Goal: Task Accomplishment & Management: Complete application form

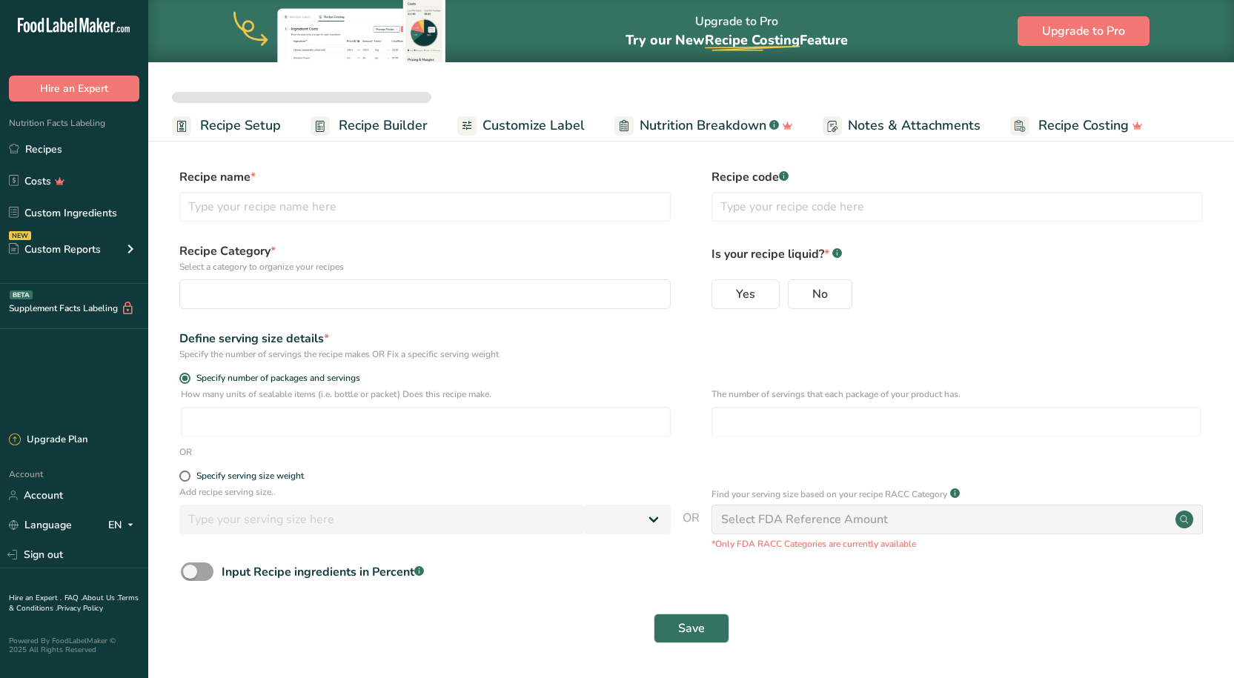
select select
type input "Better Sour Sugar Line"
radio input "true"
radio input "false"
radio input "true"
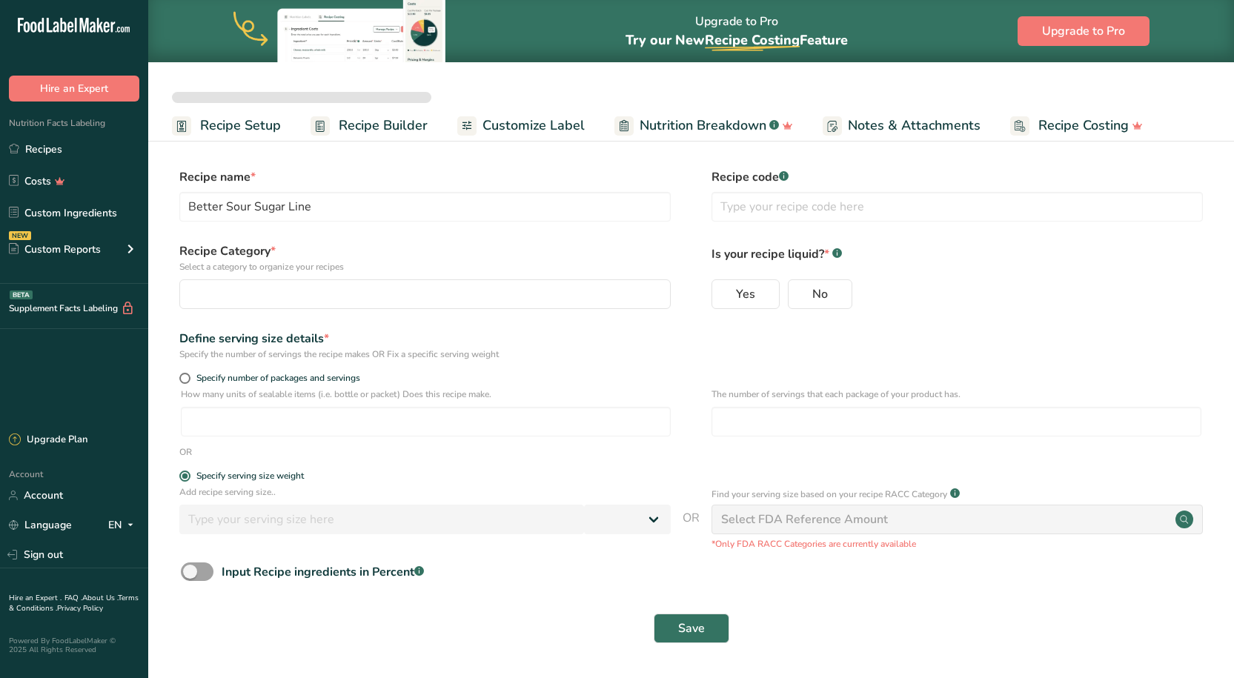
type input "51"
select select "0"
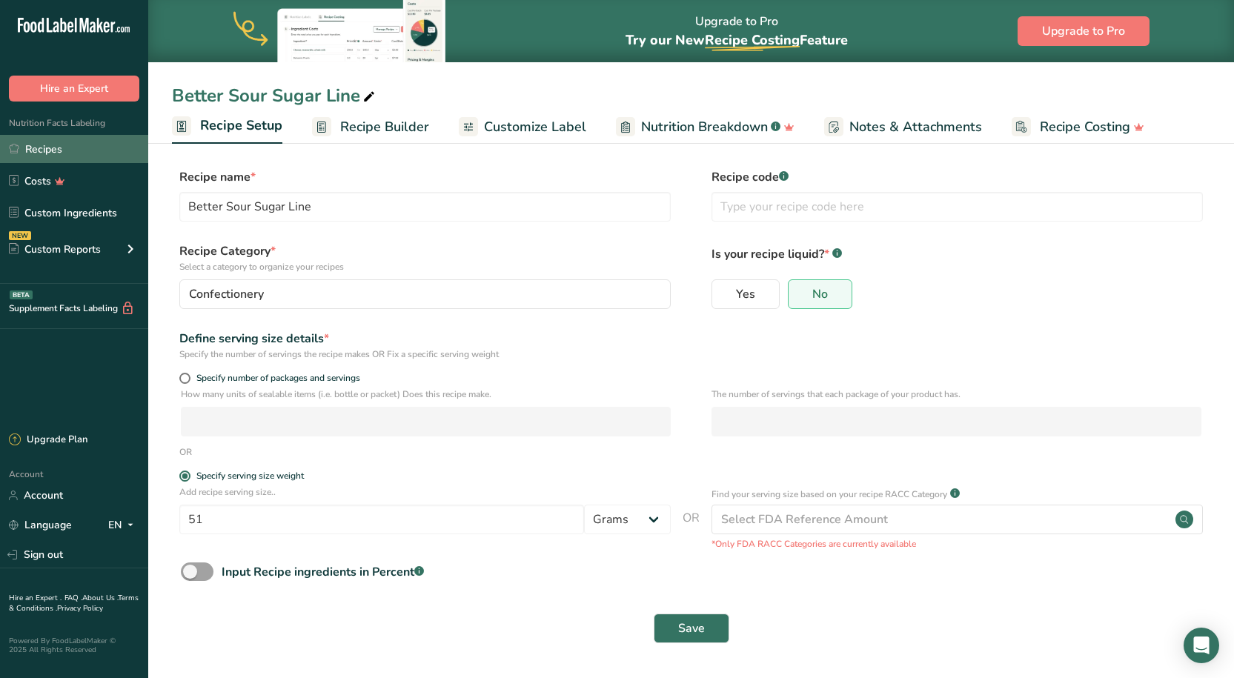
click at [30, 148] on link "Recipes" at bounding box center [74, 149] width 148 height 28
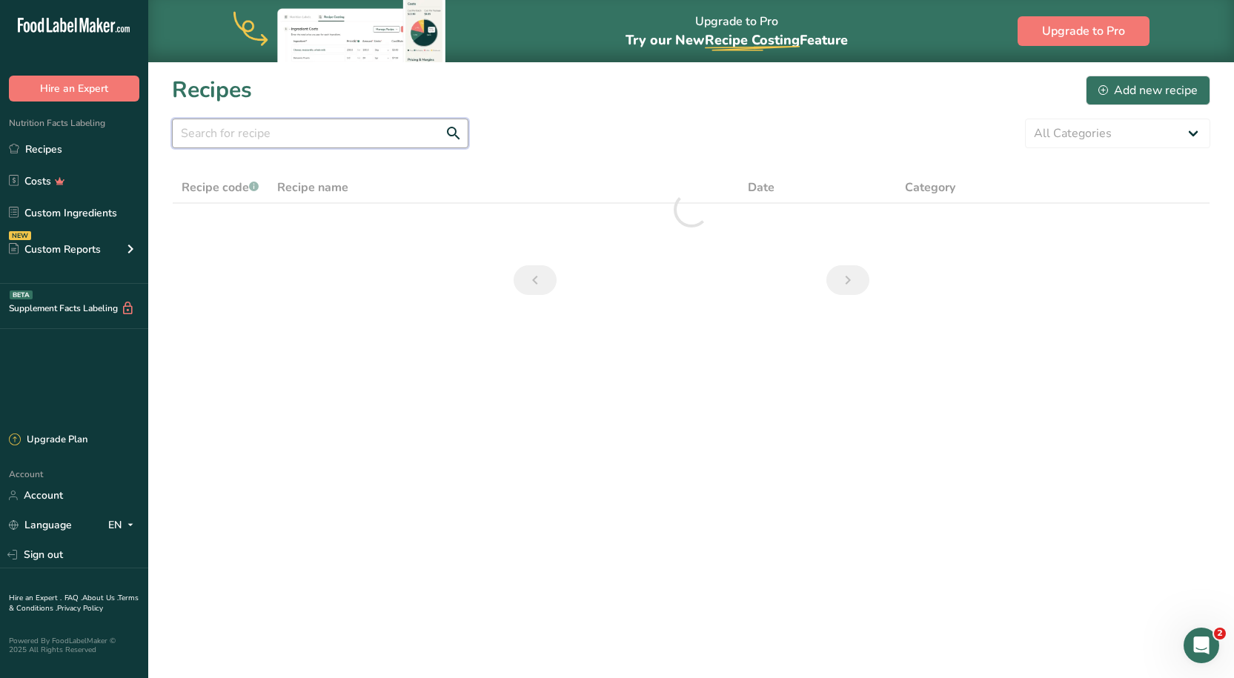
click at [333, 133] on input "text" at bounding box center [320, 134] width 296 height 30
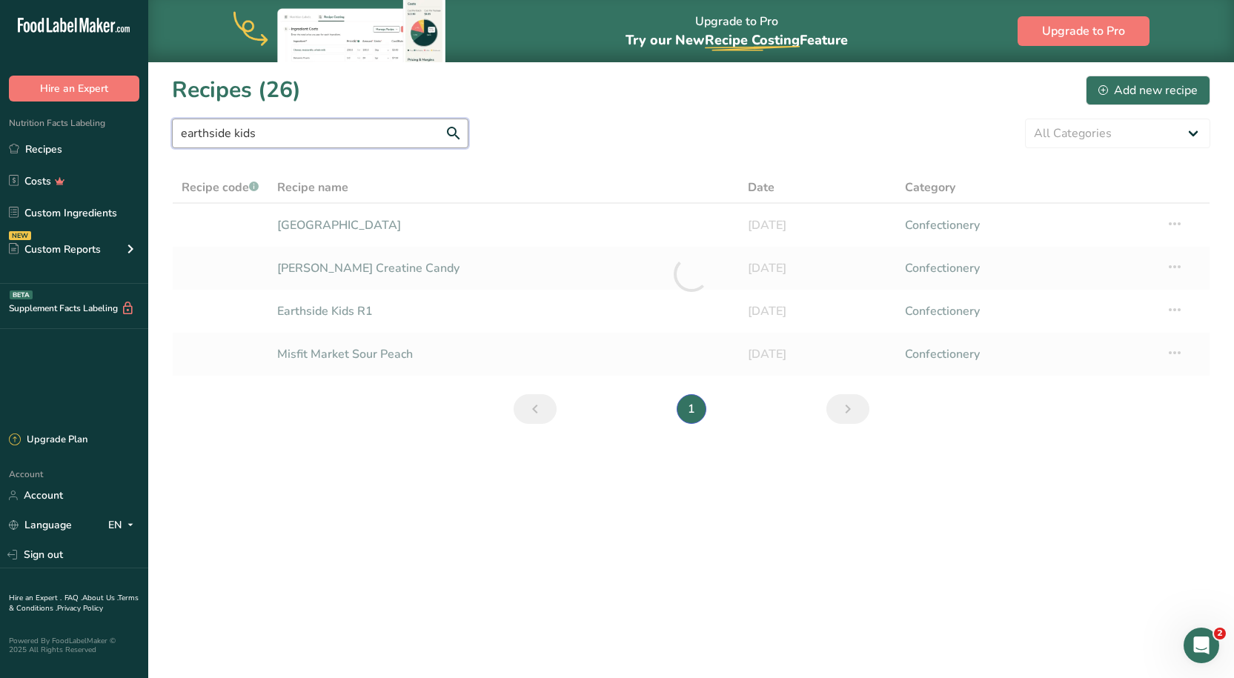
type input "earthside kids"
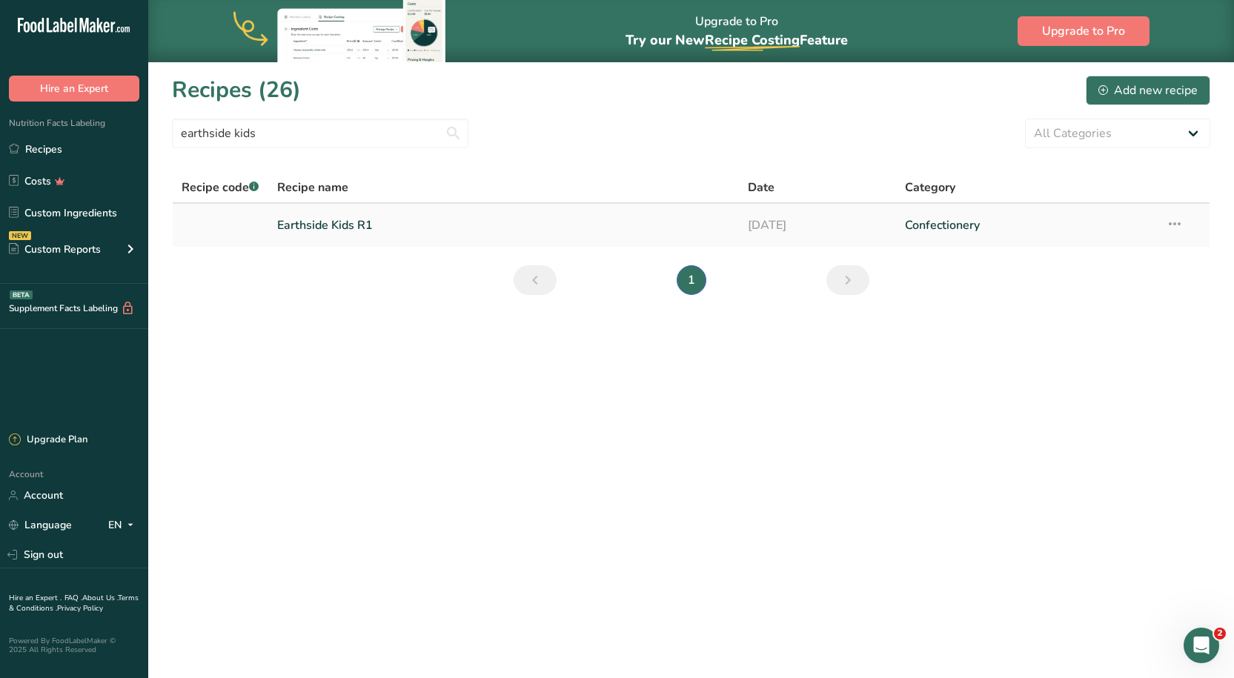
click at [338, 230] on link "Earthside Kids R1" at bounding box center [503, 225] width 453 height 31
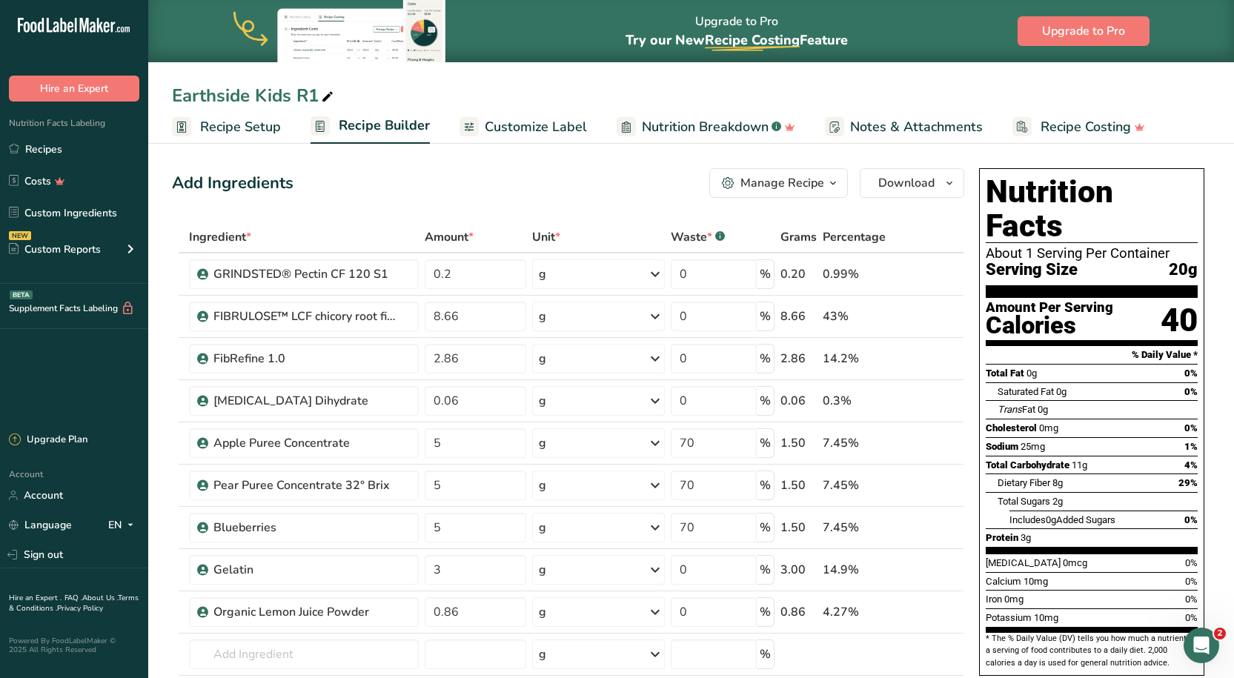
scroll to position [74, 0]
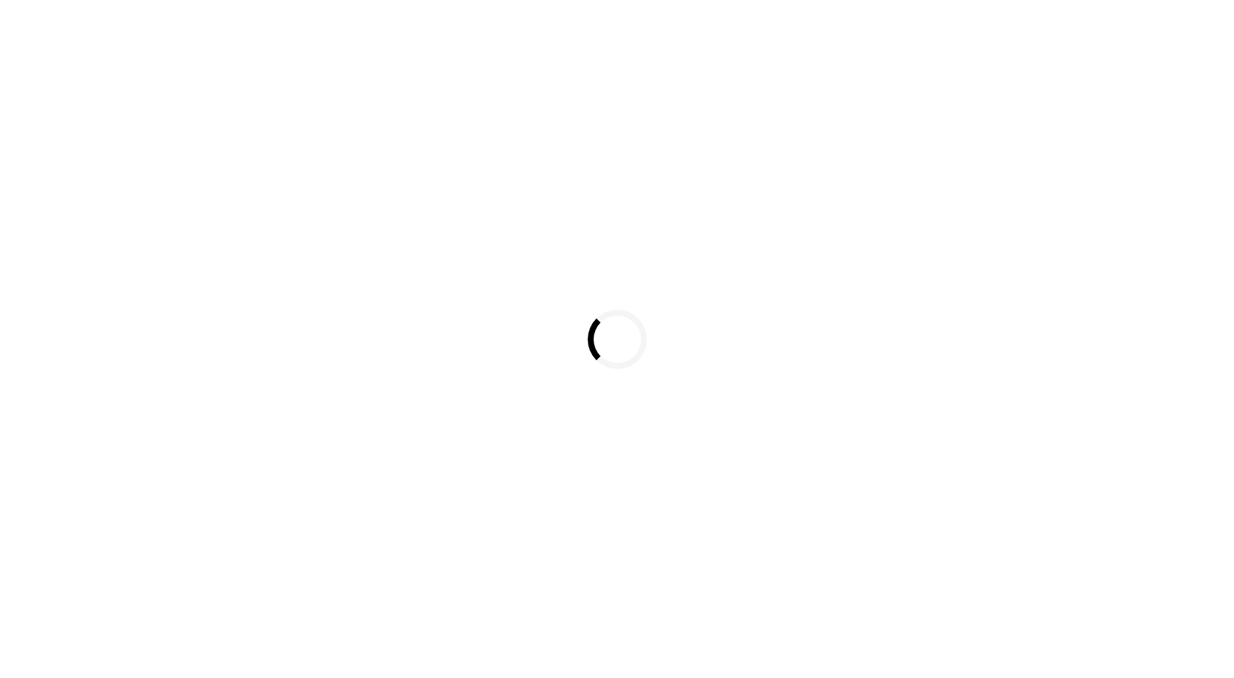
select select
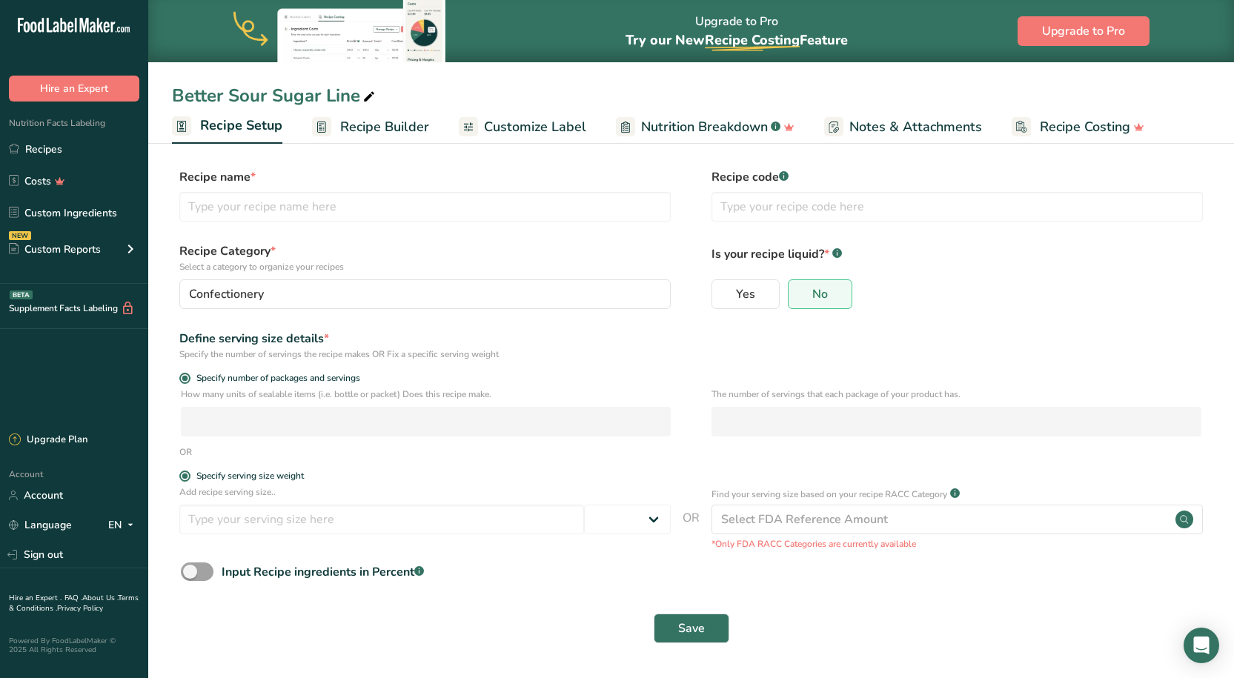
type input "Better Sour Sugar Line"
radio input "true"
radio input "false"
radio input "true"
type input "51"
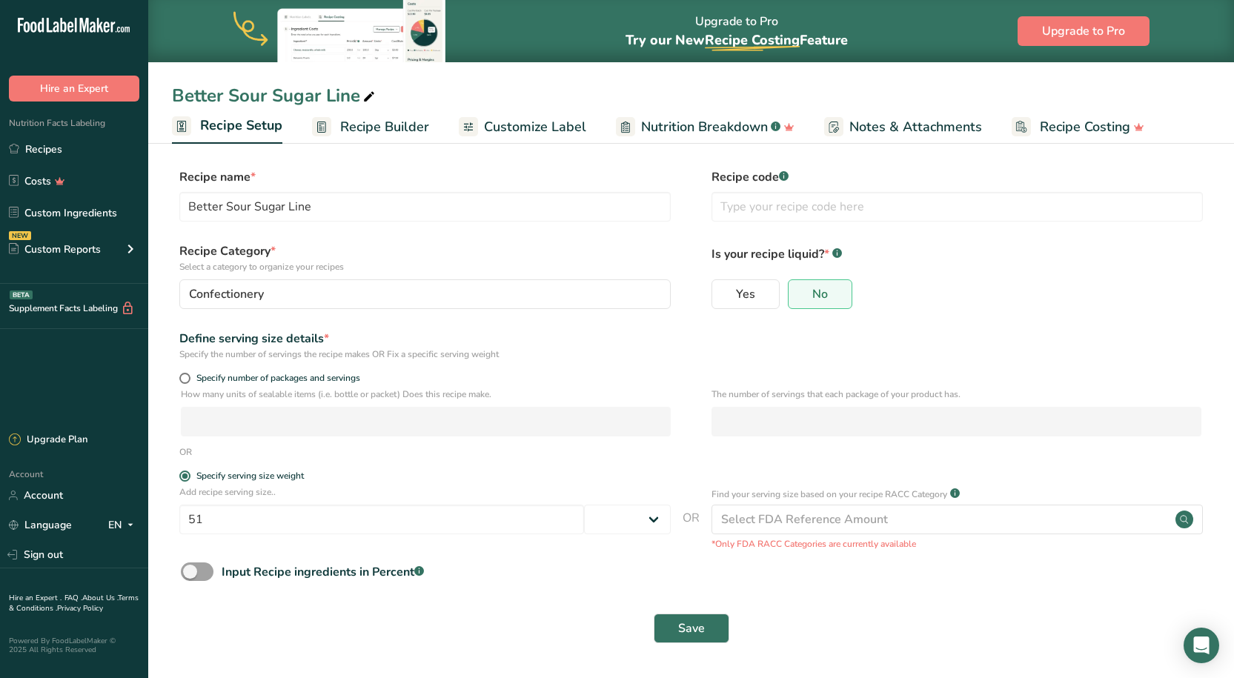
select select "0"
click at [79, 145] on link "Recipes" at bounding box center [74, 149] width 148 height 28
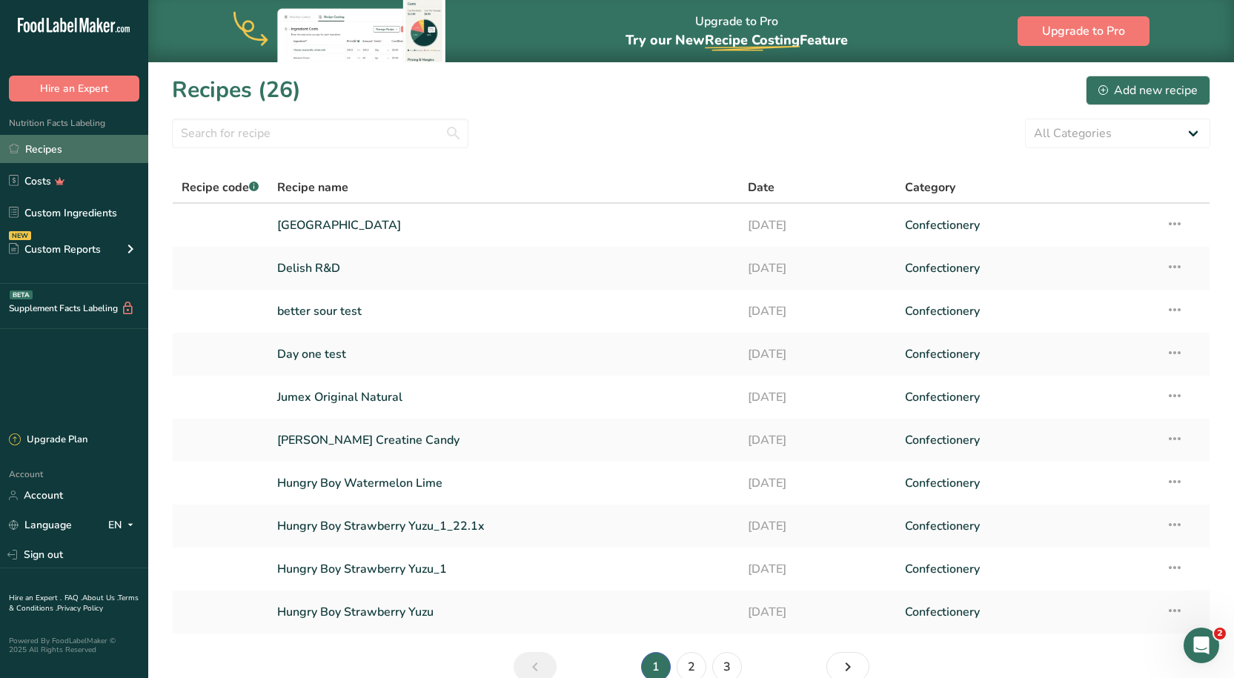
click at [55, 157] on link "Recipes" at bounding box center [74, 149] width 148 height 28
click at [277, 130] on input "text" at bounding box center [320, 134] width 296 height 30
type input "earthside"
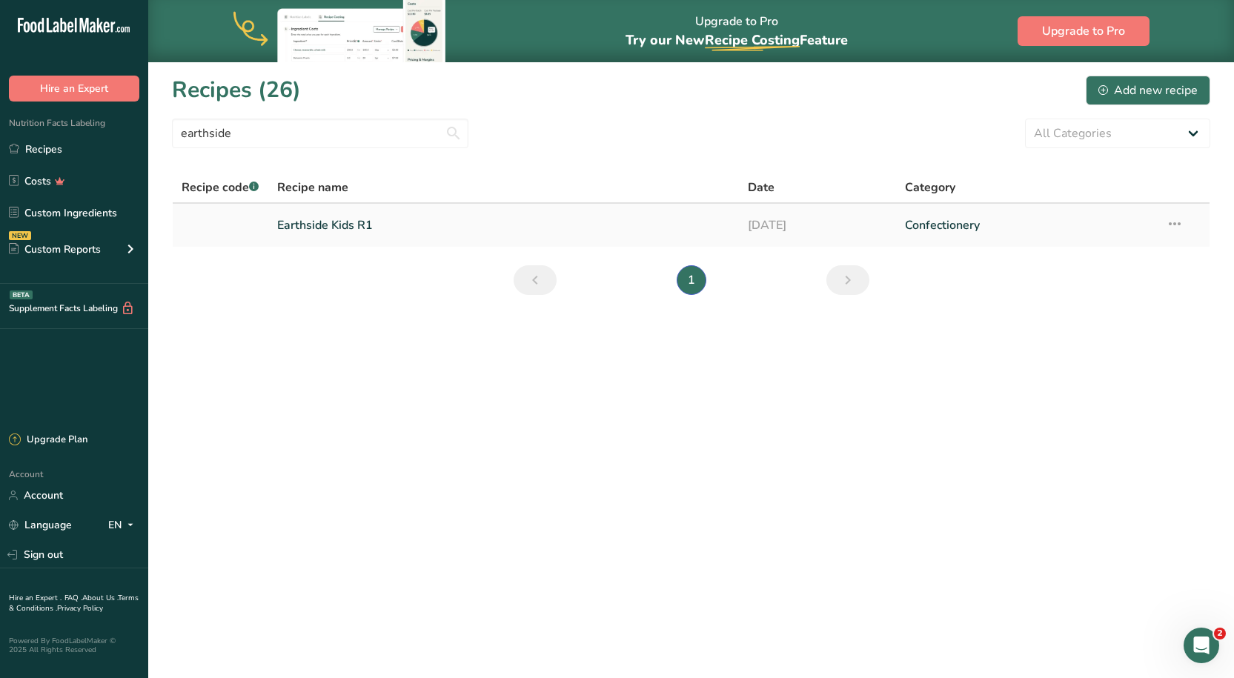
click at [359, 227] on link "Earthside Kids R1" at bounding box center [503, 225] width 453 height 31
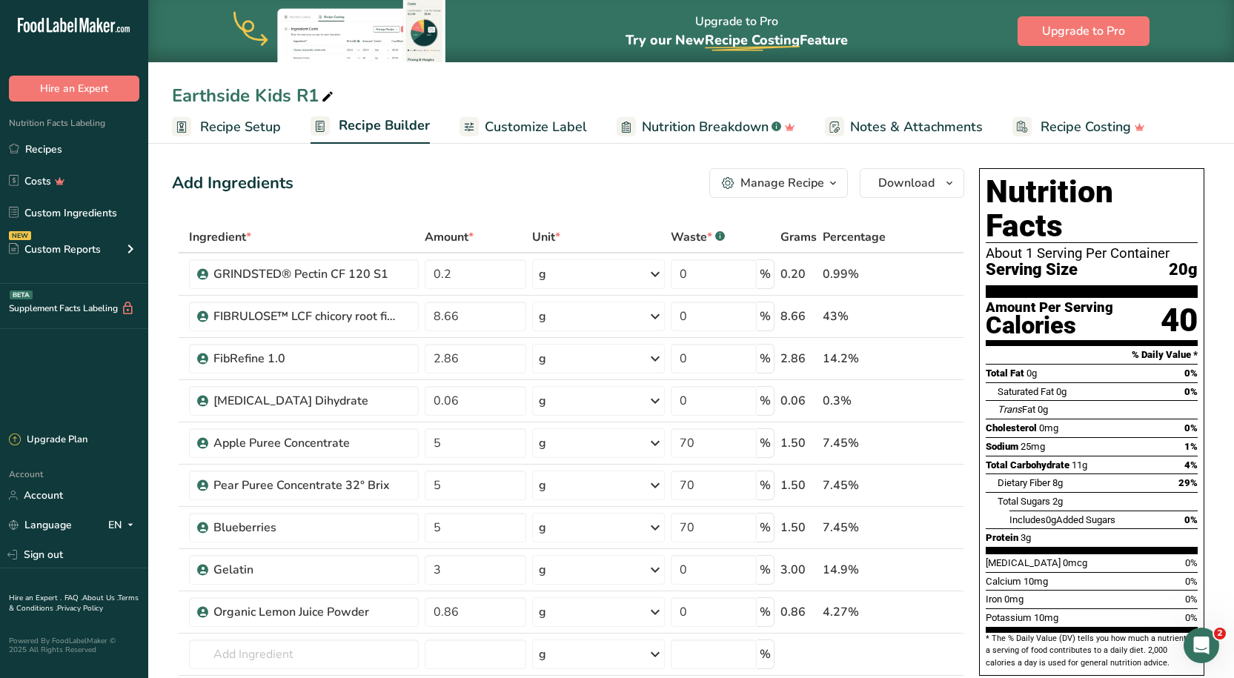
drag, startPoint x: 59, startPoint y: 153, endPoint x: 216, endPoint y: 153, distance: 157.1
click at [59, 153] on link "Recipes" at bounding box center [74, 149] width 148 height 28
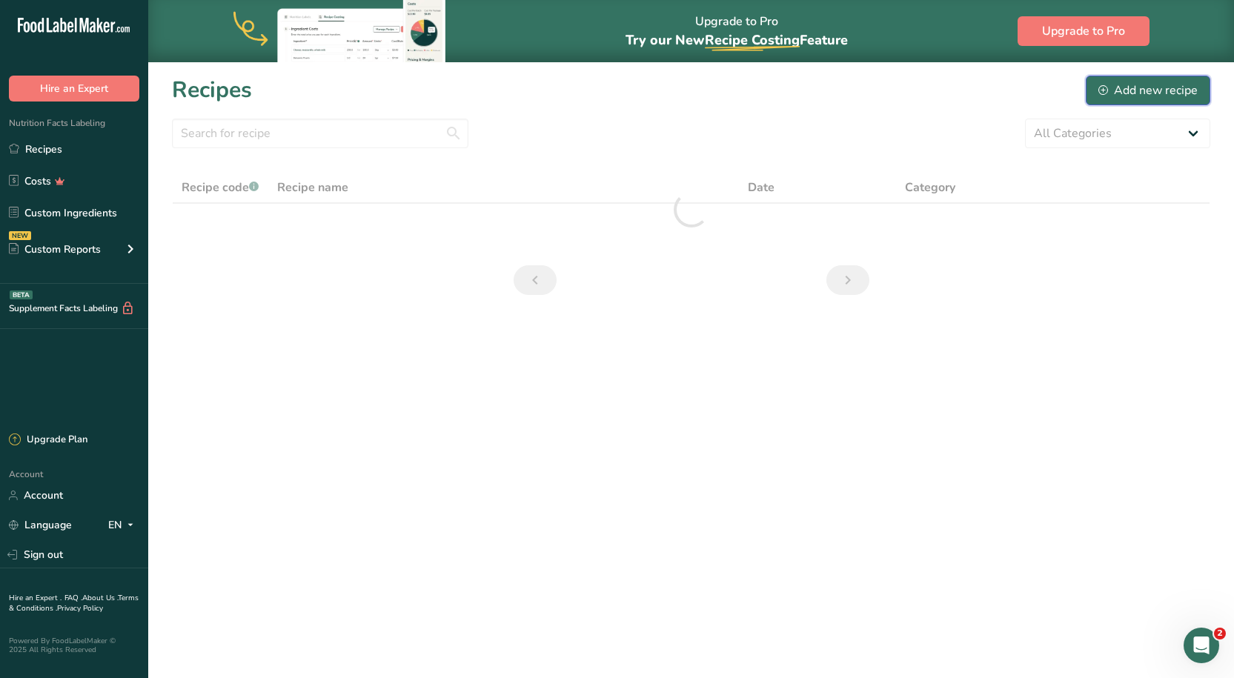
click at [1144, 88] on div "Add new recipe" at bounding box center [1147, 91] width 99 height 18
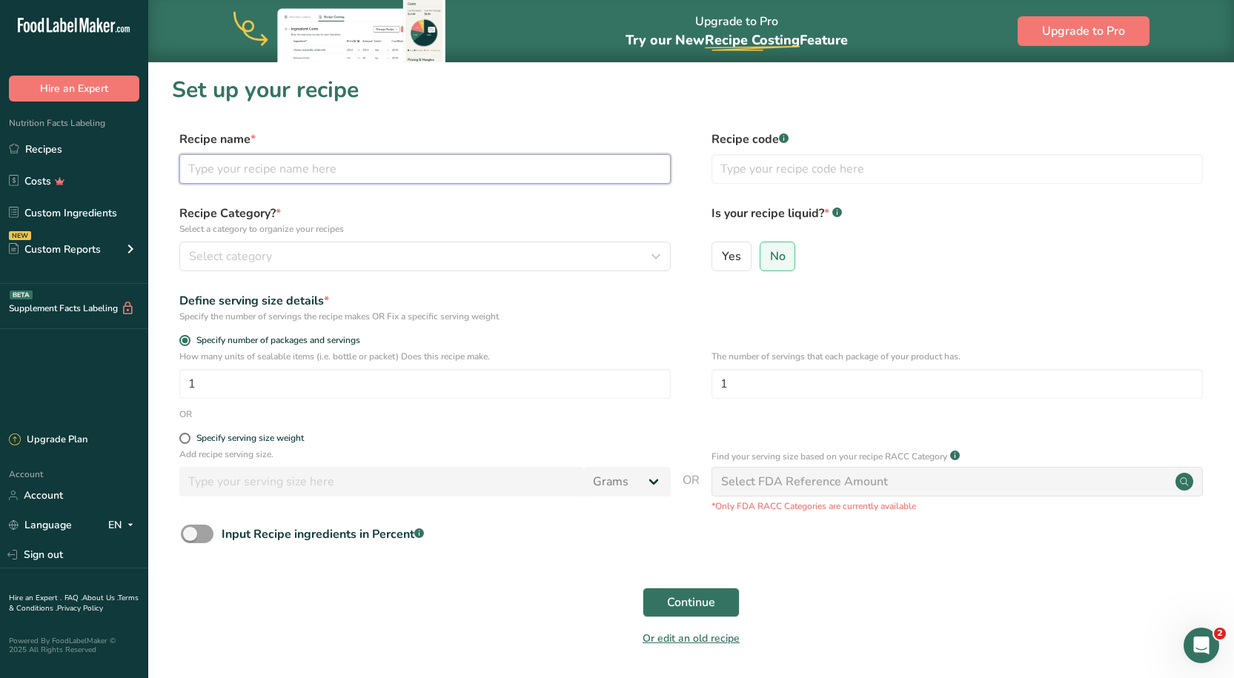
click at [236, 160] on input "text" at bounding box center [424, 169] width 491 height 30
type input "Earthside Kids R2"
click at [431, 104] on h1 "Set up your recipe" at bounding box center [691, 89] width 1038 height 33
click at [300, 265] on button "Select category" at bounding box center [424, 257] width 491 height 30
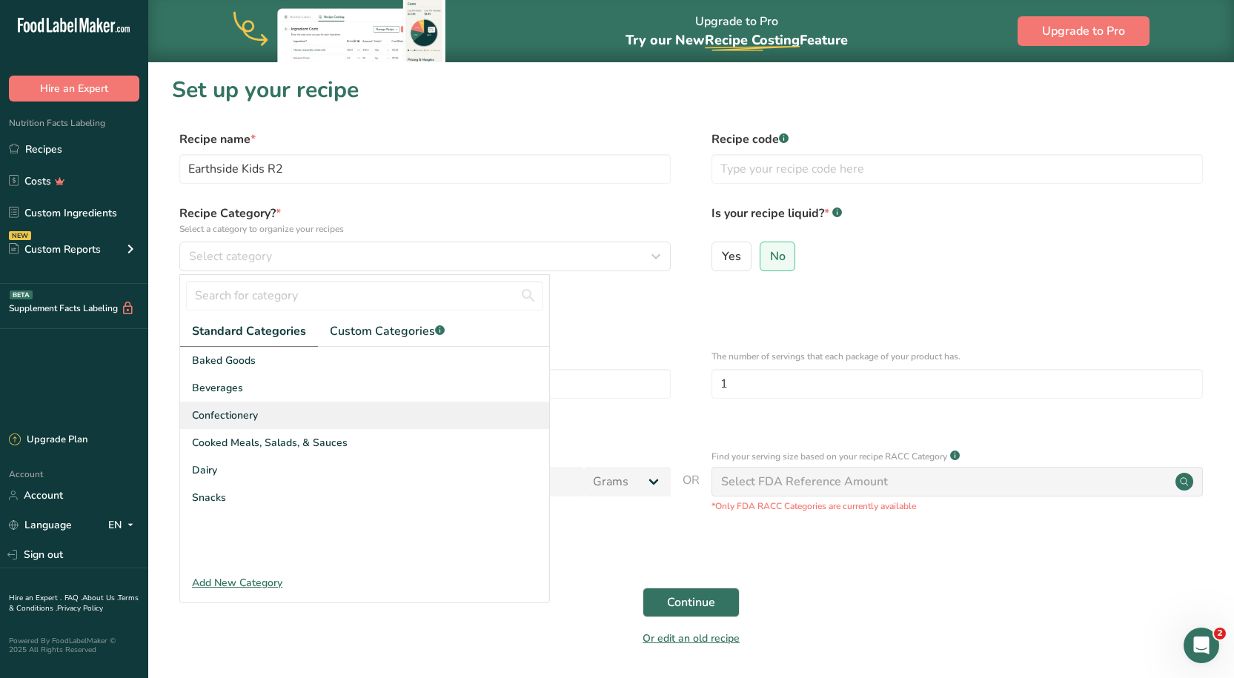
click at [273, 409] on div "Confectionery" at bounding box center [364, 415] width 369 height 27
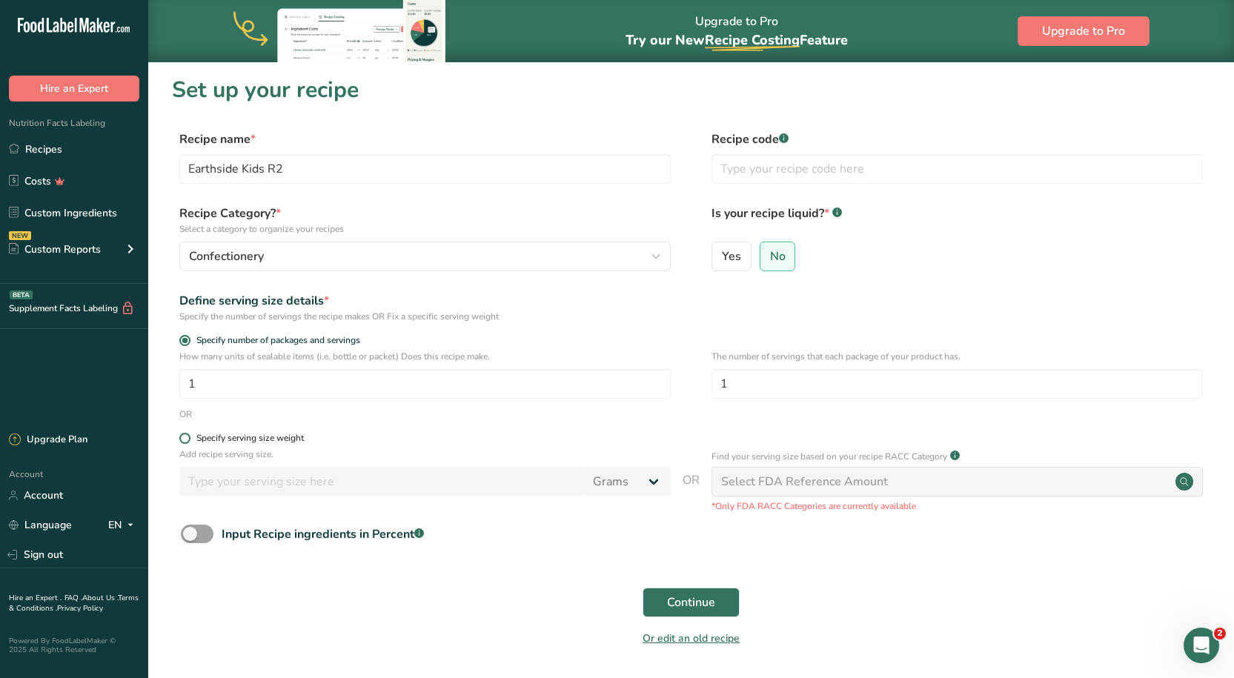
click at [190, 441] on span "Specify serving size weight" at bounding box center [246, 438] width 113 height 11
click at [189, 441] on input "Specify serving size weight" at bounding box center [184, 438] width 10 height 10
radio input "true"
radio input "false"
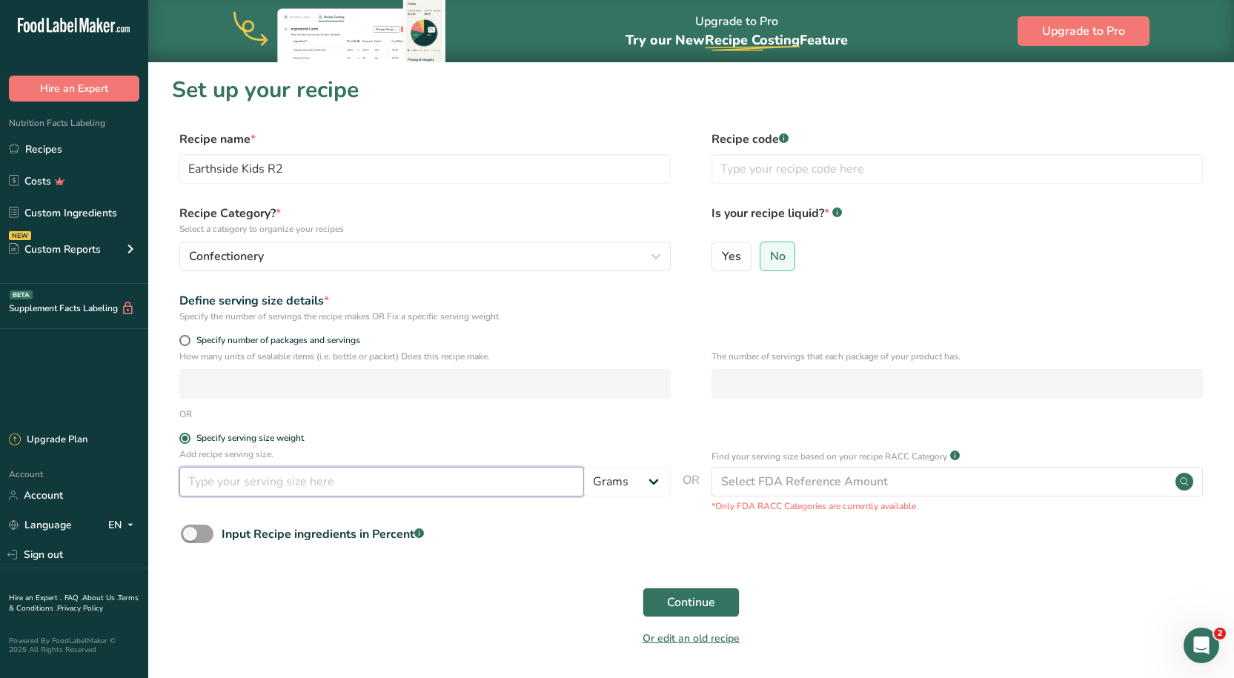
click at [247, 479] on input "number" at bounding box center [381, 482] width 405 height 30
type input "30"
click at [391, 440] on label "Specify serving size weight" at bounding box center [424, 438] width 491 height 11
click at [189, 440] on input "Specify serving size weight" at bounding box center [184, 438] width 10 height 10
click at [194, 542] on span at bounding box center [197, 534] width 33 height 19
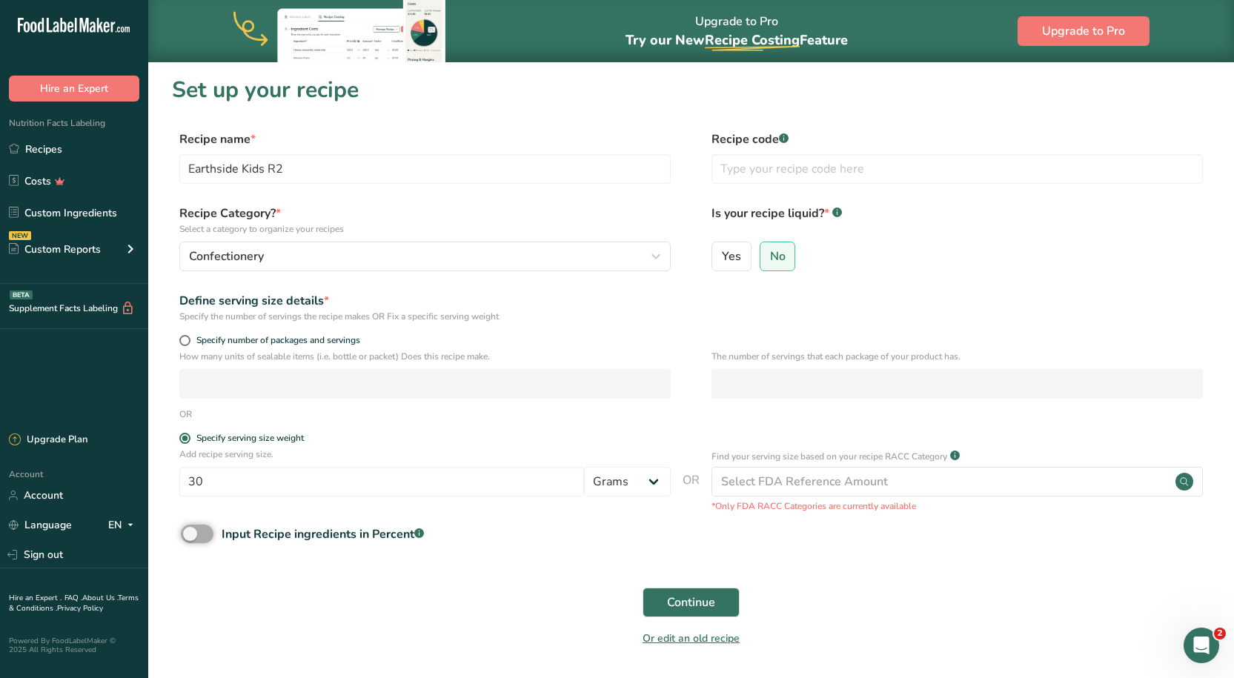
click at [190, 539] on input "Input Recipe ingredients in Percent .a-a{fill:#347362;}.b-a{fill:#fff;}" at bounding box center [186, 534] width 10 height 10
checkbox input "true"
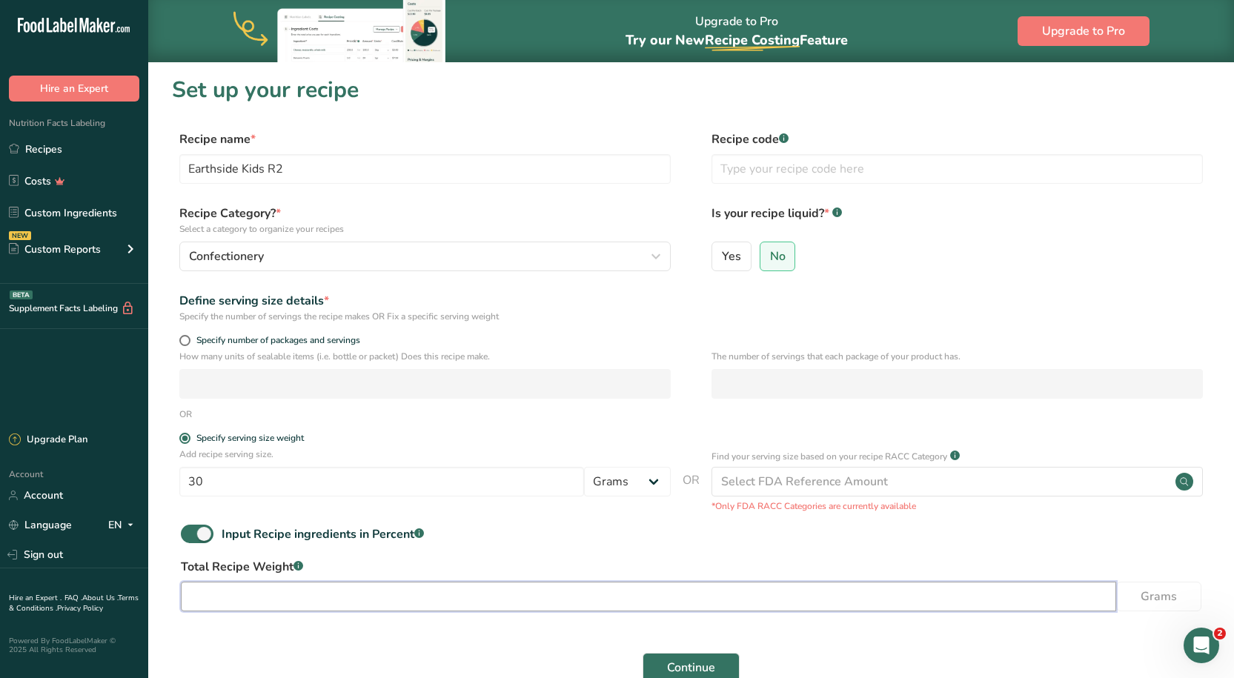
click at [228, 587] on input "number" at bounding box center [648, 597] width 935 height 30
type input "30"
click at [621, 502] on div "Add recipe serving size. 30 Grams kg mg mcg lb oz l mL fl oz tbsp tsp cup qt ga…" at bounding box center [424, 476] width 491 height 56
click at [708, 659] on button "Continue" at bounding box center [690, 668] width 97 height 30
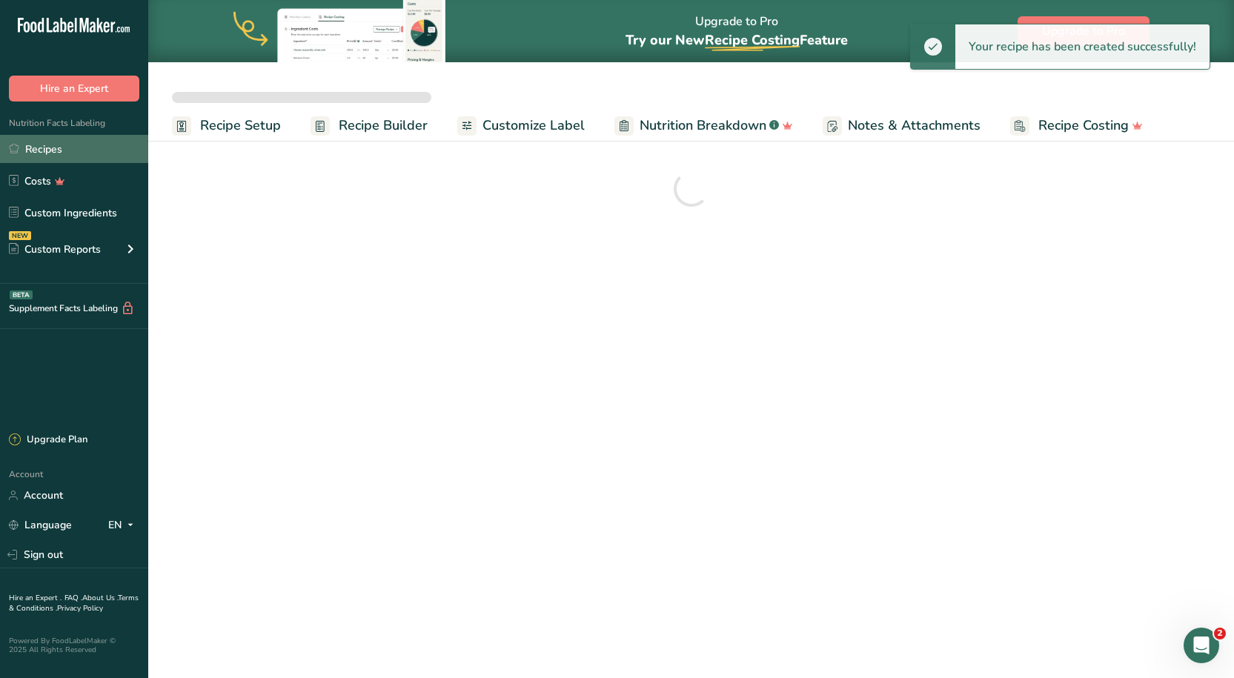
click at [83, 146] on link "Recipes" at bounding box center [74, 149] width 148 height 28
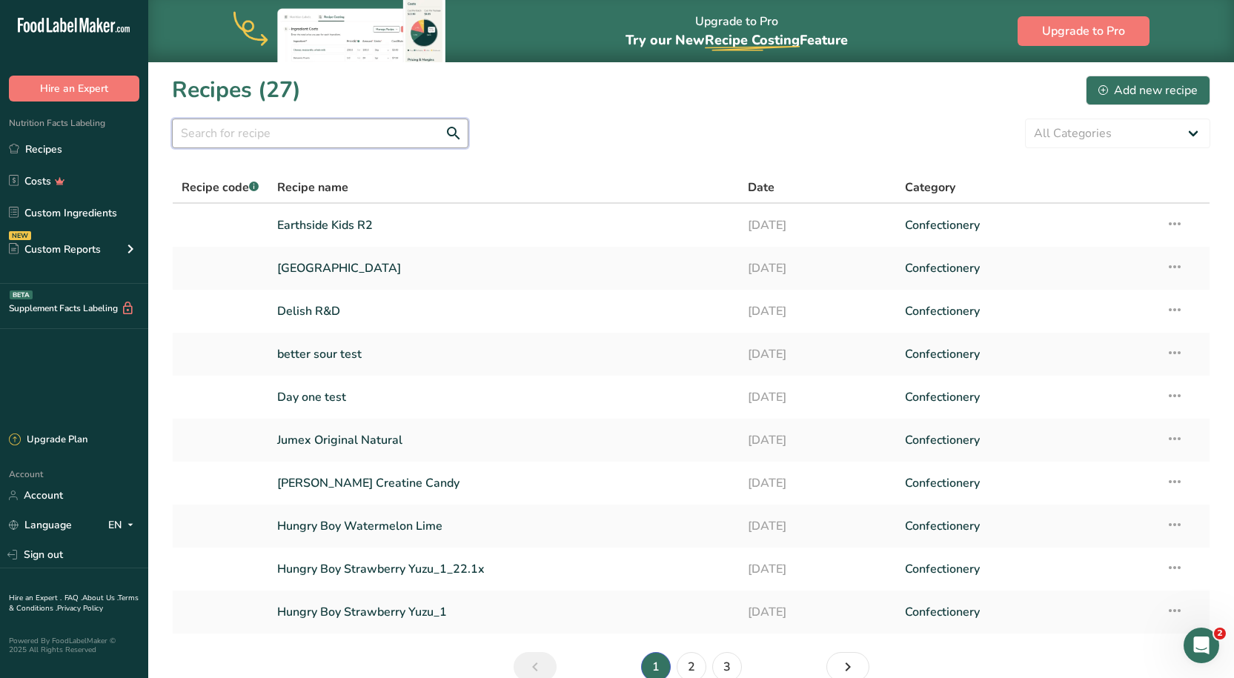
click at [291, 132] on input "text" at bounding box center [320, 134] width 296 height 30
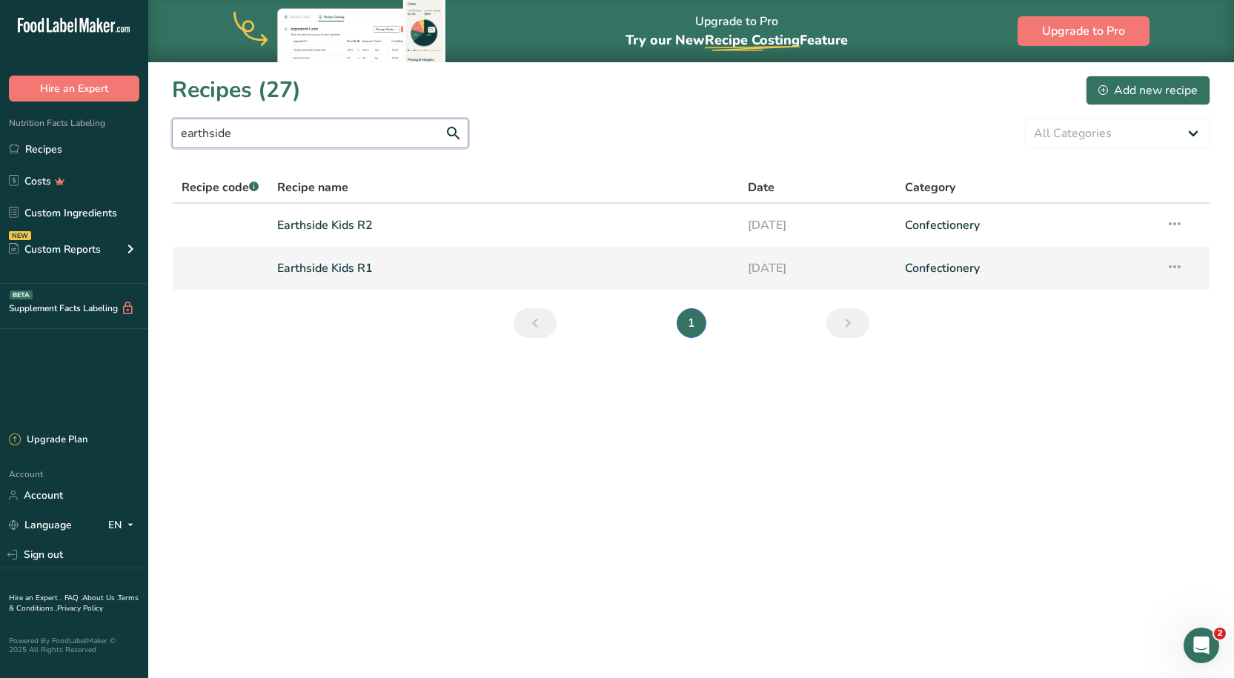
type input "earthside"
click at [327, 276] on link "Earthside Kids R1" at bounding box center [503, 268] width 453 height 31
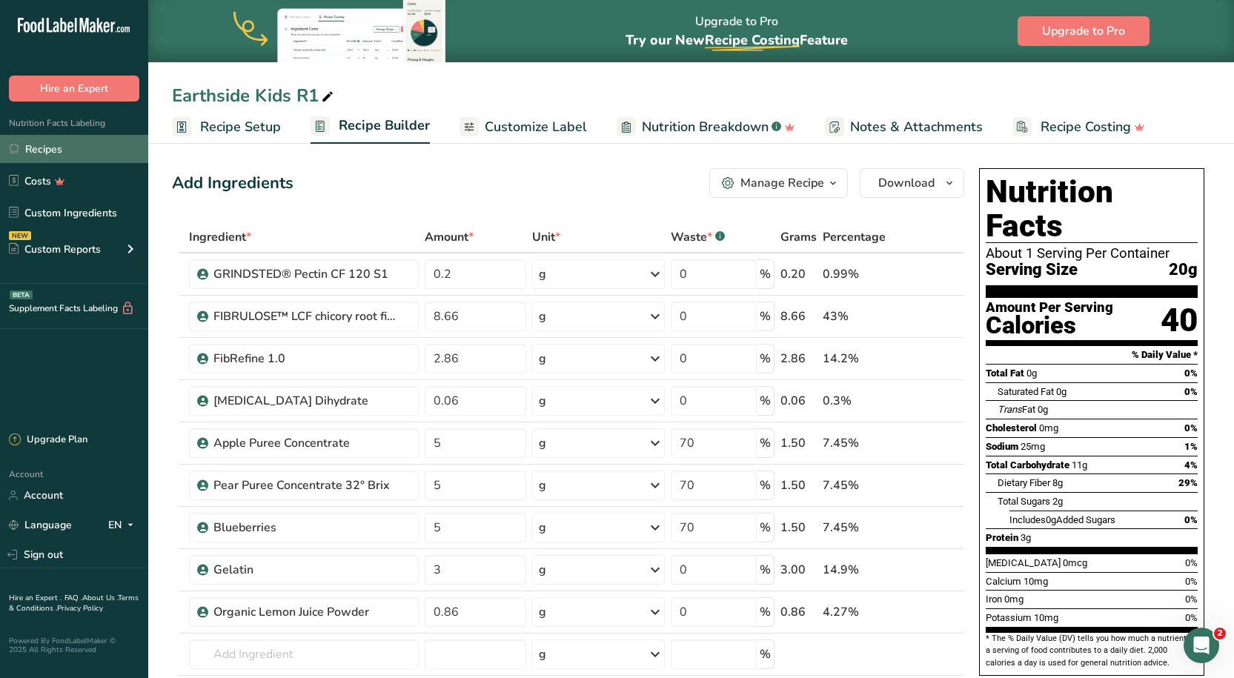
click at [41, 141] on link "Recipes" at bounding box center [74, 149] width 148 height 28
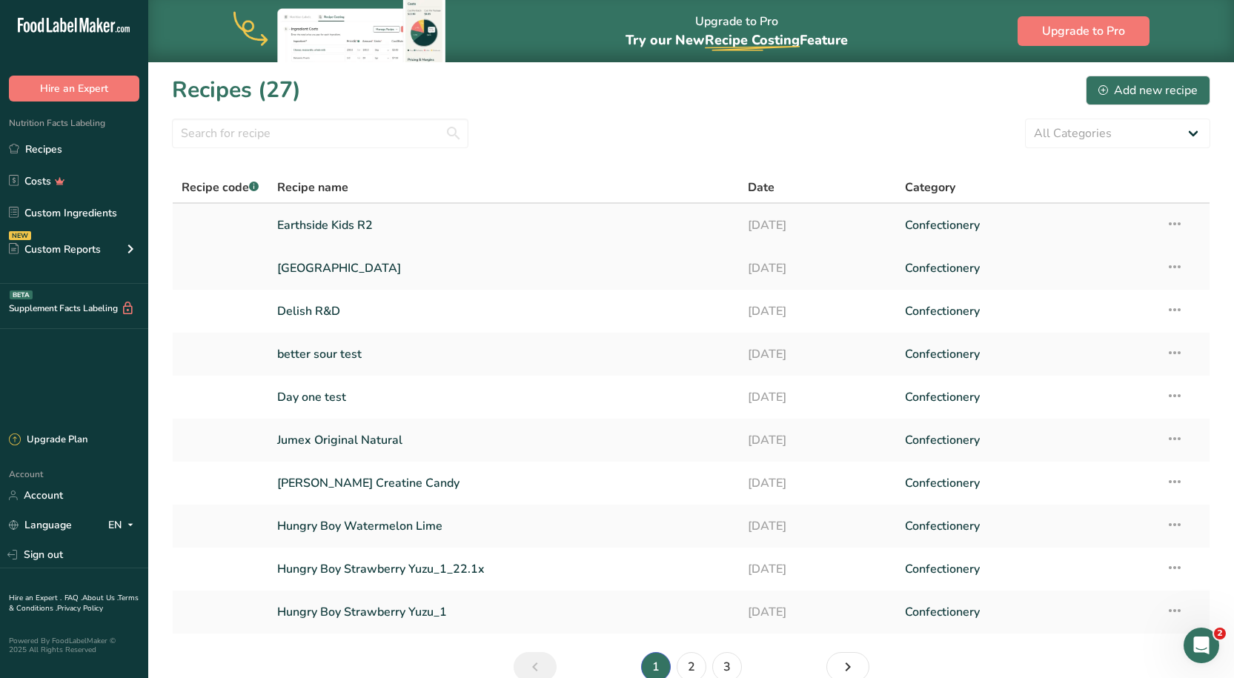
click at [312, 223] on link "Earthside Kids R2" at bounding box center [503, 225] width 453 height 31
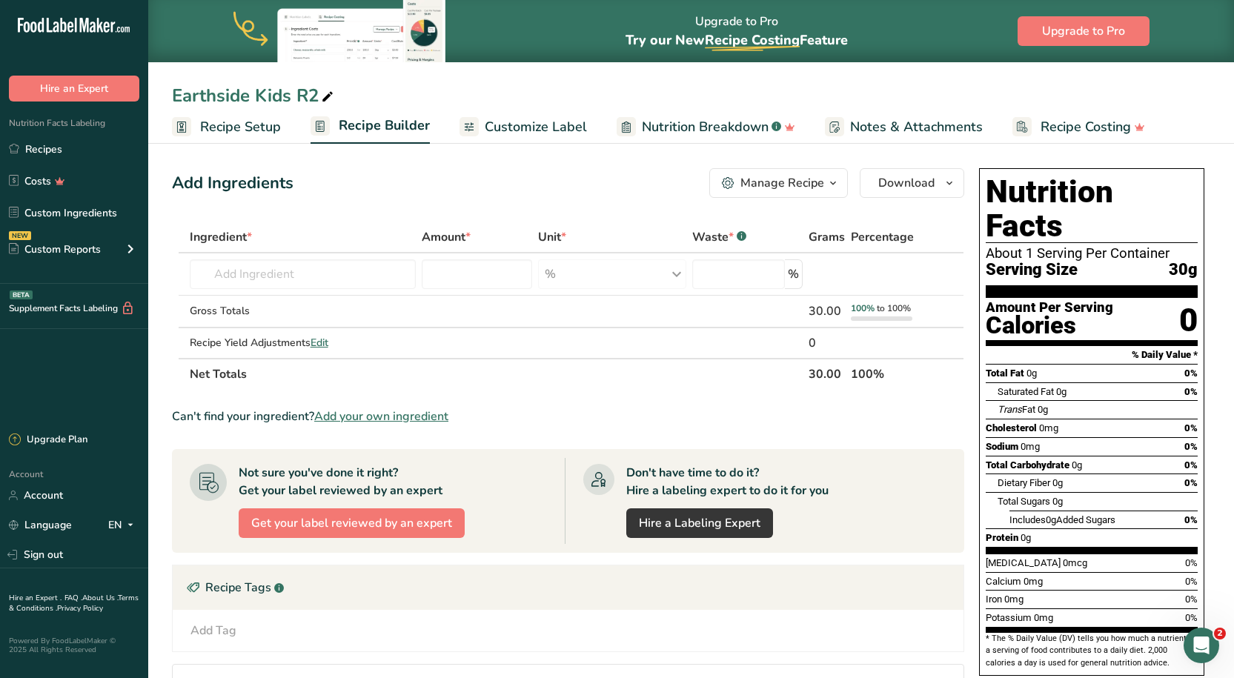
click at [330, 93] on icon at bounding box center [327, 97] width 13 height 21
click at [220, 131] on span "Recipe Setup" at bounding box center [240, 127] width 81 height 20
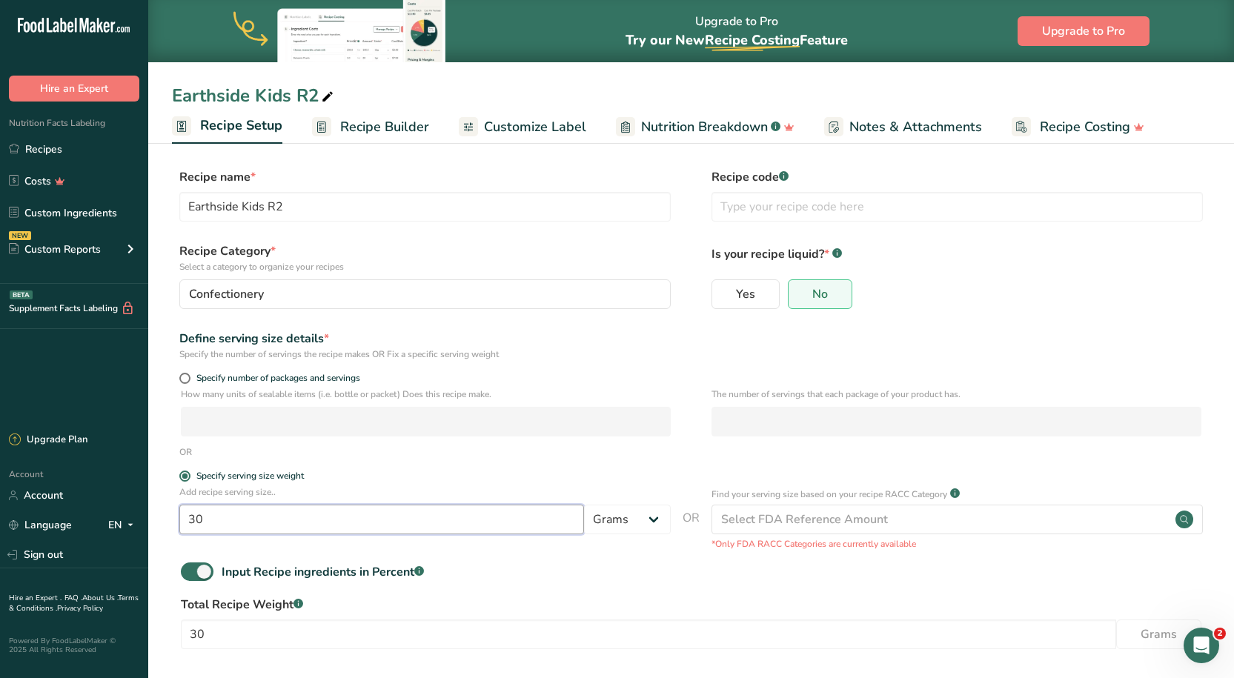
drag, startPoint x: 256, startPoint y: 514, endPoint x: 186, endPoint y: 514, distance: 70.4
click at [186, 514] on input "30" at bounding box center [381, 520] width 405 height 30
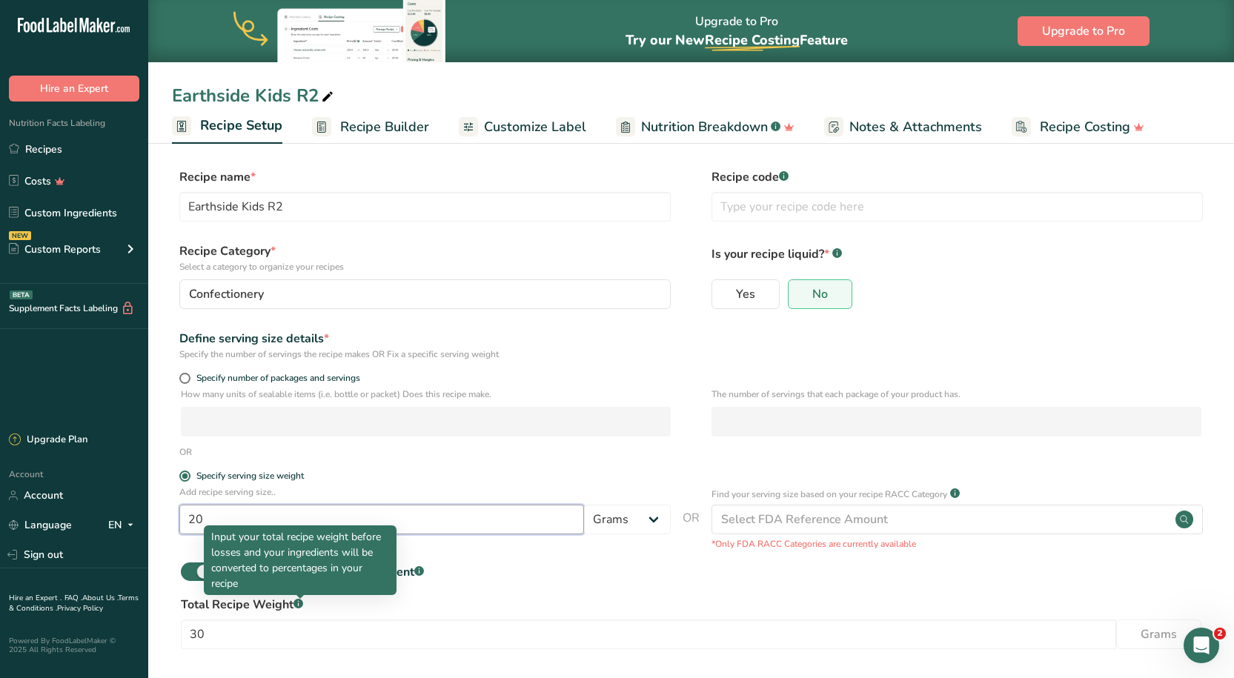
type input "20"
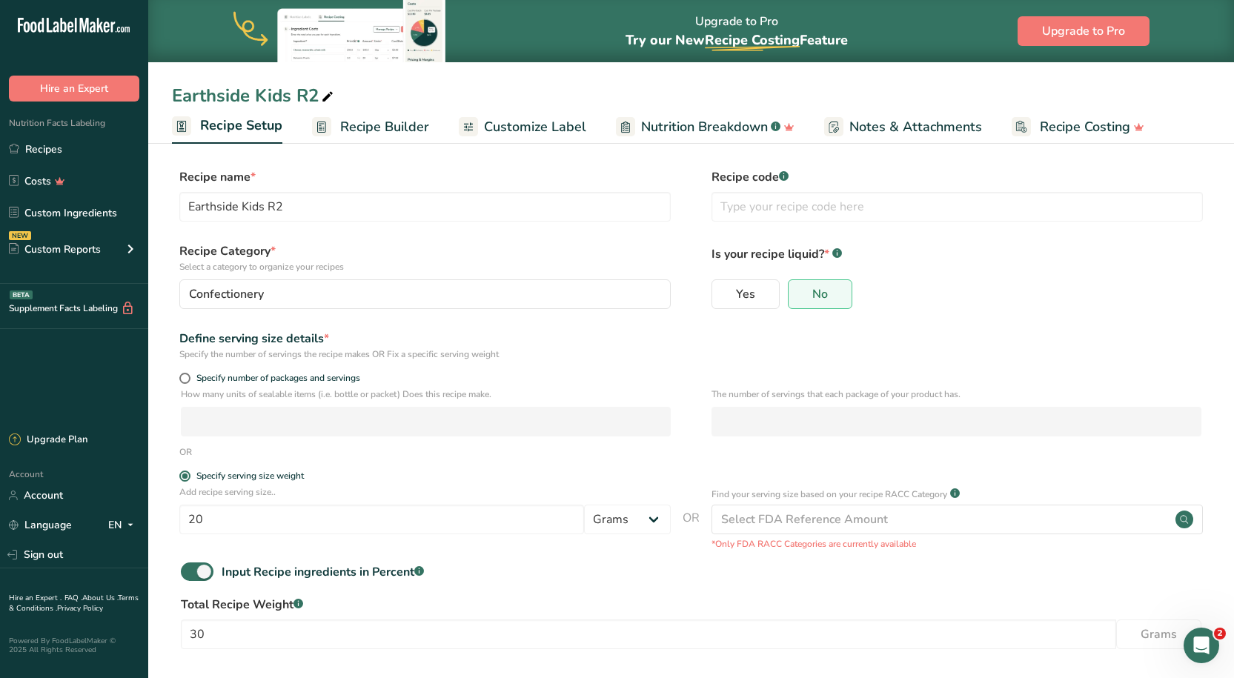
click at [488, 597] on label "Total Recipe Weight .a-a{fill:#347362;}.b-a{fill:#fff;}" at bounding box center [691, 605] width 1020 height 18
drag, startPoint x: 275, startPoint y: 629, endPoint x: 183, endPoint y: 629, distance: 91.9
click at [183, 629] on input "30" at bounding box center [648, 634] width 935 height 30
type input "20"
click at [502, 582] on div "Input Recipe ingredients in Percent .a-a{fill:#347362;}.b-a{fill:#fff;}" at bounding box center [691, 577] width 1038 height 30
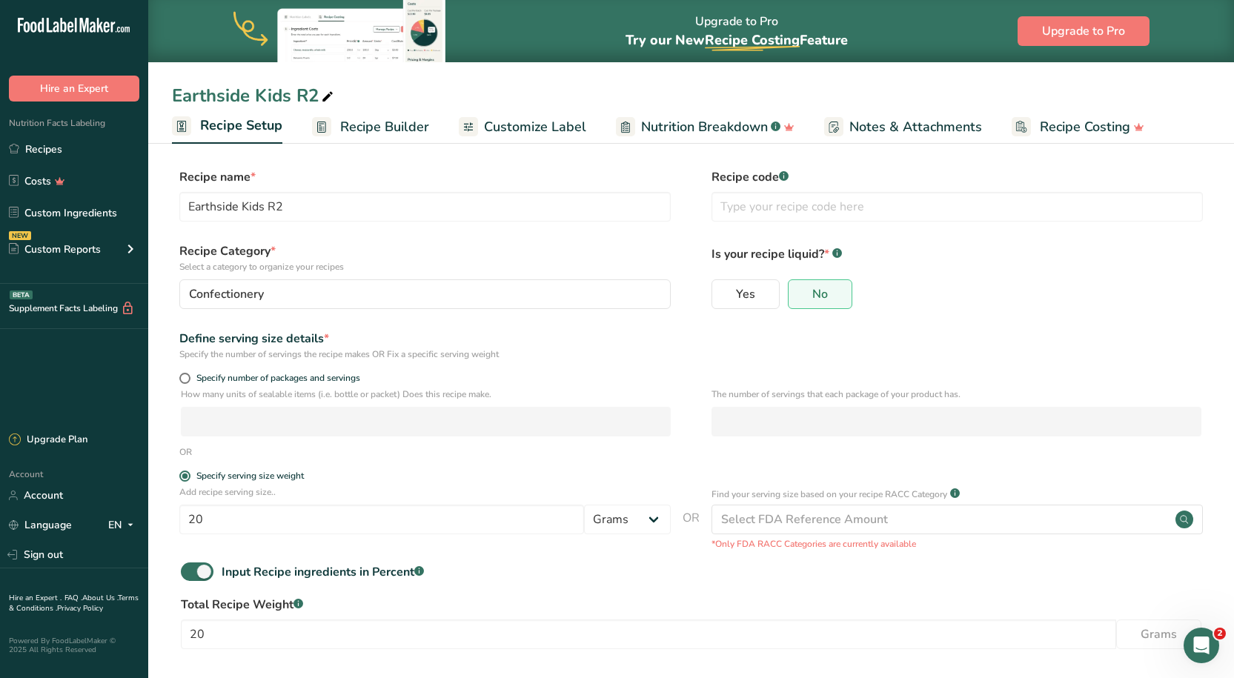
click at [373, 164] on section "Recipe name * Earthside Kids R2 Recipe code .a-a{fill:#347362;}.b-a{fill:#fff;}…" at bounding box center [691, 440] width 1086 height 602
click at [378, 120] on span "Recipe Builder" at bounding box center [384, 127] width 89 height 20
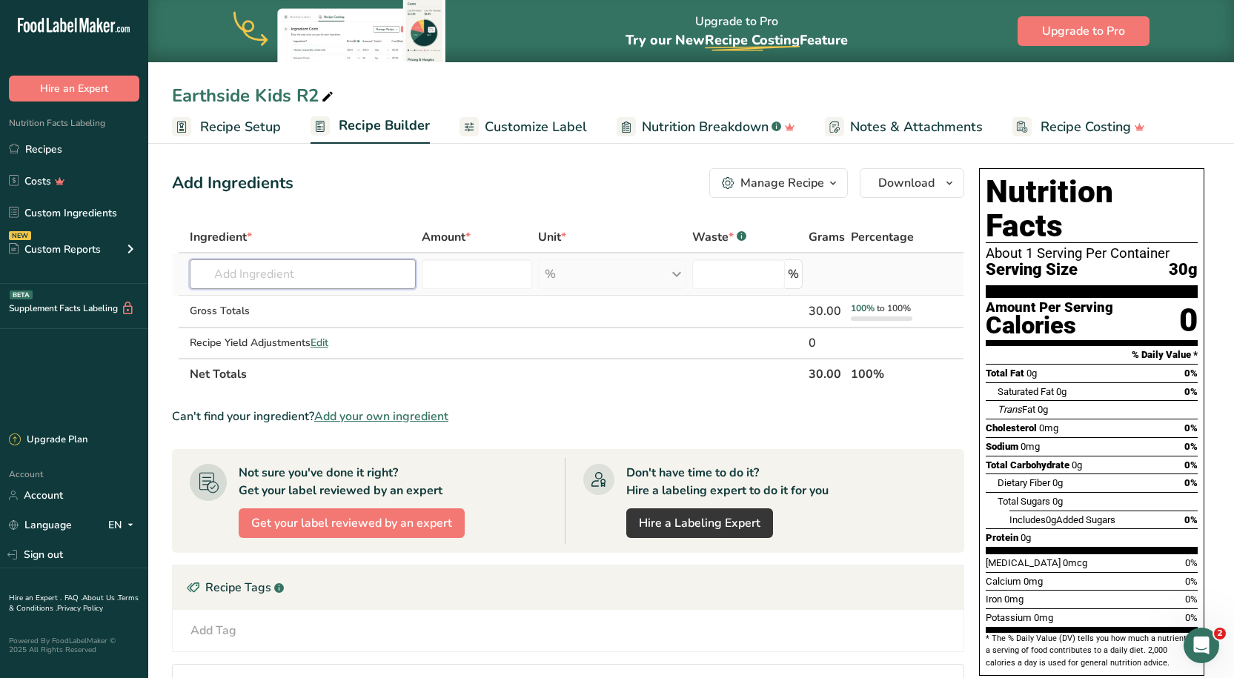
click at [334, 269] on input "text" at bounding box center [303, 274] width 226 height 30
click at [247, 139] on link "Recipe Setup" at bounding box center [226, 126] width 109 height 33
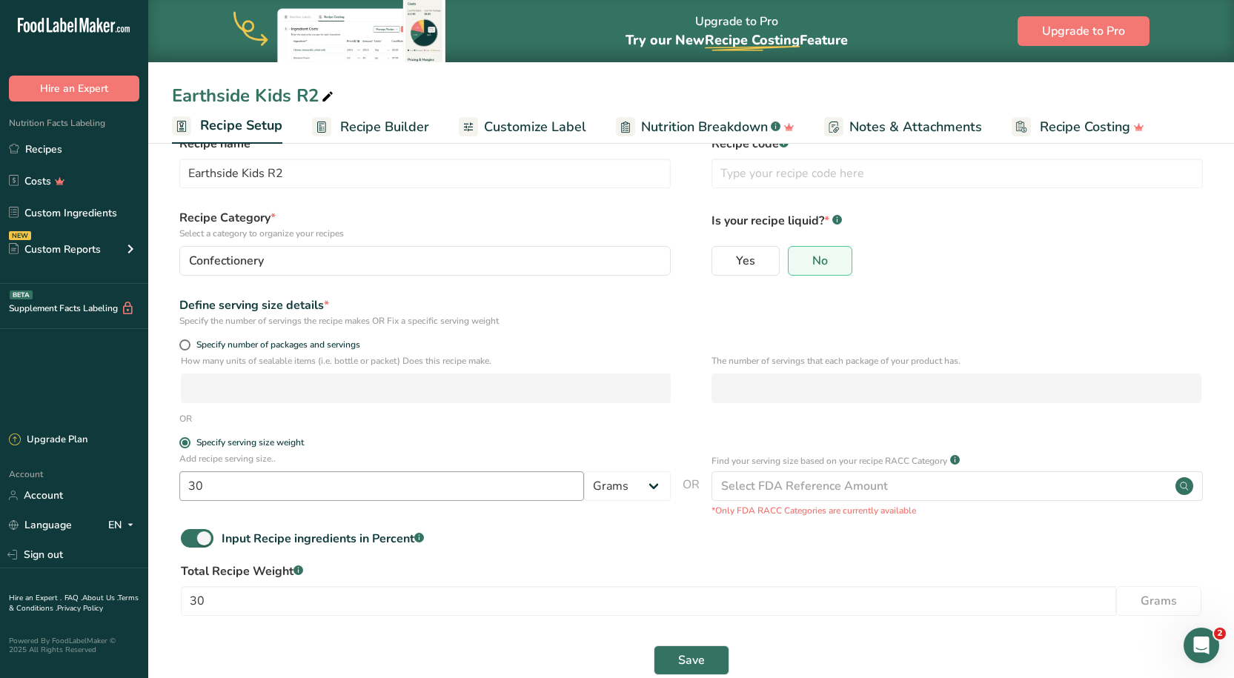
scroll to position [63, 0]
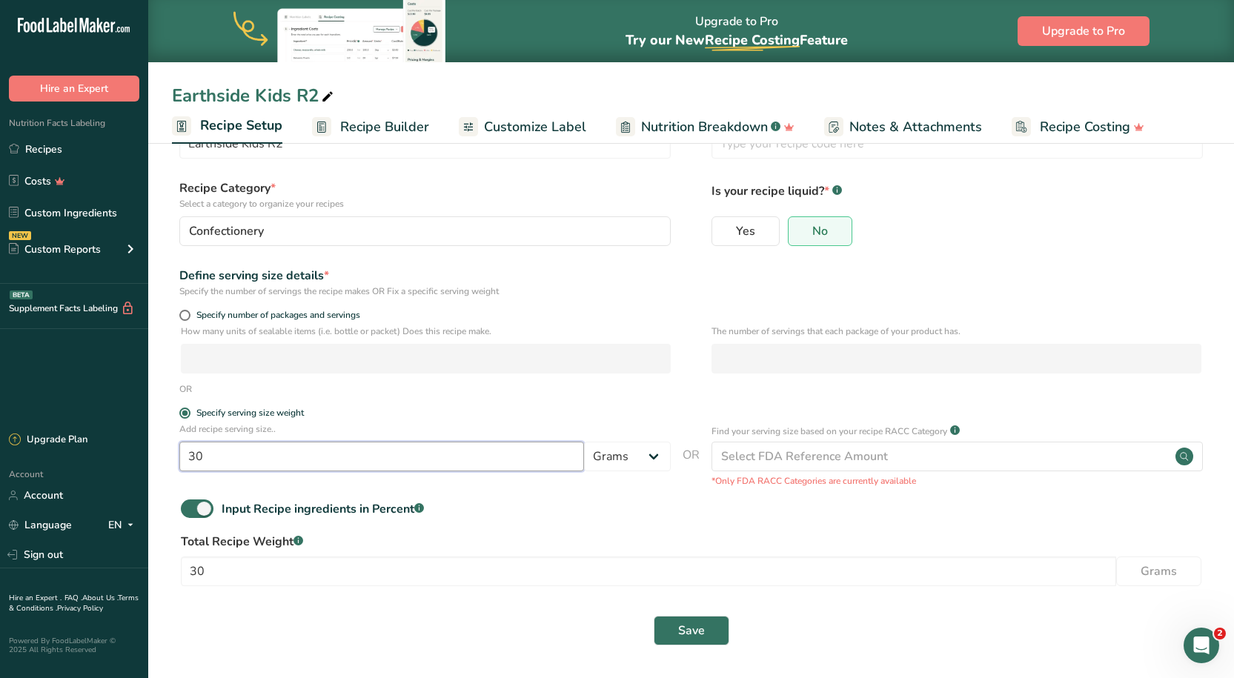
drag, startPoint x: 357, startPoint y: 459, endPoint x: 40, endPoint y: 458, distance: 317.1
click at [40, 458] on div ".a-20{fill:#fff;} Hire an Expert Nutrition Facts Labeling Recipes Costs Custom …" at bounding box center [617, 307] width 1234 height 741
type input "20"
drag, startPoint x: 223, startPoint y: 573, endPoint x: 109, endPoint y: 579, distance: 114.3
click at [109, 579] on div ".a-20{fill:#fff;} Hire an Expert Nutrition Facts Labeling Recipes Costs Custom …" at bounding box center [617, 307] width 1234 height 741
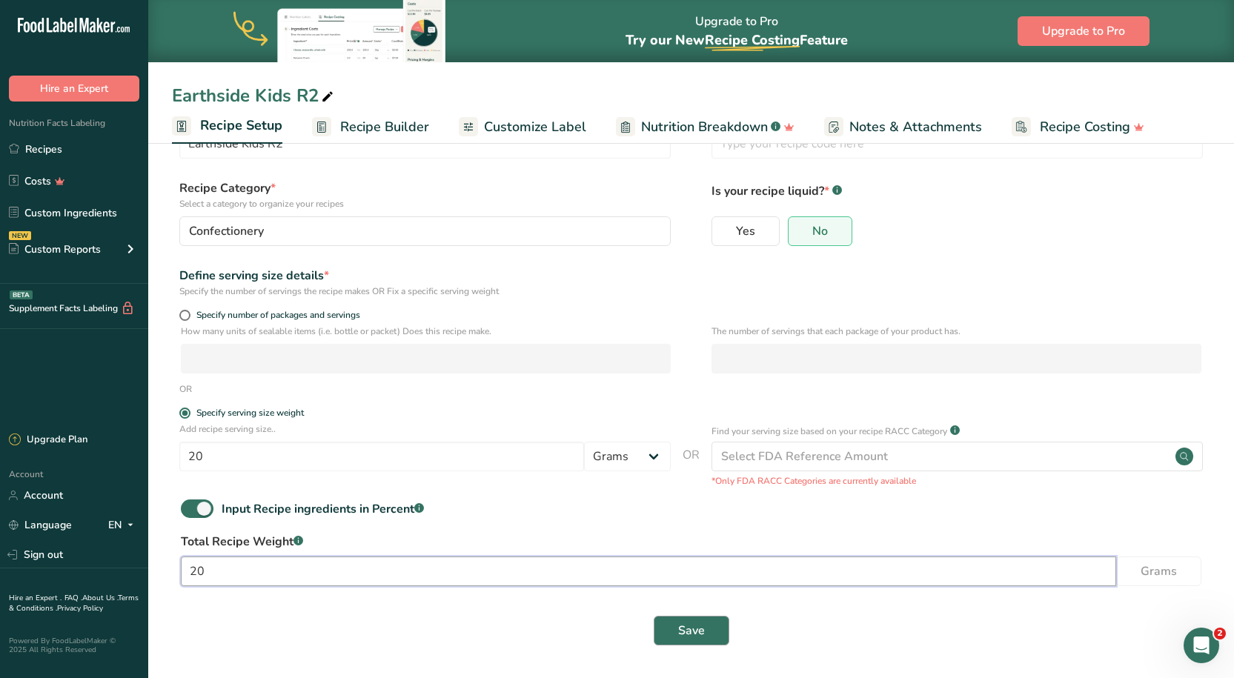
type input "20"
click at [676, 617] on button "Save" at bounding box center [692, 631] width 76 height 30
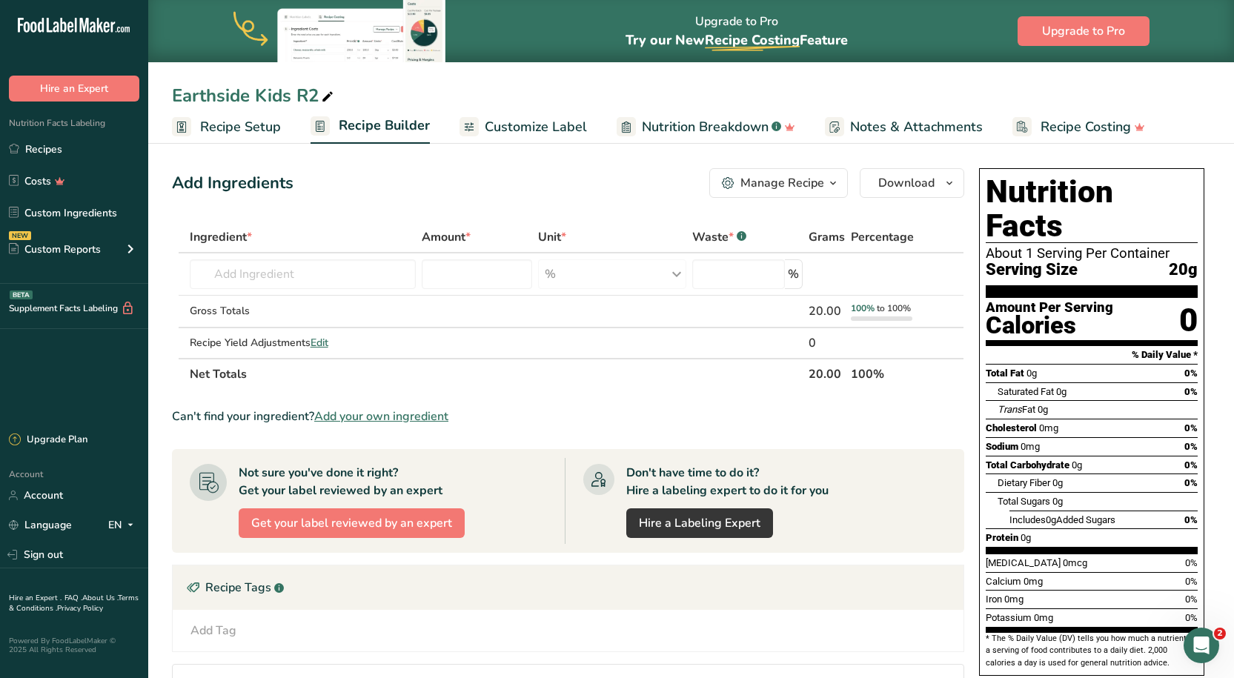
click at [479, 118] on link "Customize Label" at bounding box center [522, 126] width 127 height 33
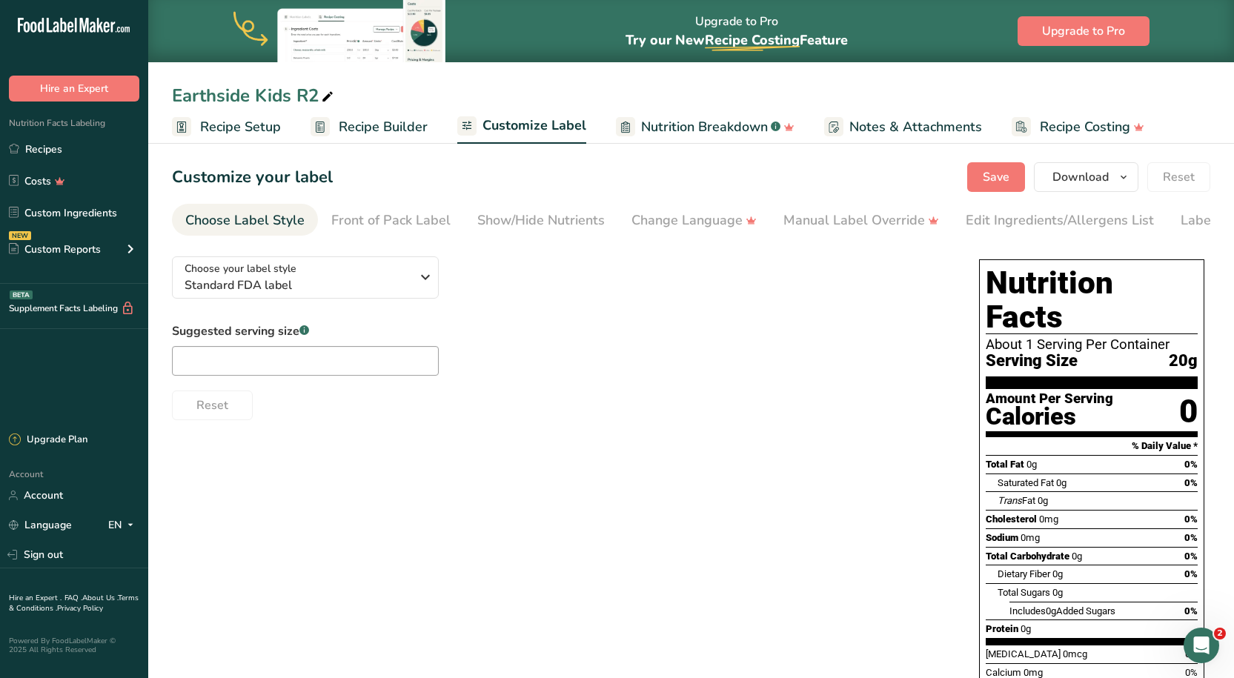
click at [388, 134] on span "Recipe Builder" at bounding box center [383, 127] width 89 height 20
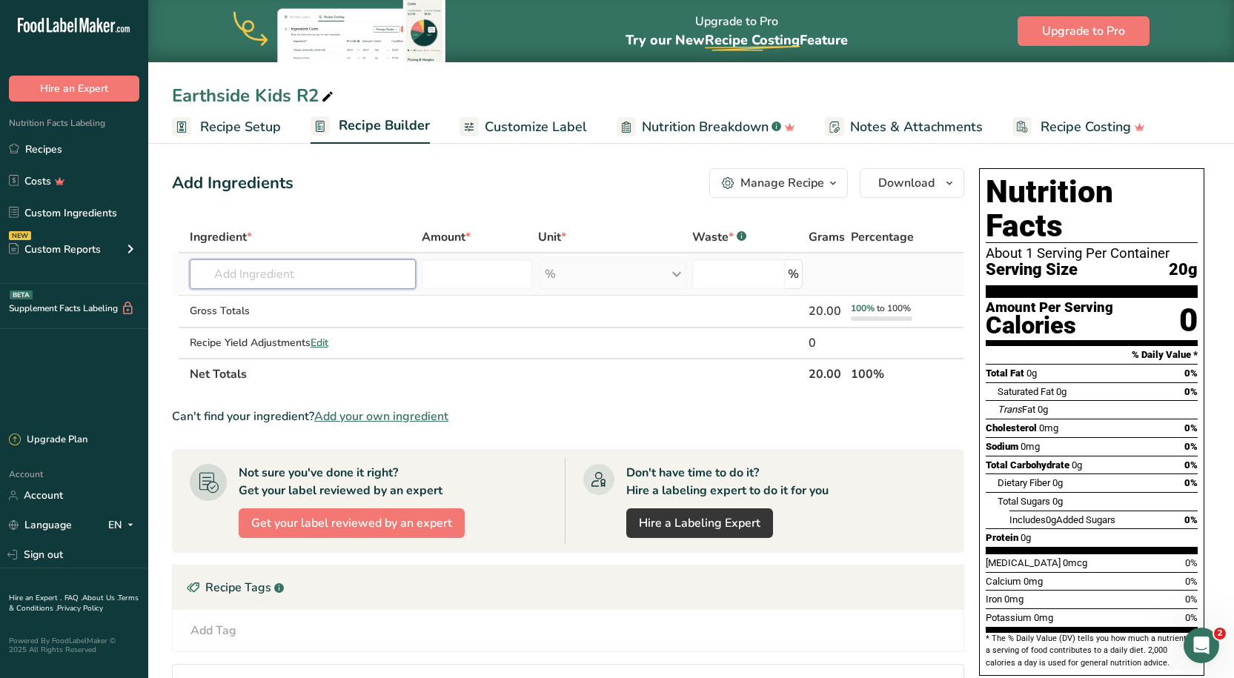
click at [294, 281] on input "text" at bounding box center [303, 274] width 226 height 30
type input "apple puree"
click at [287, 301] on p "Apple Puree Concentrate" at bounding box center [268, 304] width 133 height 16
type input "Apple Puree Concentrate"
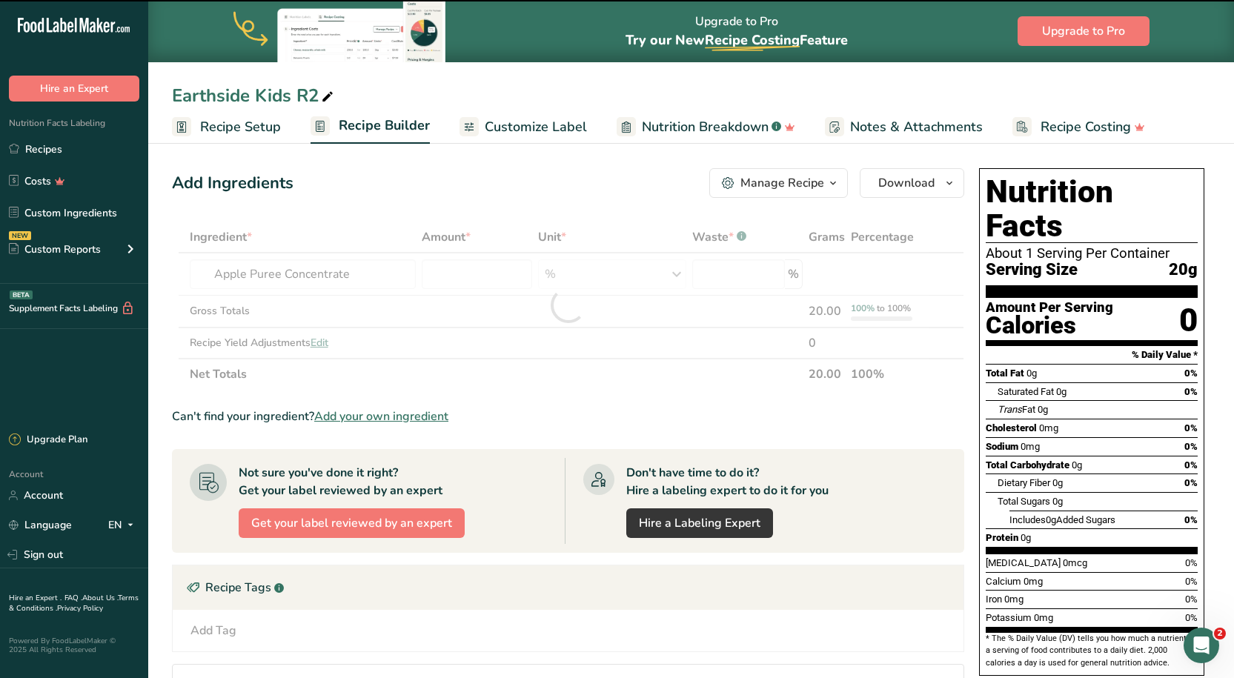
type input "0"
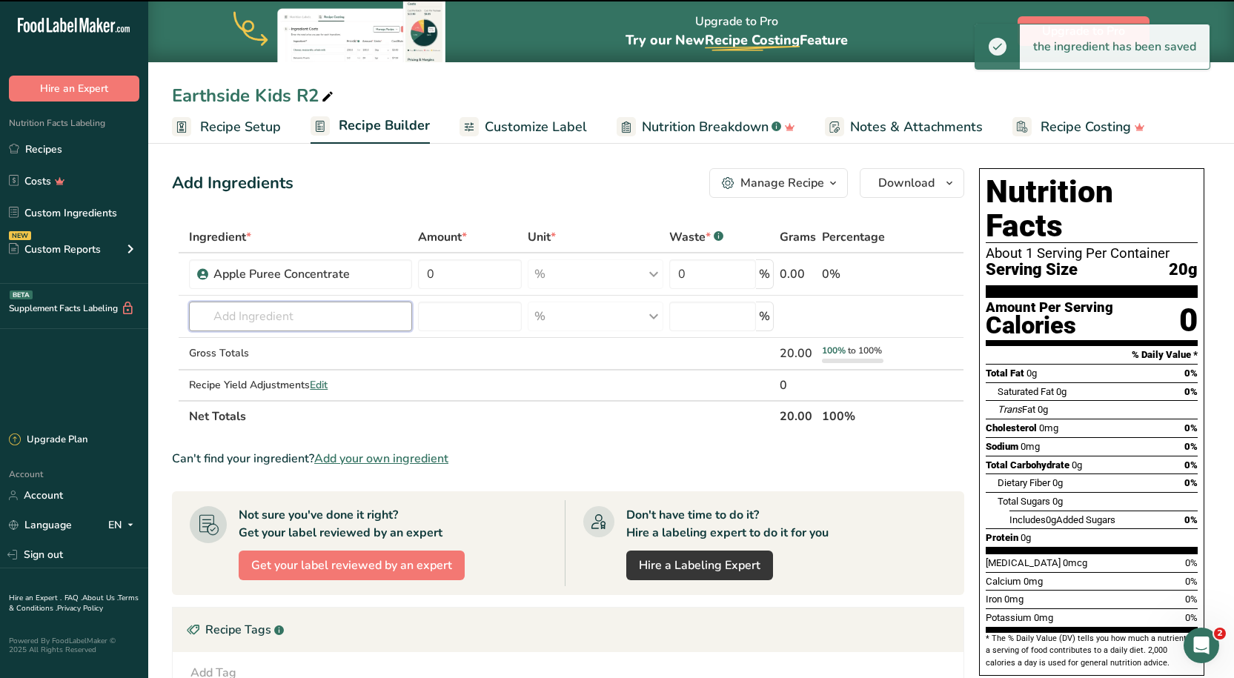
click at [267, 319] on input "text" at bounding box center [300, 317] width 222 height 30
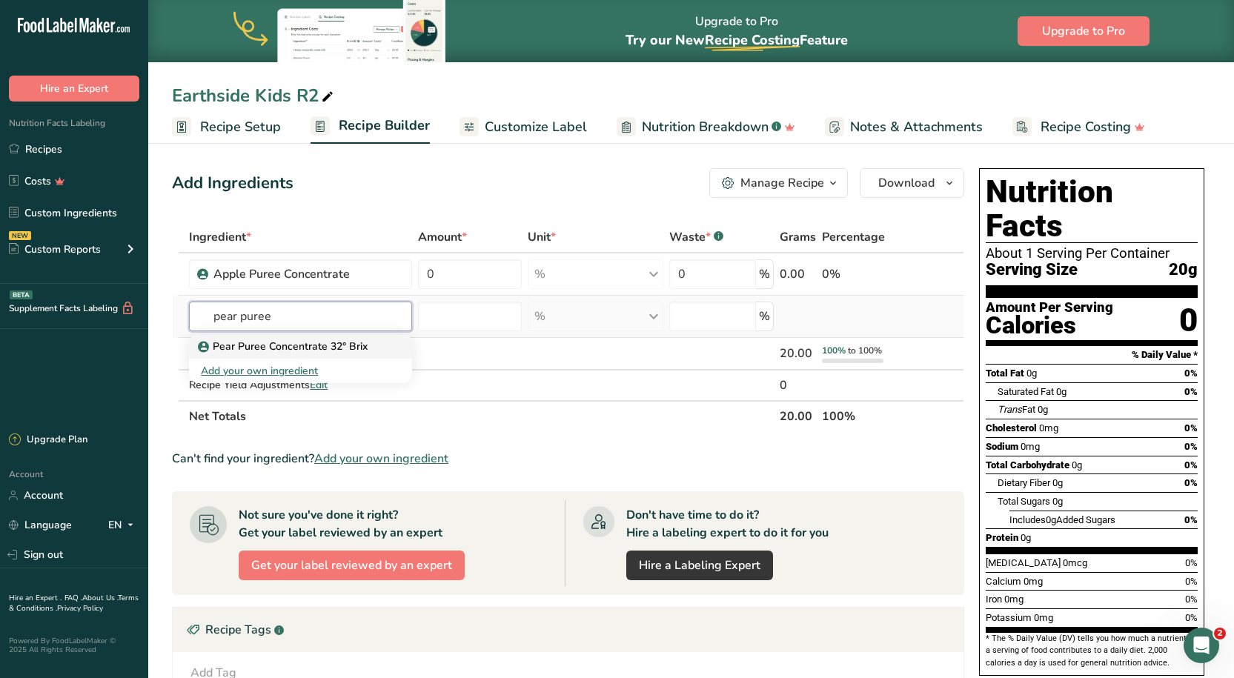
type input "pear puree"
click at [345, 353] on p "Pear Puree Concentrate 32° Brix" at bounding box center [284, 347] width 167 height 16
type input "Pear Puree Concentrate 32° Brix"
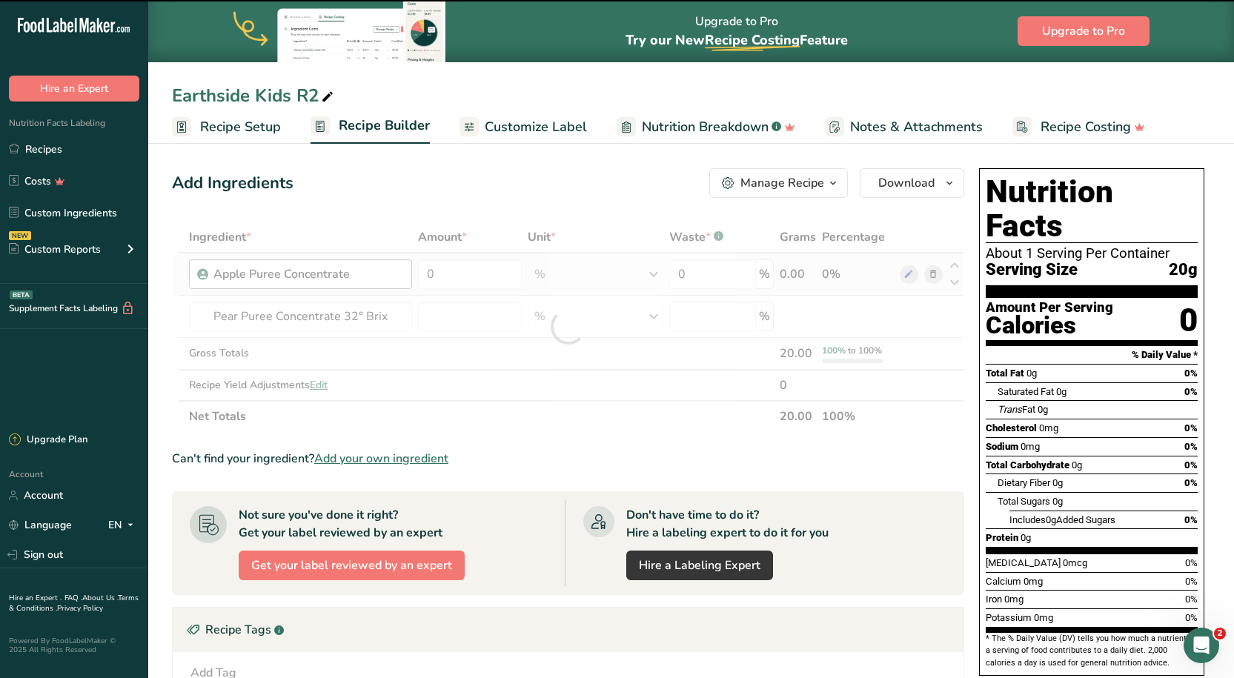
type input "0"
click at [365, 276] on div "Apple Puree Concentrate" at bounding box center [305, 274] width 185 height 18
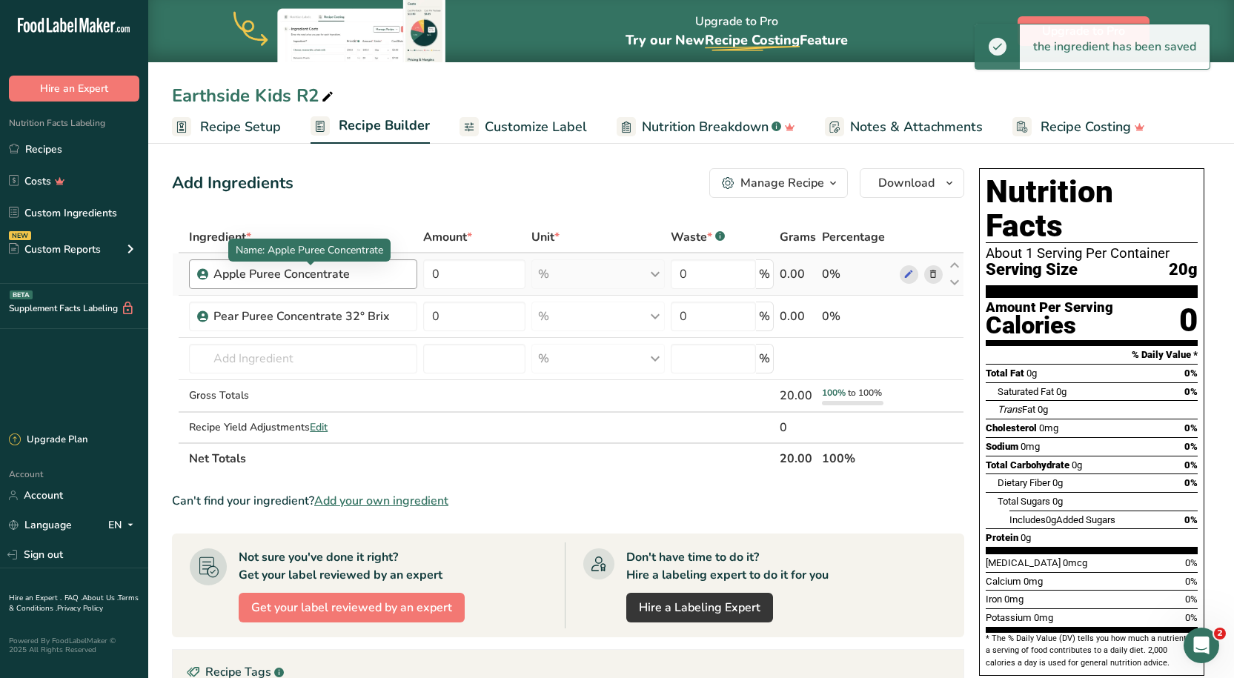
click at [378, 268] on div "Apple Puree Concentrate" at bounding box center [305, 274] width 185 height 18
click at [940, 273] on span at bounding box center [933, 274] width 18 height 18
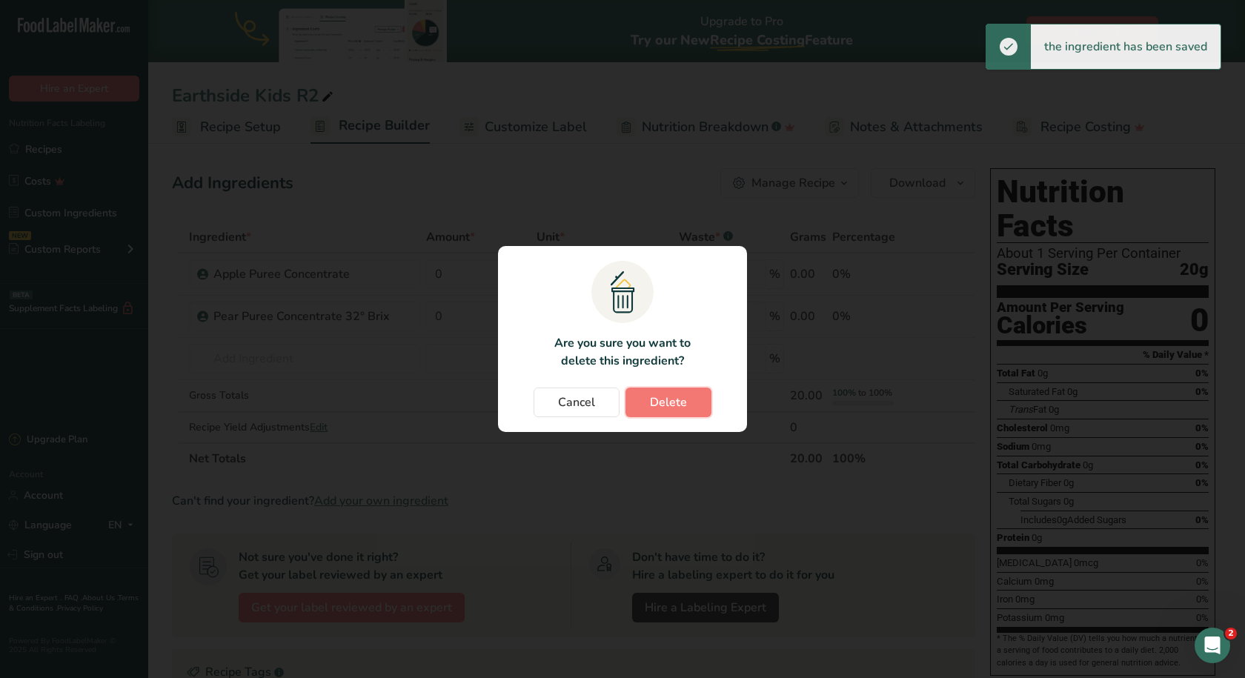
drag, startPoint x: 674, startPoint y: 404, endPoint x: 671, endPoint y: 394, distance: 9.9
click at [674, 403] on span "Delete" at bounding box center [668, 402] width 37 height 18
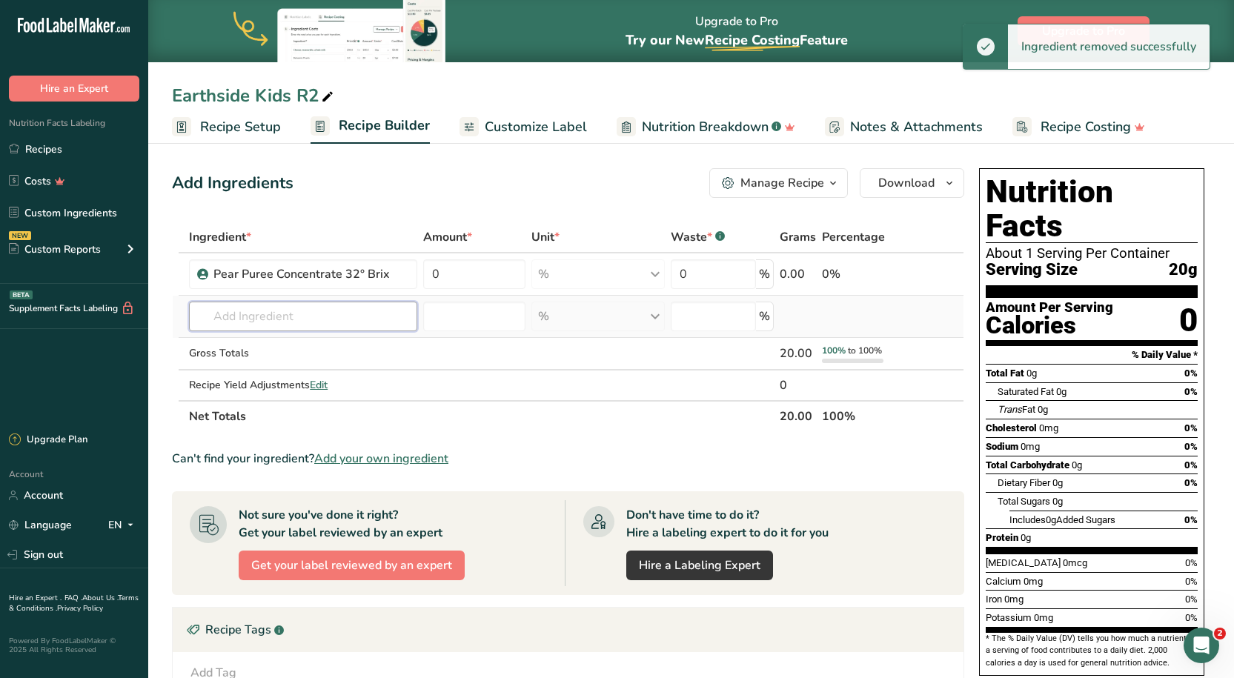
click at [265, 319] on input "text" at bounding box center [302, 317] width 227 height 30
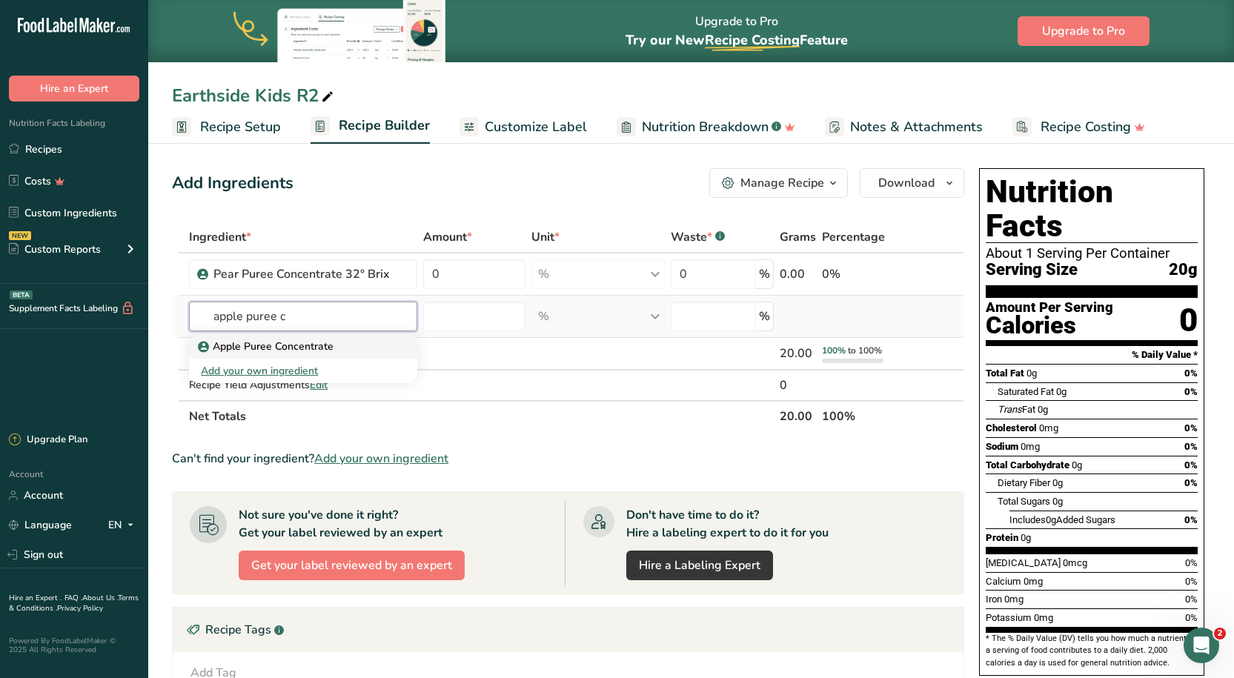
type input "apple puree c"
click at [262, 348] on p "Apple Puree Concentrate" at bounding box center [267, 347] width 133 height 16
type input "Apple Puree Concentrate"
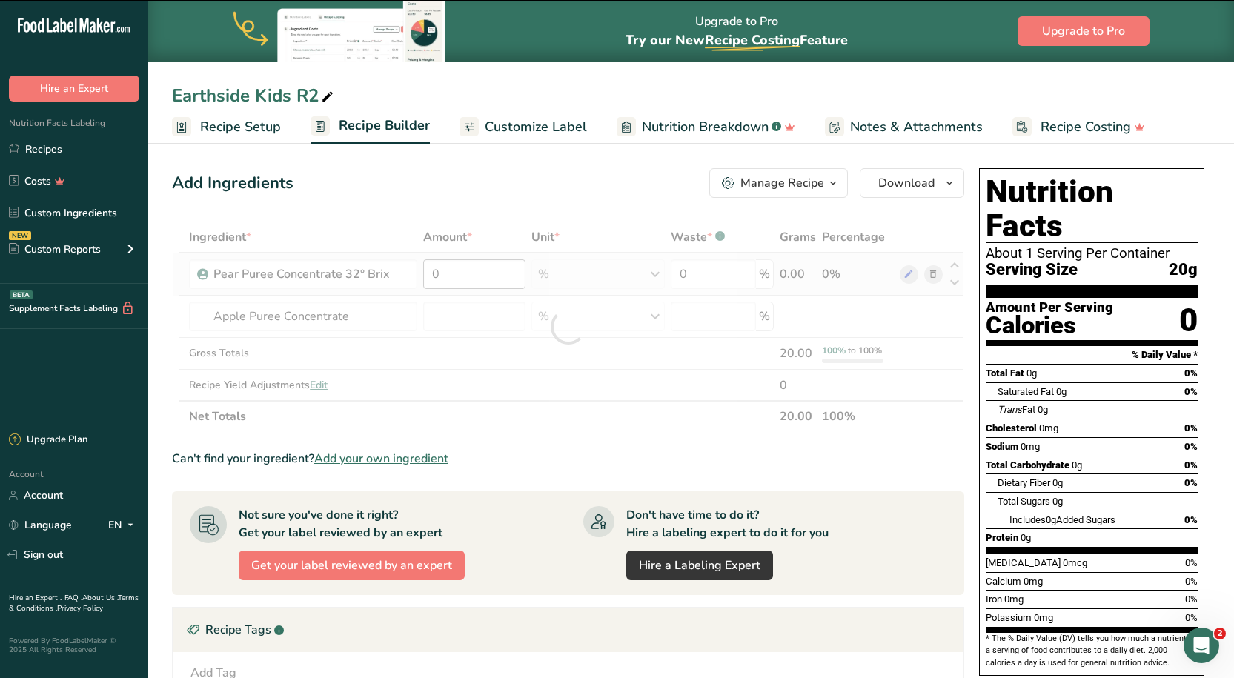
type input "0"
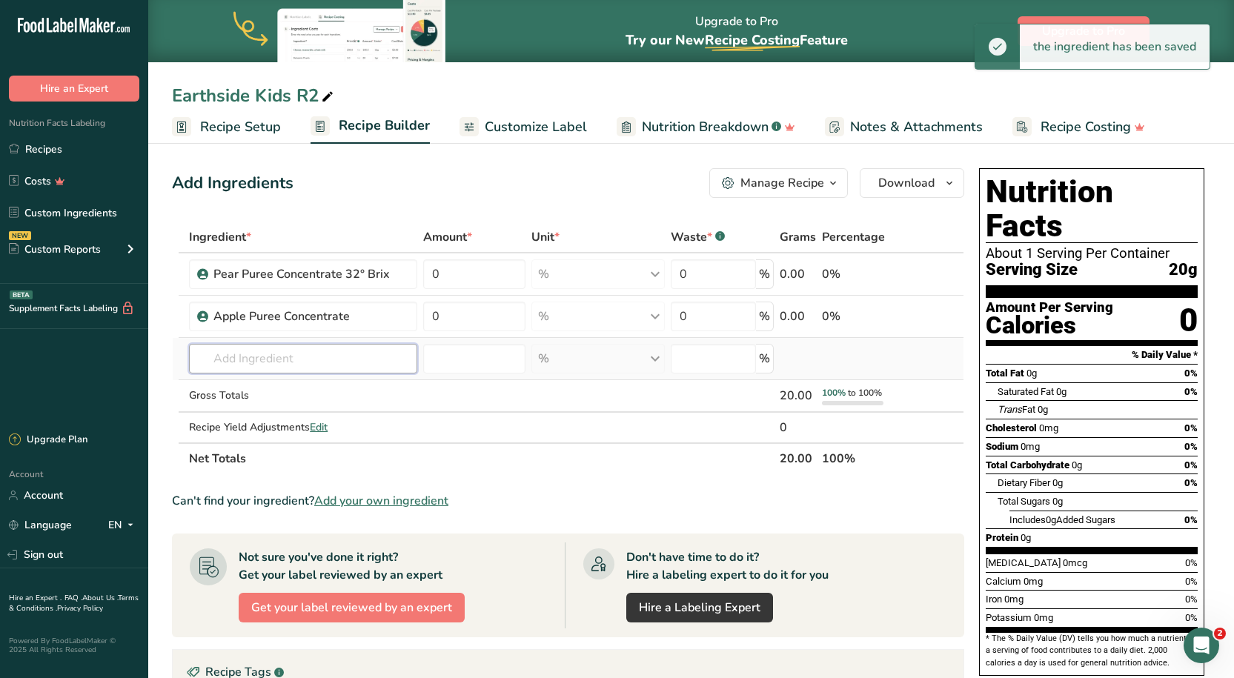
click at [270, 350] on input "text" at bounding box center [302, 359] width 227 height 30
type input "l"
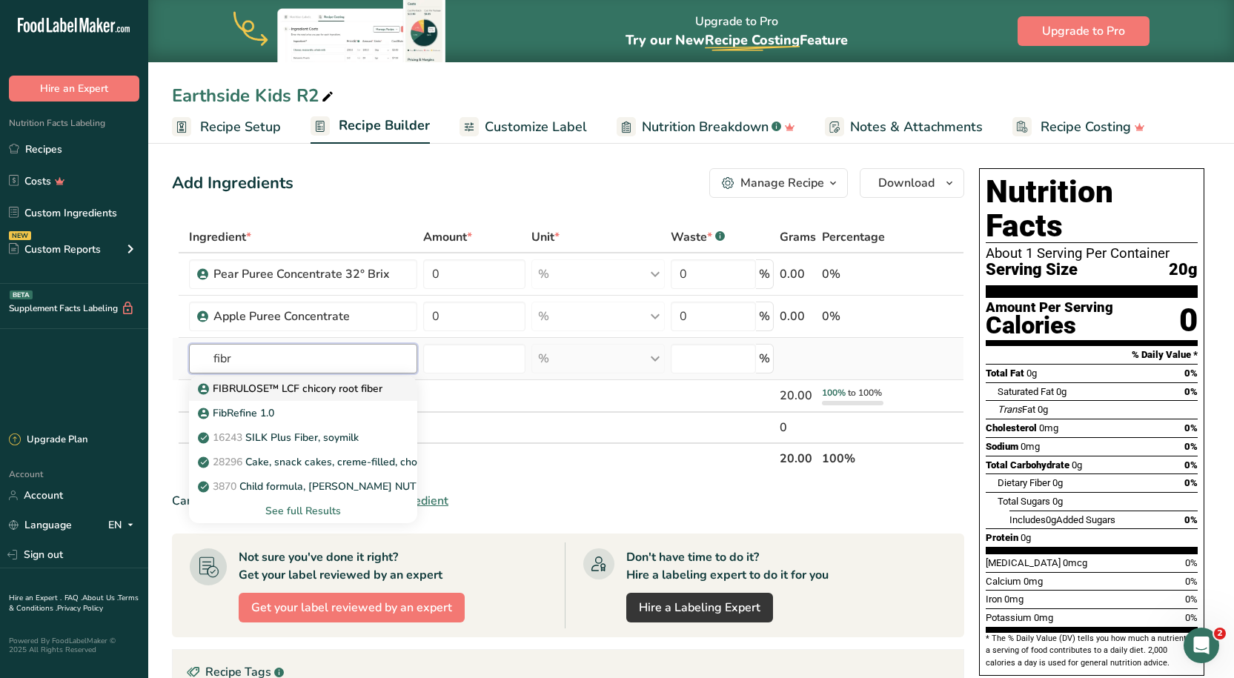
type input "fibr"
click at [284, 381] on p "FIBRULOSE™ LCF chicory root fiber" at bounding box center [292, 389] width 182 height 16
type input "FIBRULOSE™ LCF chicory root fiber"
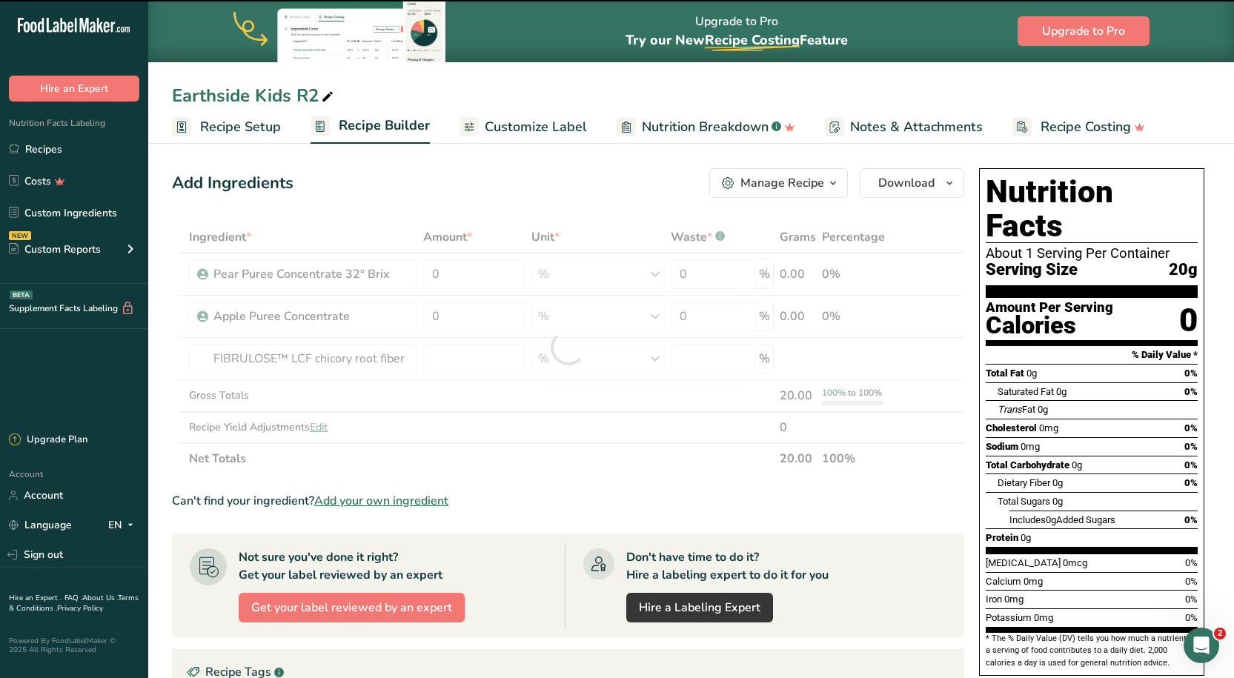
type input "0"
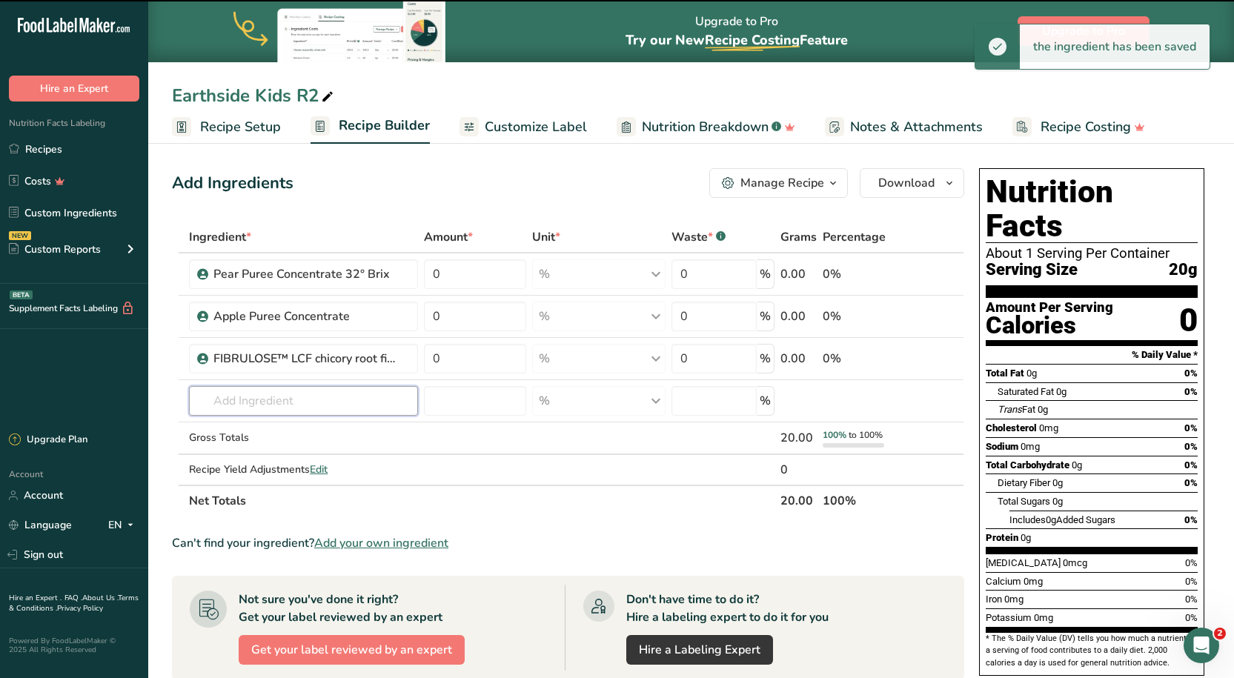
click at [277, 389] on input "text" at bounding box center [303, 401] width 229 height 30
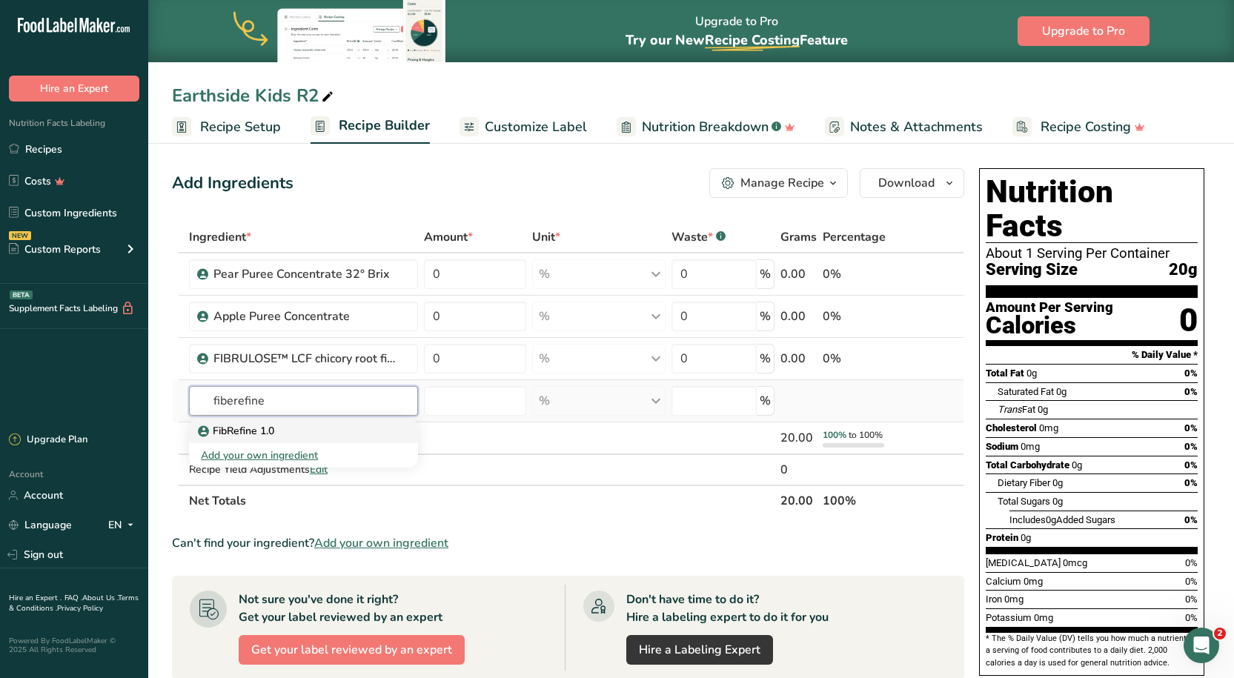
type input "fiberefine"
click at [275, 429] on div "FibRefine 1.0" at bounding box center [292, 431] width 182 height 16
type input "FibRefine 1.0"
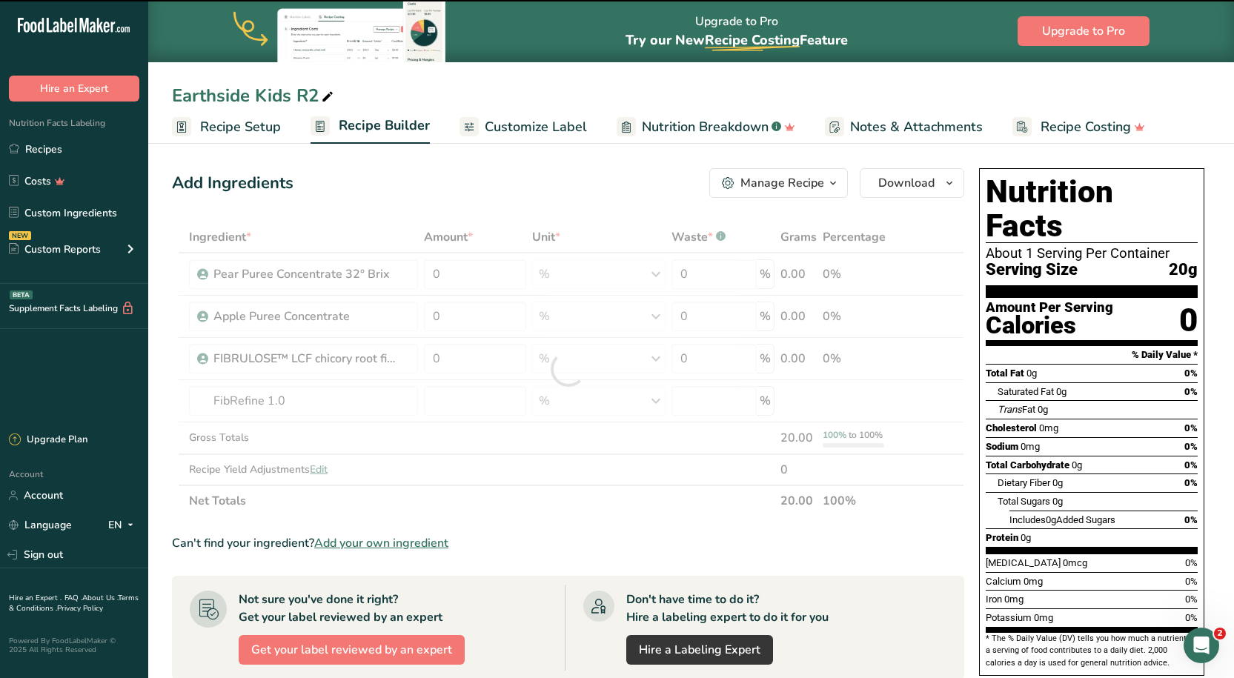
type input "0"
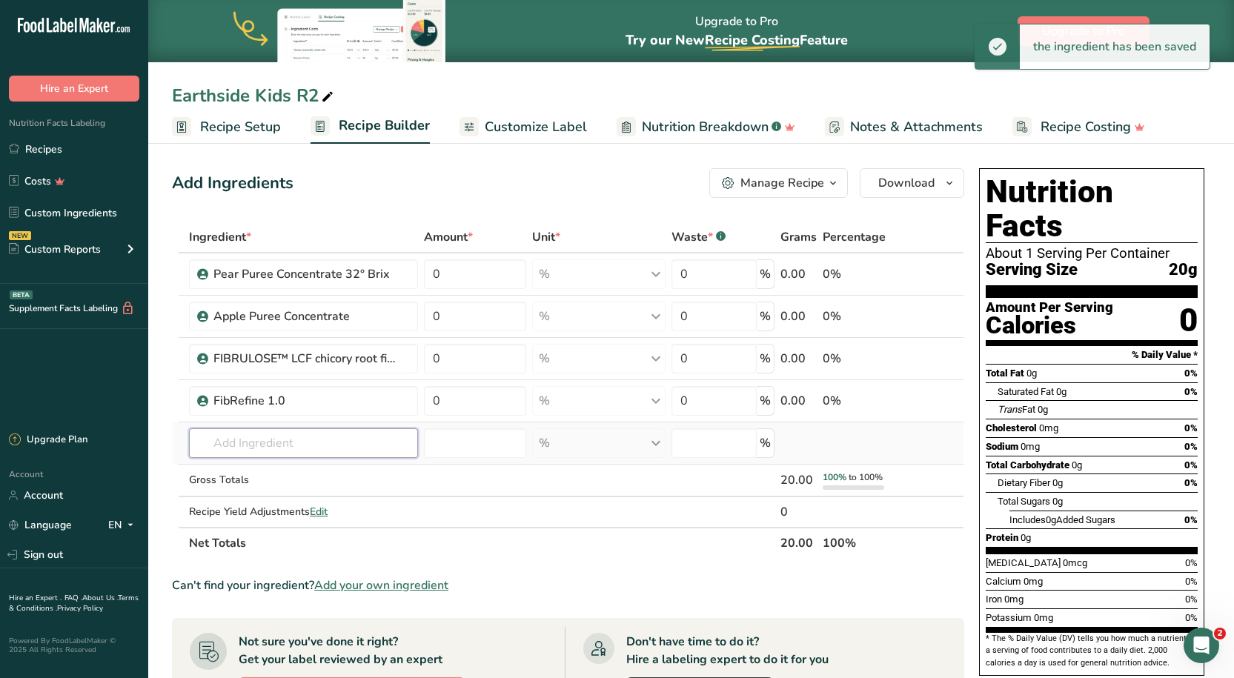
drag, startPoint x: 273, startPoint y: 453, endPoint x: 267, endPoint y: 447, distance: 8.9
click at [264, 450] on input "text" at bounding box center [303, 443] width 229 height 30
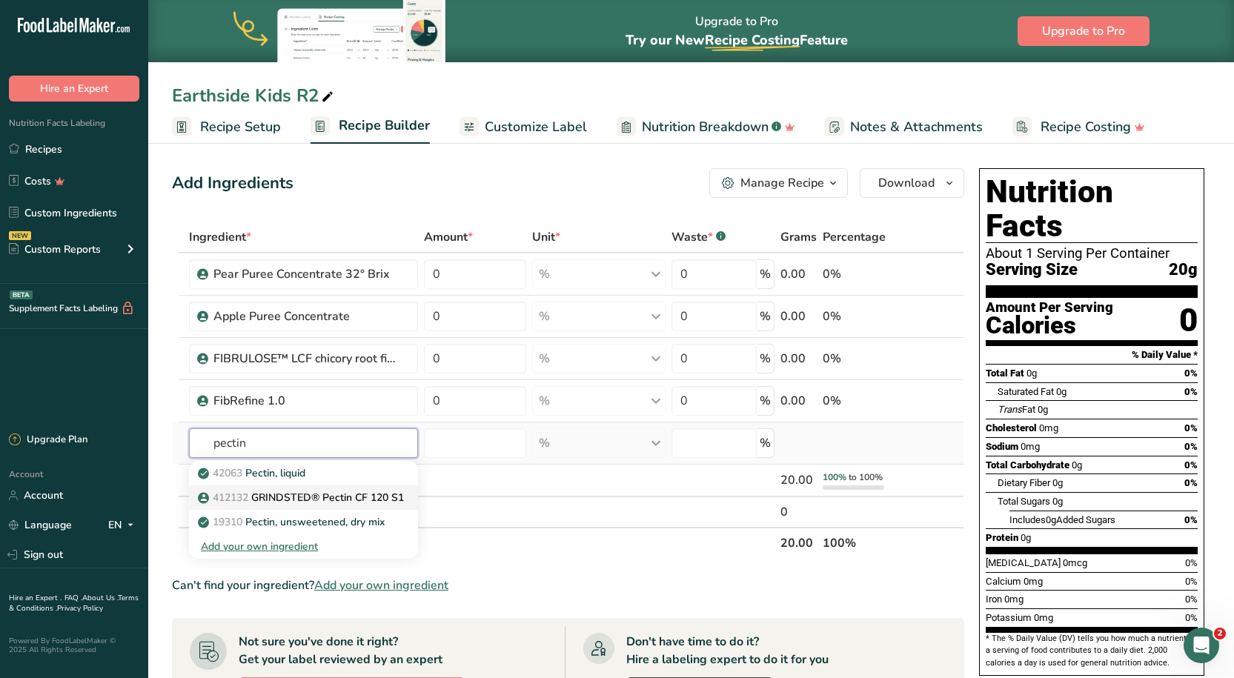
type input "pectin"
click at [272, 500] on p "412132 GRINDSTED® Pectin CF 120 S1" at bounding box center [302, 498] width 203 height 16
type input "GRINDSTED® Pectin CF 120 S1"
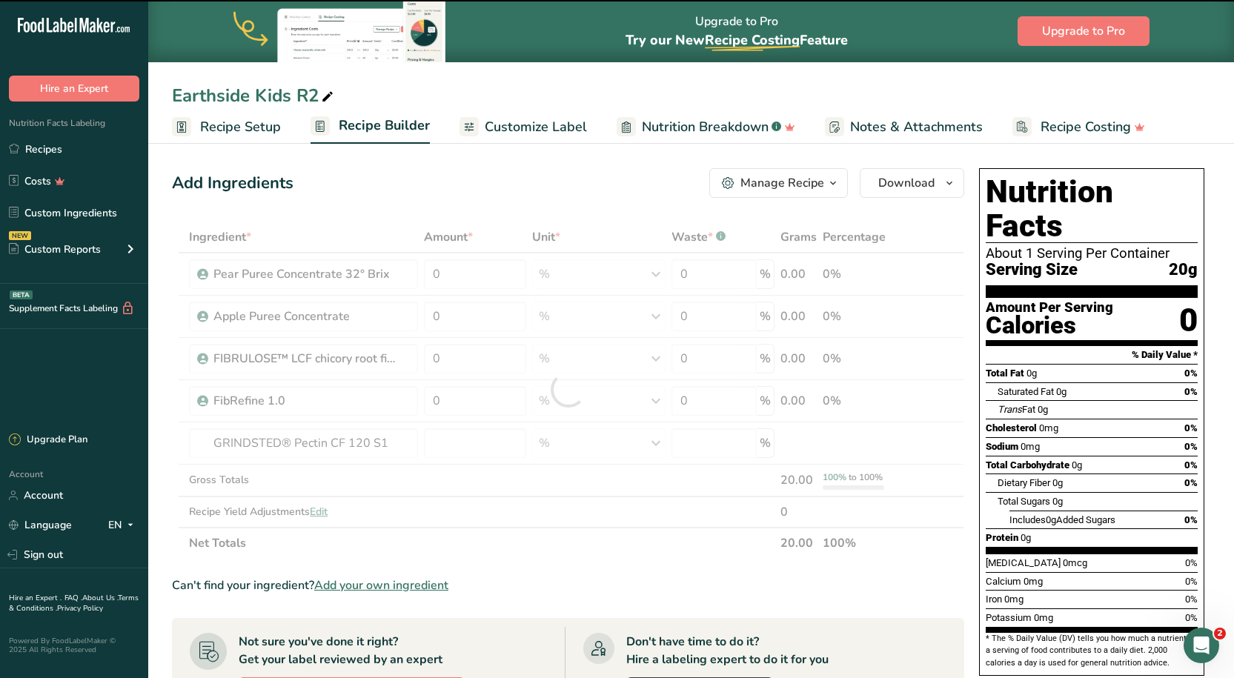
type input "0"
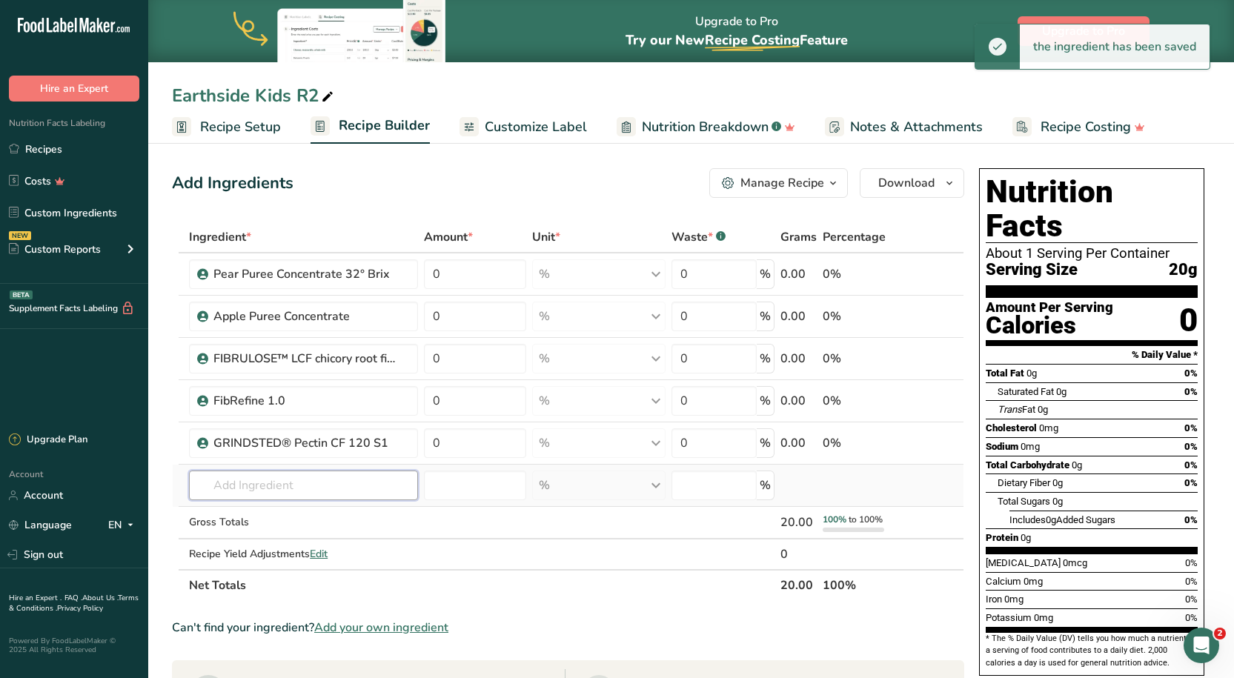
click at [253, 479] on input "text" at bounding box center [303, 486] width 229 height 30
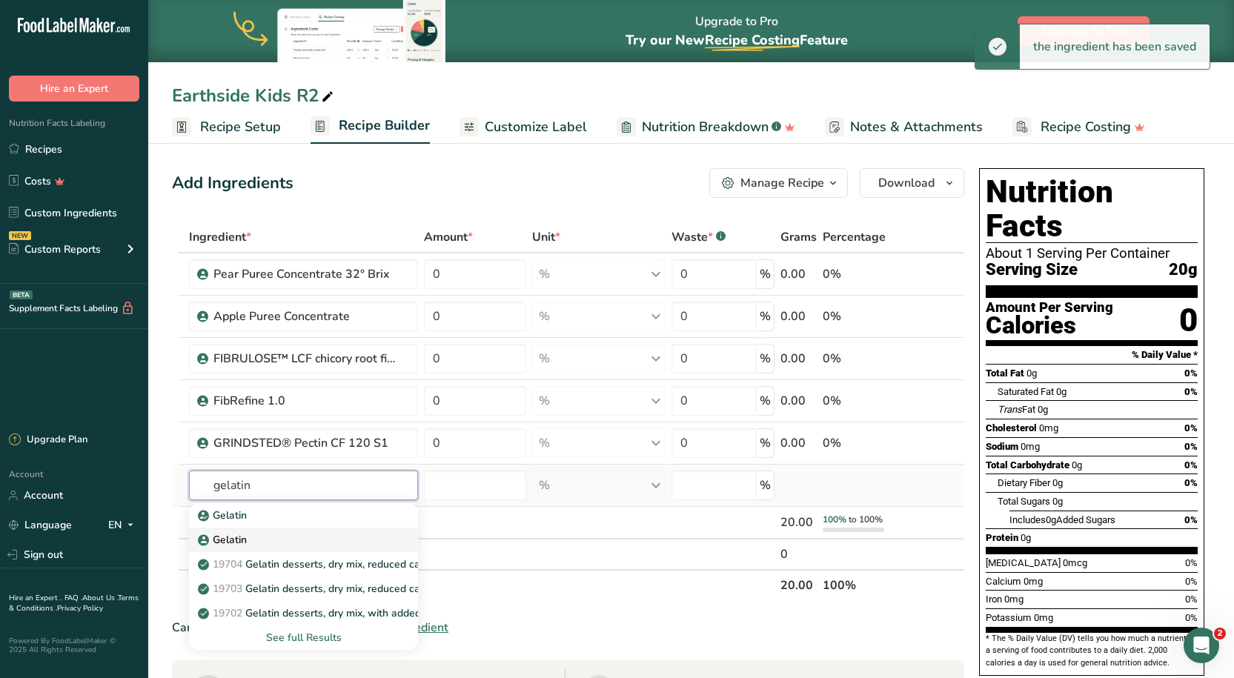
type input "gelatin"
click at [249, 544] on div "Gelatin" at bounding box center [292, 540] width 182 height 16
type input "Gelatin"
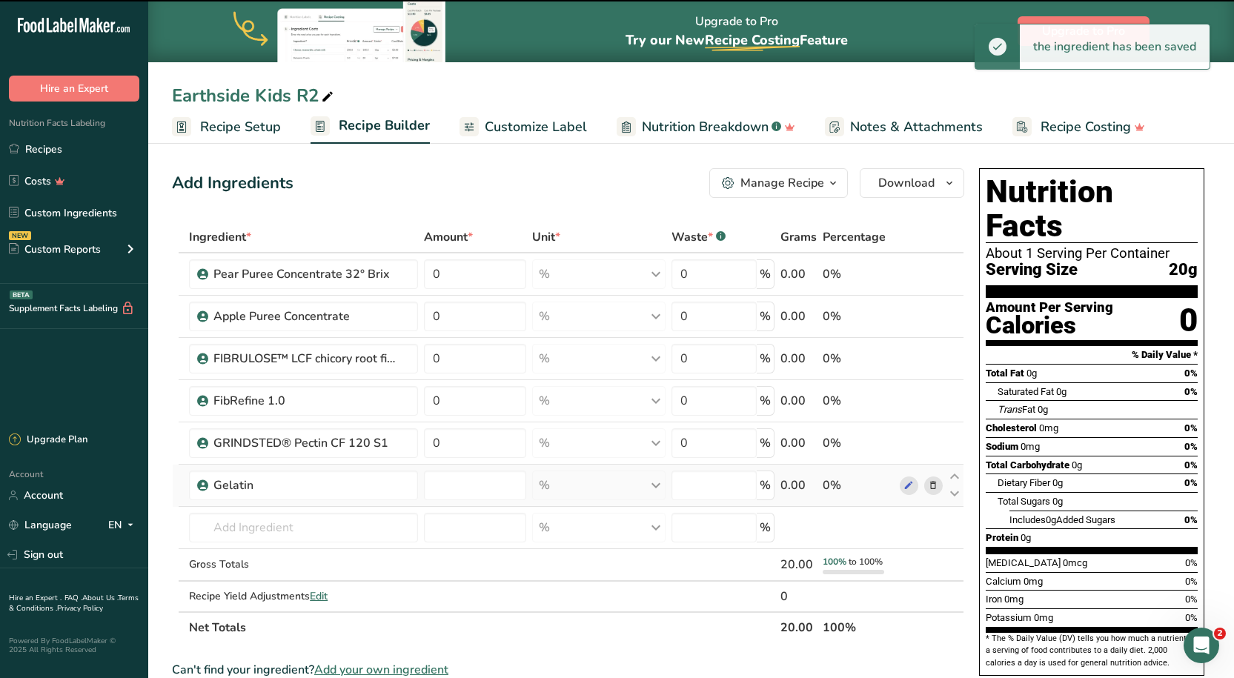
type input "0"
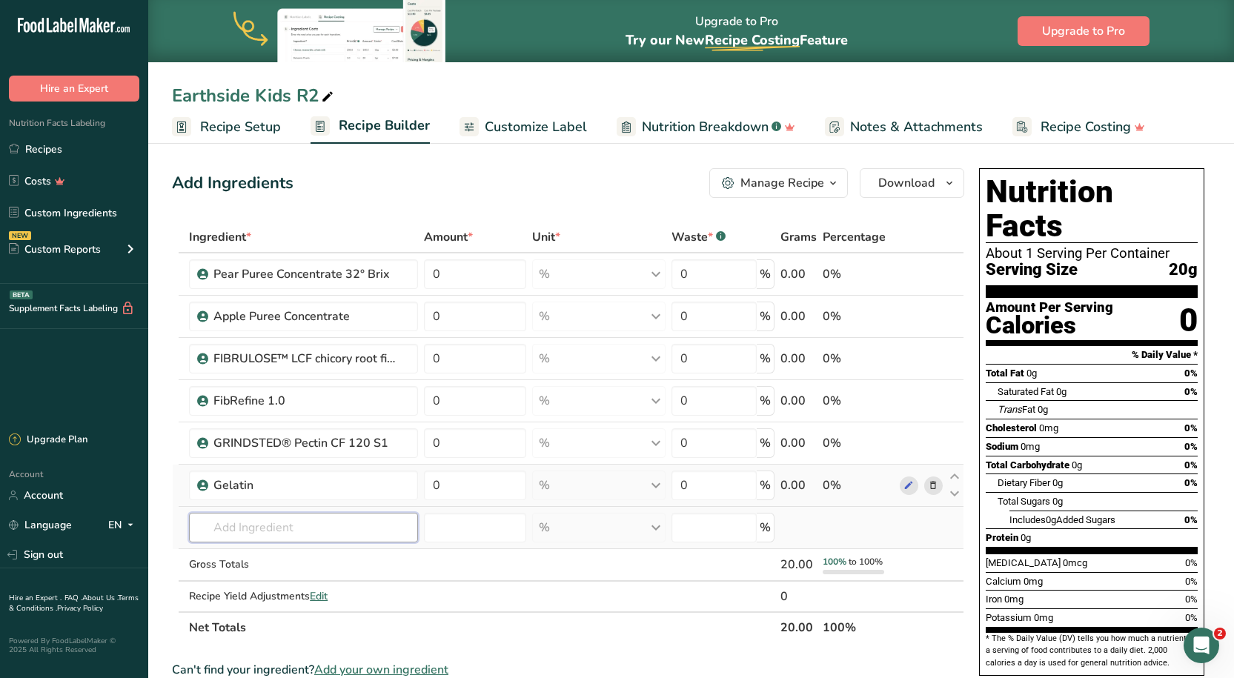
click at [275, 528] on input "text" at bounding box center [303, 528] width 229 height 30
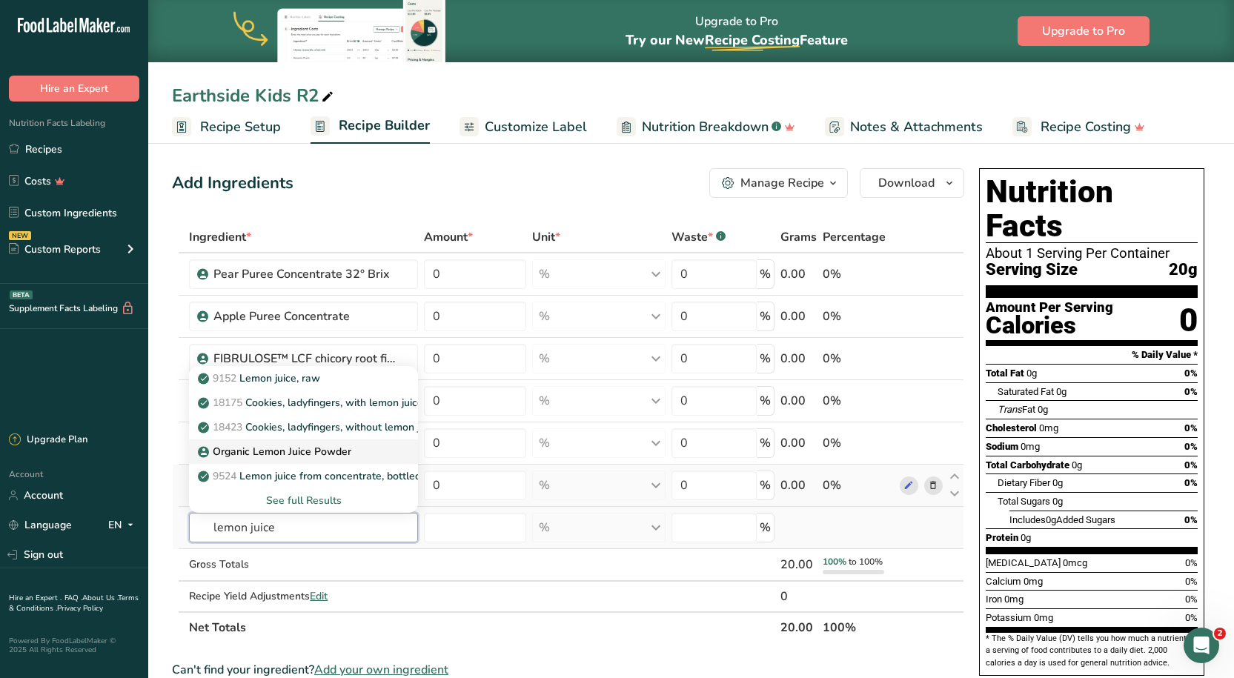
type input "lemon juice"
click at [279, 448] on p "Organic Lemon Juice Powder" at bounding box center [276, 452] width 150 height 16
type input "Organic Lemon Juice Powder"
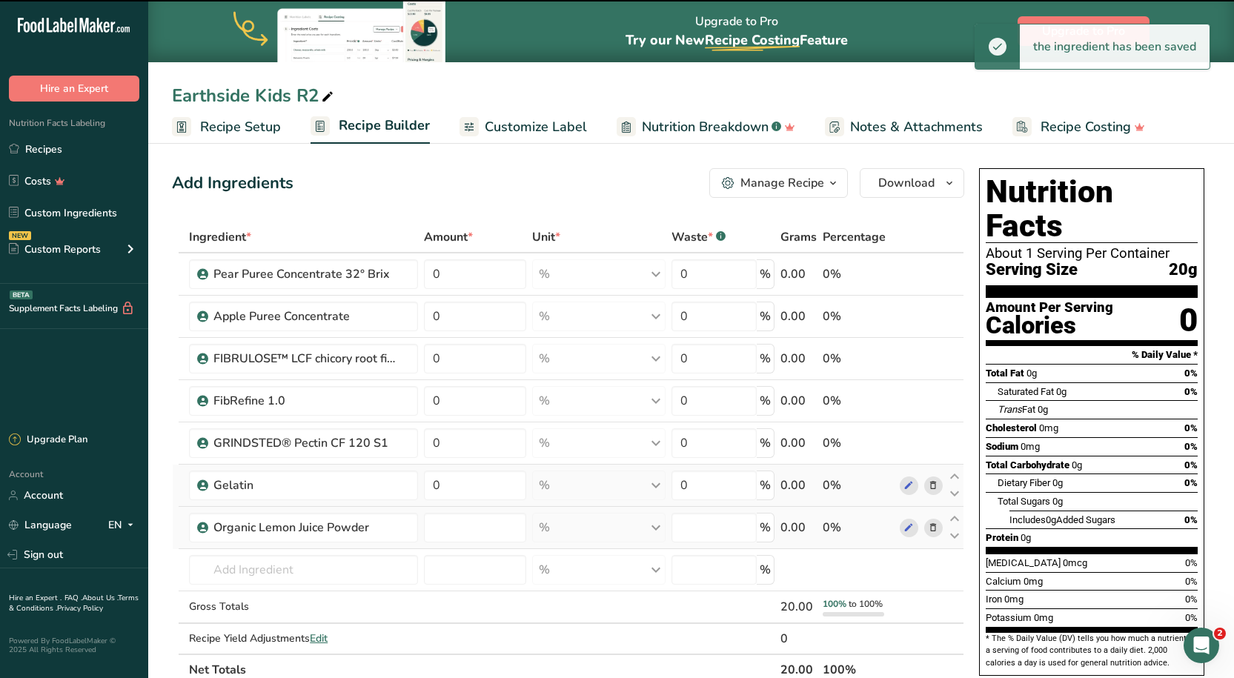
type input "0"
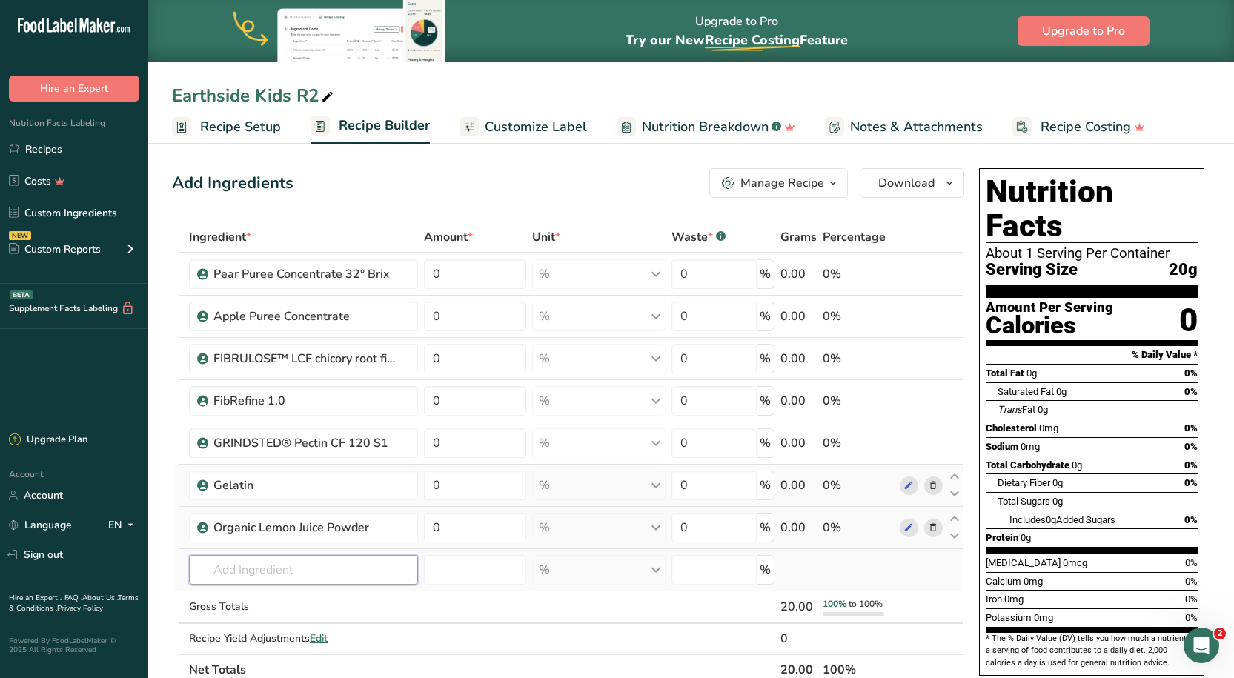
click at [289, 577] on input "text" at bounding box center [303, 570] width 229 height 30
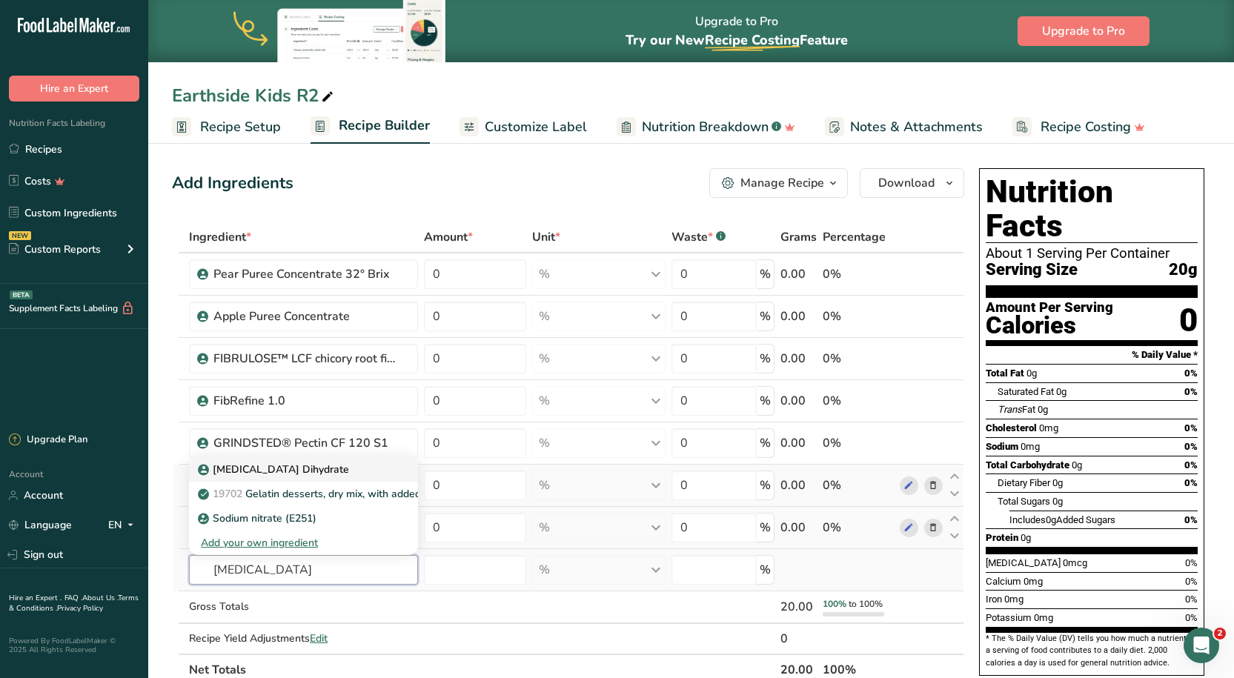
type input "sodium citrate"
click at [290, 459] on link "[MEDICAL_DATA] Dihydrate" at bounding box center [303, 469] width 229 height 24
type input "[MEDICAL_DATA] Dihydrate"
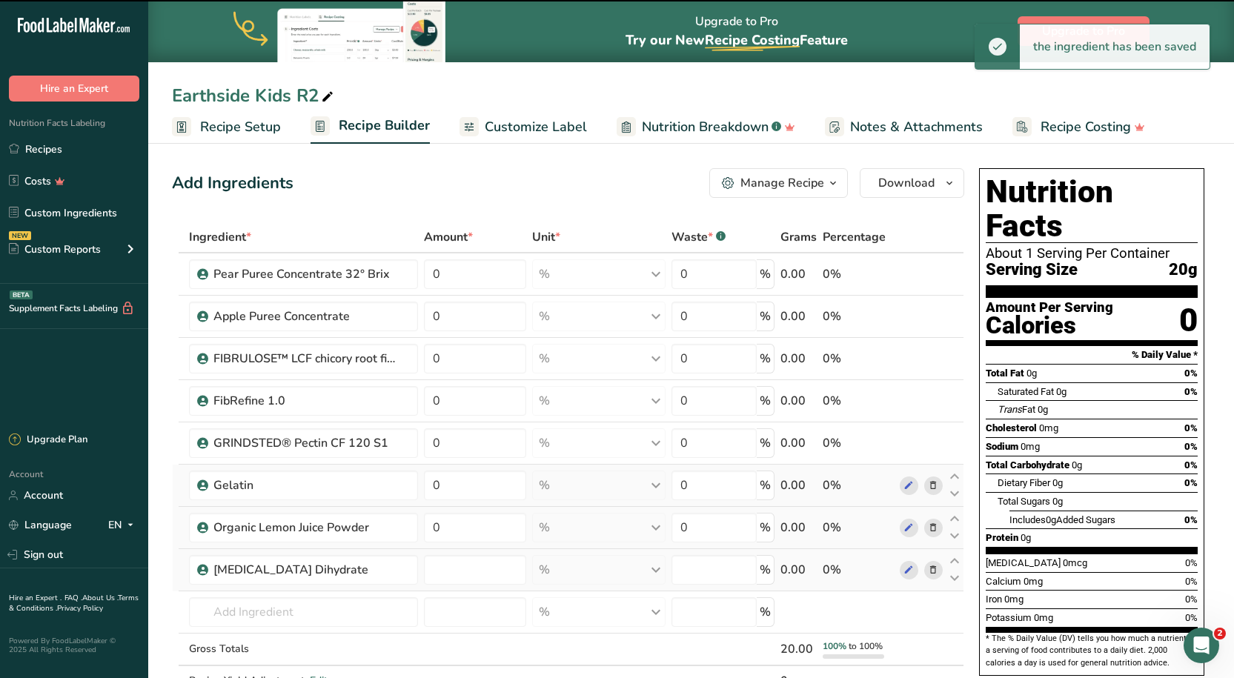
type input "0"
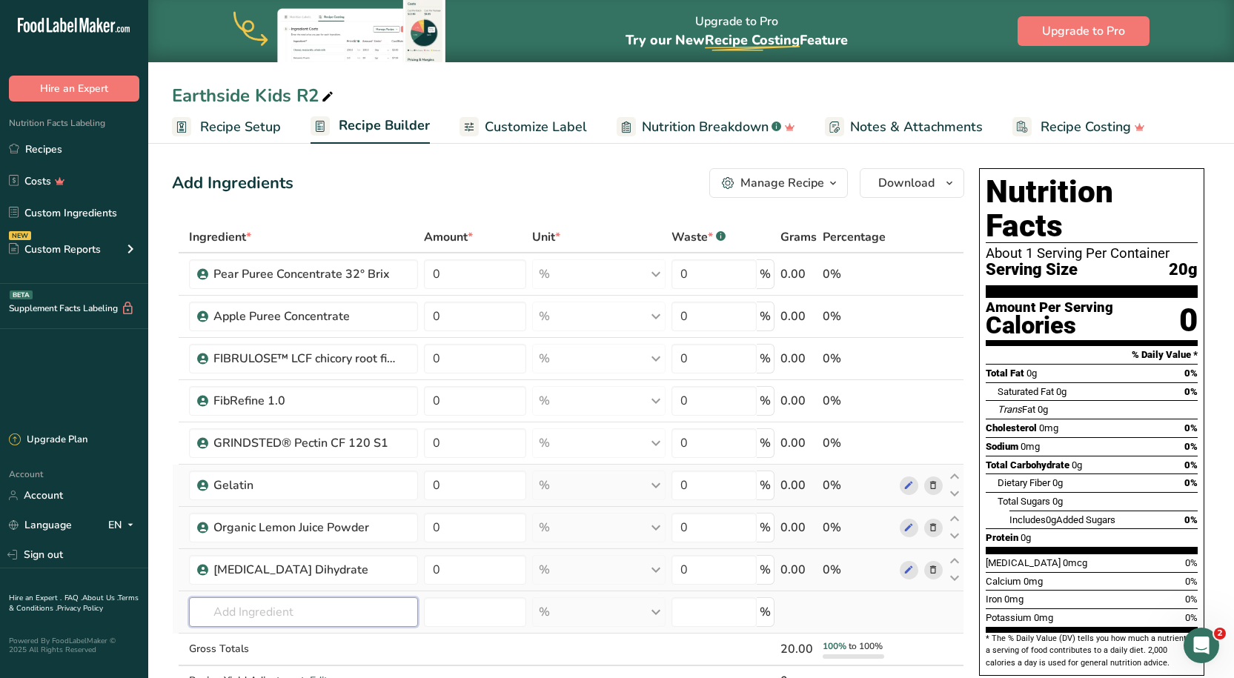
drag, startPoint x: 222, startPoint y: 616, endPoint x: 232, endPoint y: 594, distance: 24.2
click at [223, 613] on input "text" at bounding box center [303, 612] width 229 height 30
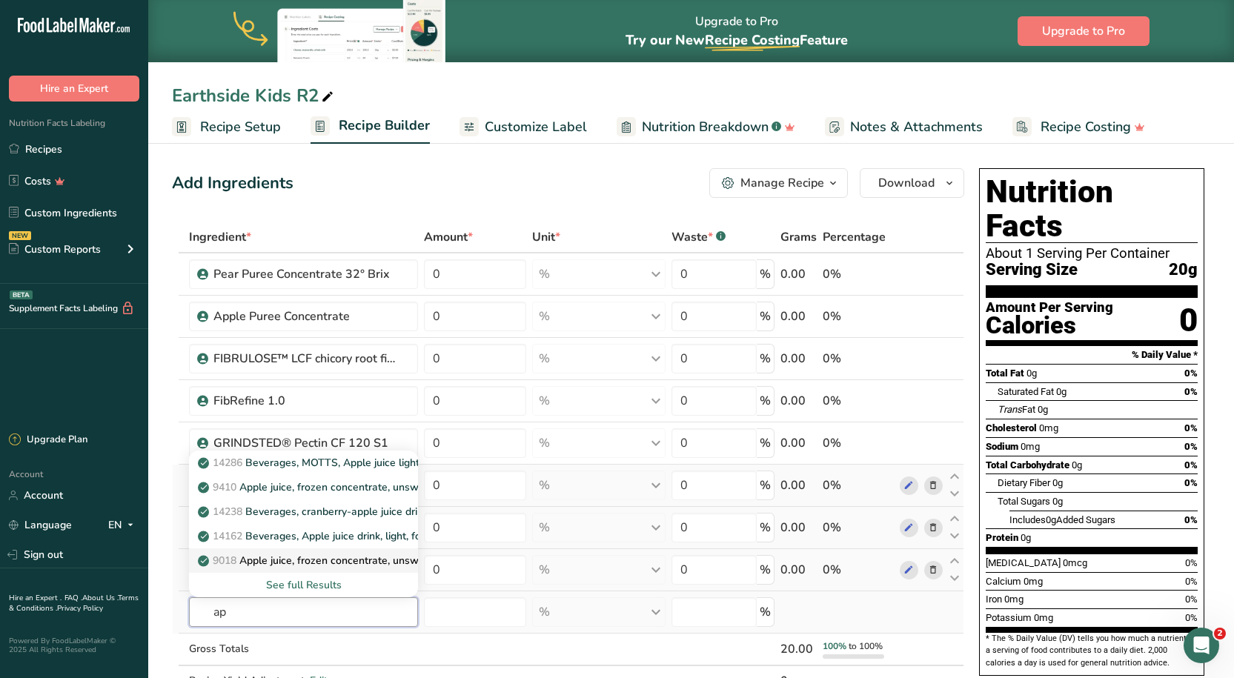
type input "a"
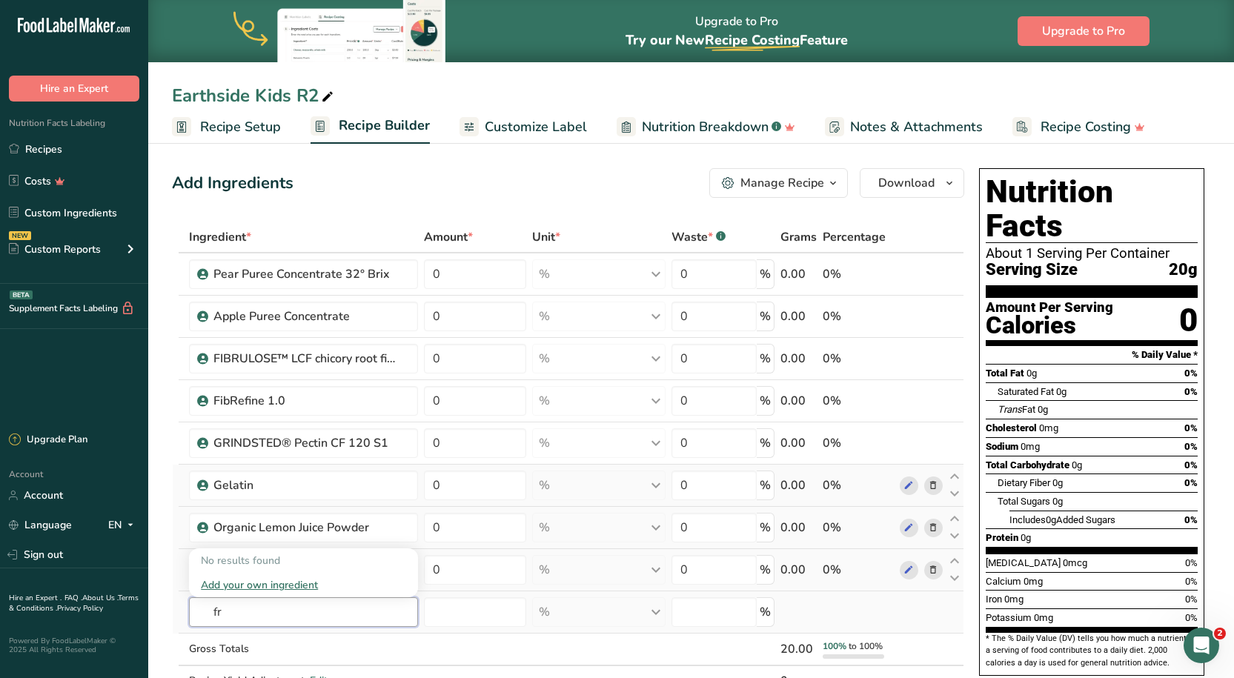
type input "f"
type input "apple juice 70"
click at [296, 558] on p "Apple Juice Concentrate 70° Brix Domestic" at bounding box center [309, 561] width 216 height 16
type input "Apple Juice Concentrate 70° Brix Domestic"
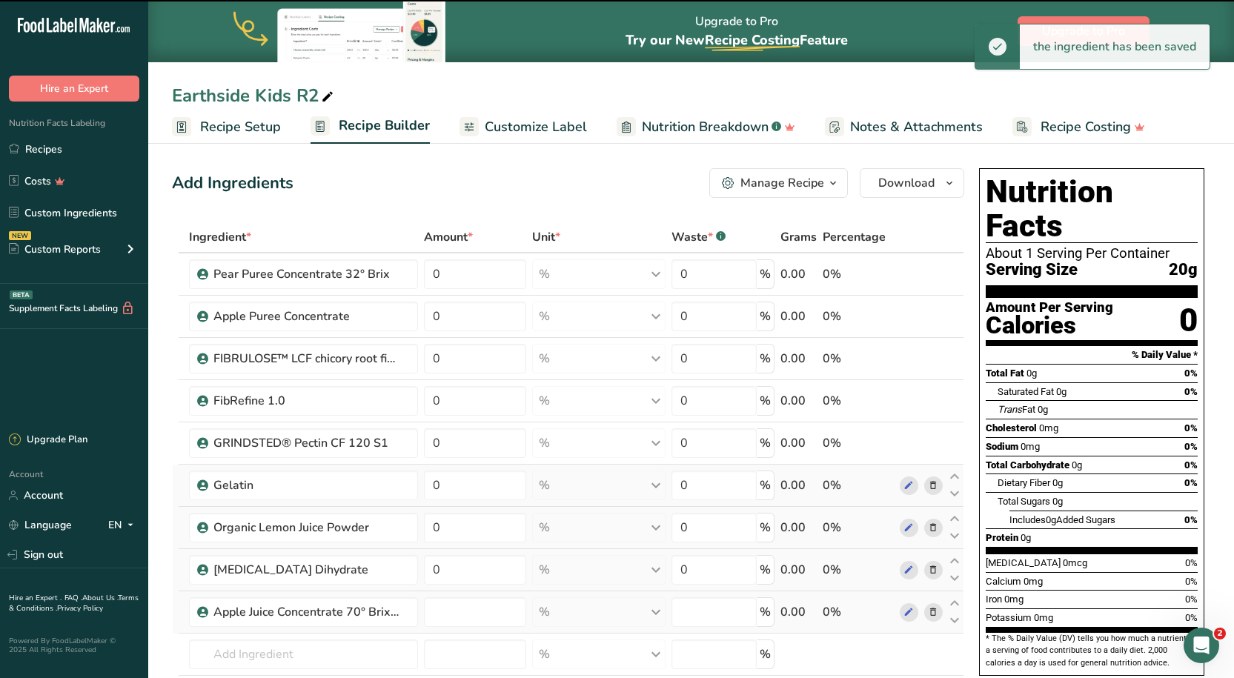
type input "0"
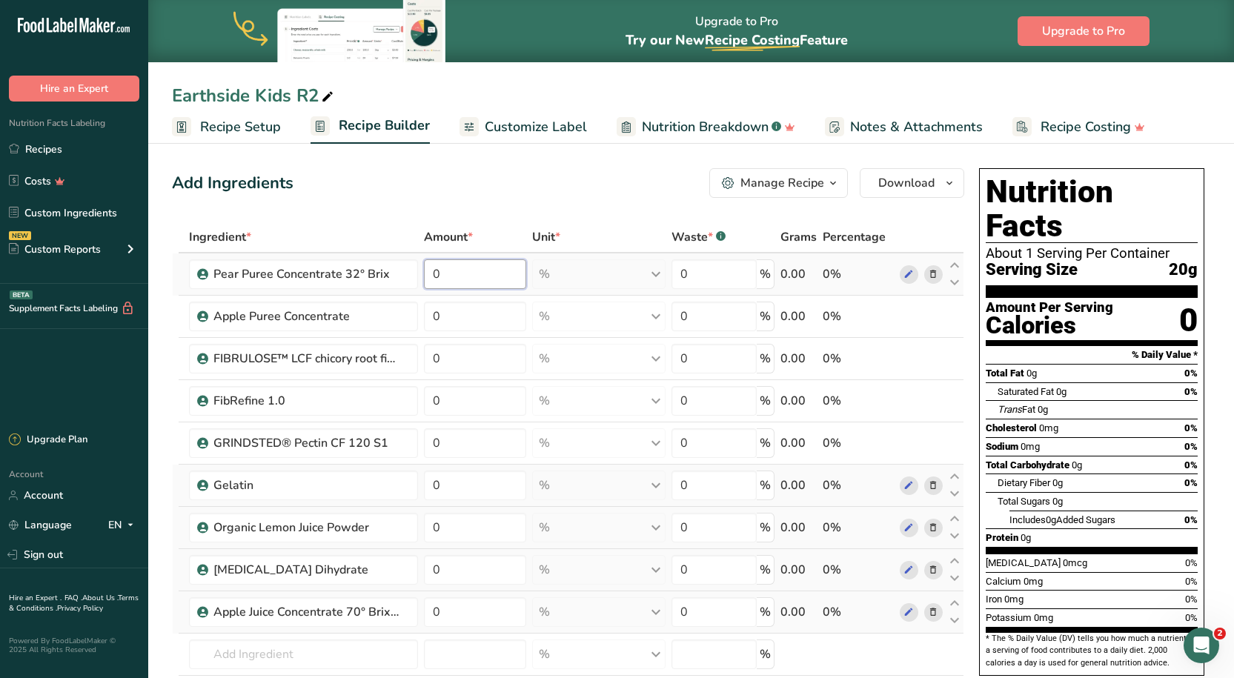
click at [477, 274] on input "0" at bounding box center [475, 274] width 102 height 30
type input "8"
click at [465, 327] on div "Ingredient * Amount * Unit * Waste * .a-a{fill:#347362;}.b-a{fill:#fff;} Grams …" at bounding box center [568, 496] width 792 height 548
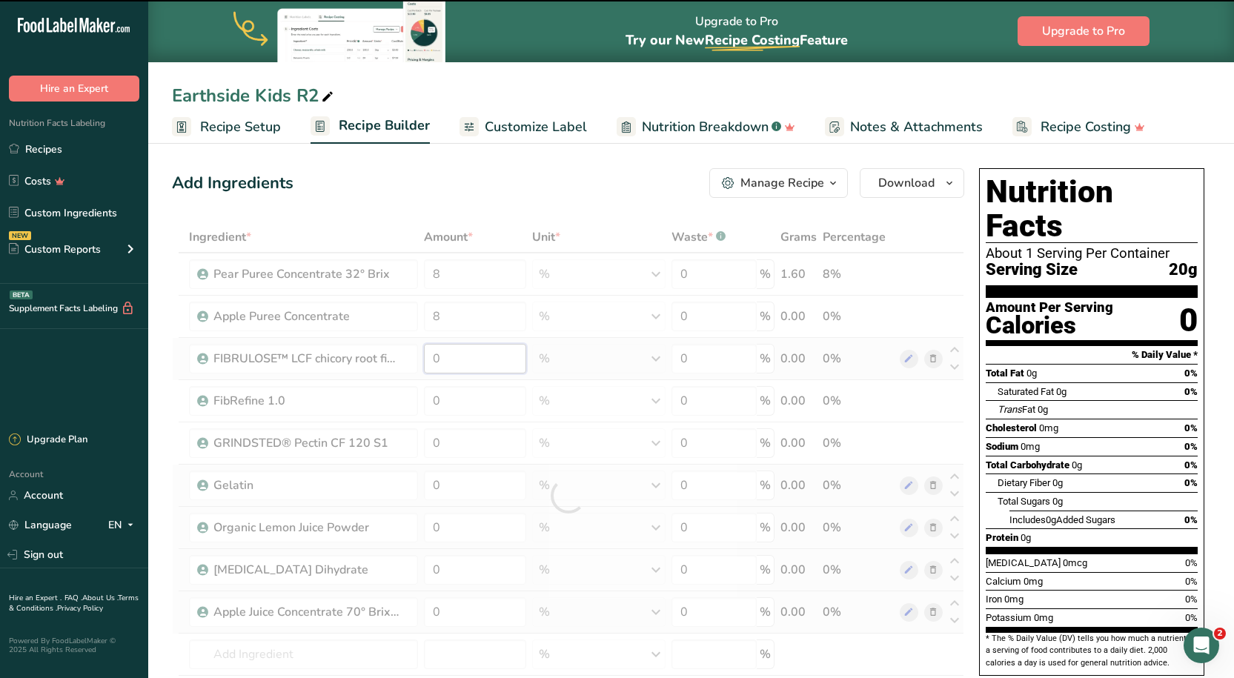
click at [483, 358] on div "Ingredient * Amount * Unit * Waste * .a-a{fill:#347362;}.b-a{fill:#fff;} Grams …" at bounding box center [568, 496] width 792 height 548
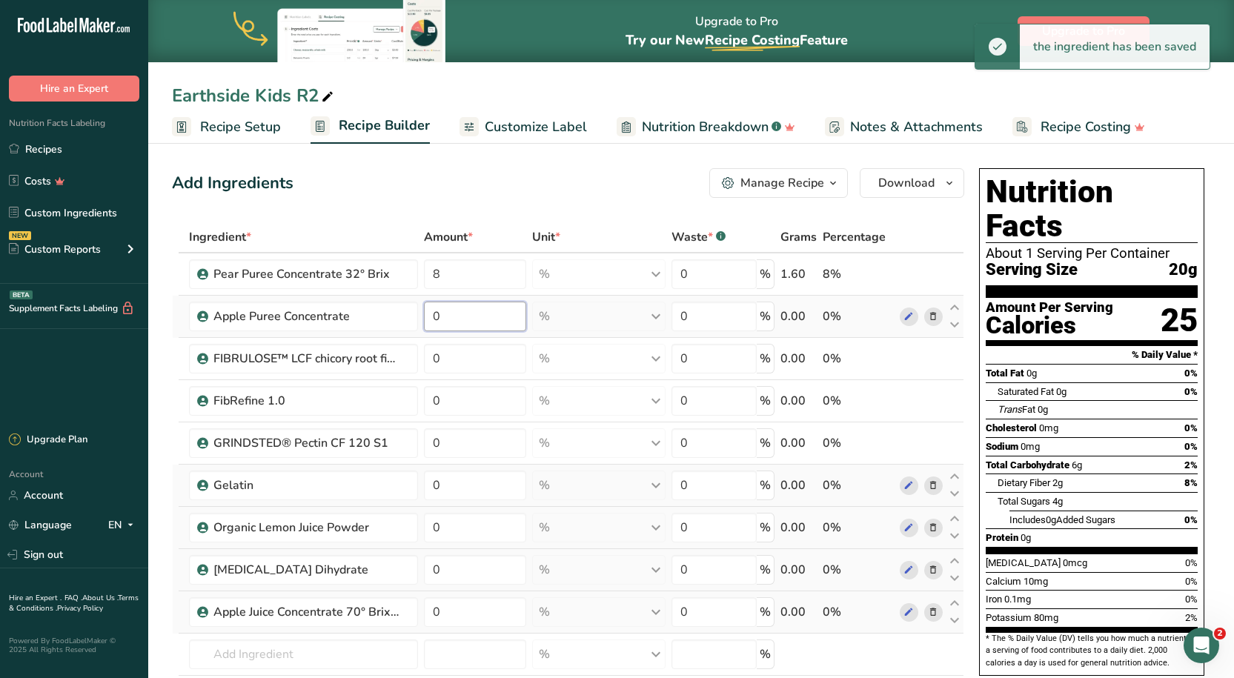
click at [444, 314] on div "Ingredient * Amount * Unit * Waste * .a-a{fill:#347362;}.b-a{fill:#fff;} Grams …" at bounding box center [568, 496] width 792 height 548
type input "8"
click at [616, 197] on div "Add Ingredients Manage Recipe Delete Recipe Duplicate Recipe Scale Recipe Save …" at bounding box center [568, 183] width 792 height 30
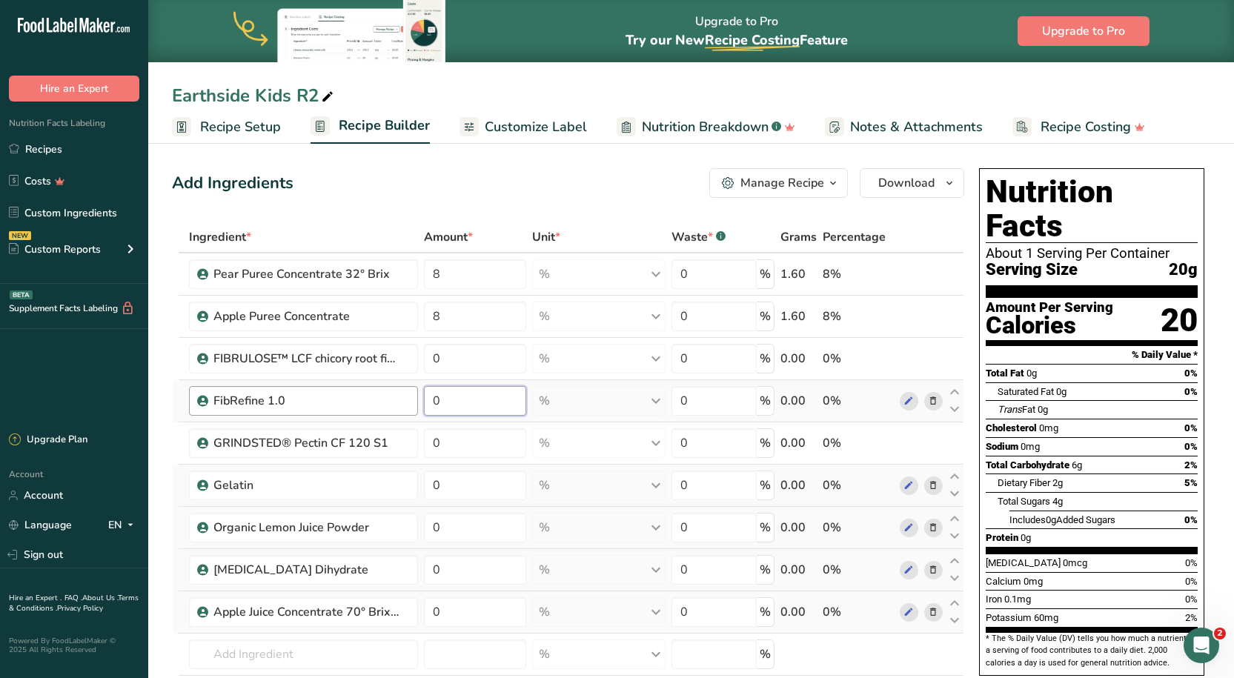
drag, startPoint x: 453, startPoint y: 406, endPoint x: 407, endPoint y: 413, distance: 46.5
click at [407, 413] on tr "FibRefine 1.0 0 % Weight Units g kg mg See more Volume Units l Volume units req…" at bounding box center [568, 401] width 791 height 42
type input "37"
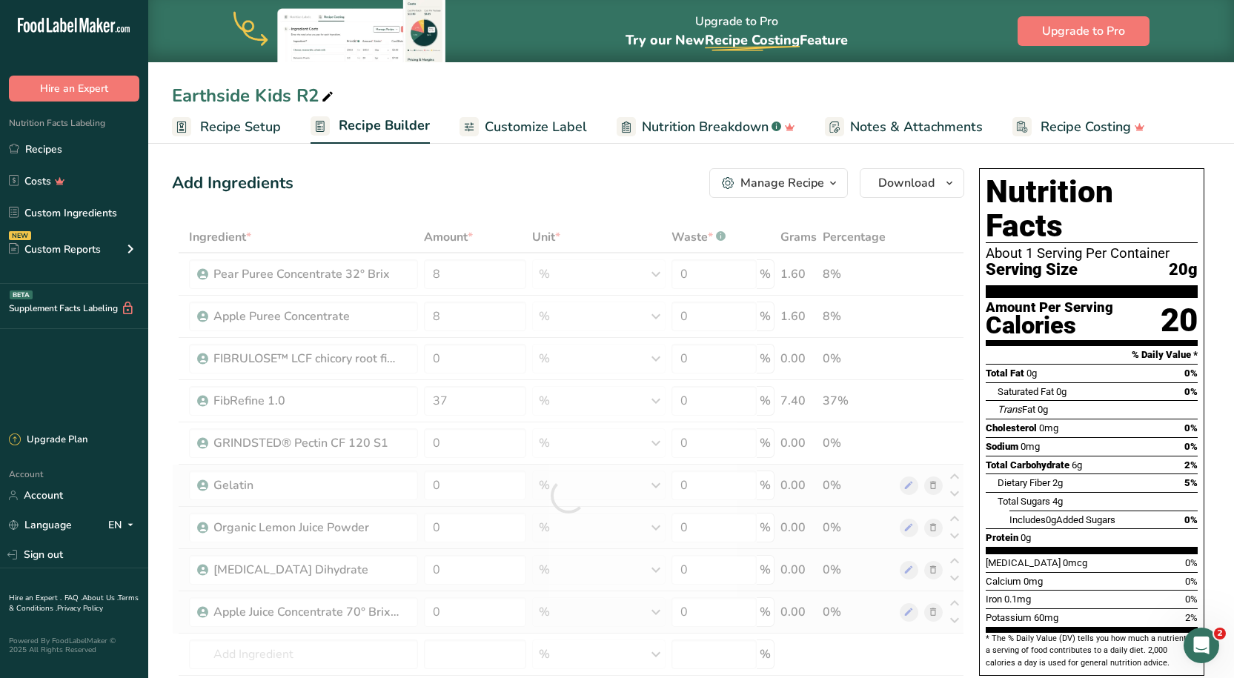
click at [510, 171] on div "Add Ingredients Manage Recipe Delete Recipe Duplicate Recipe Scale Recipe Save …" at bounding box center [568, 183] width 792 height 30
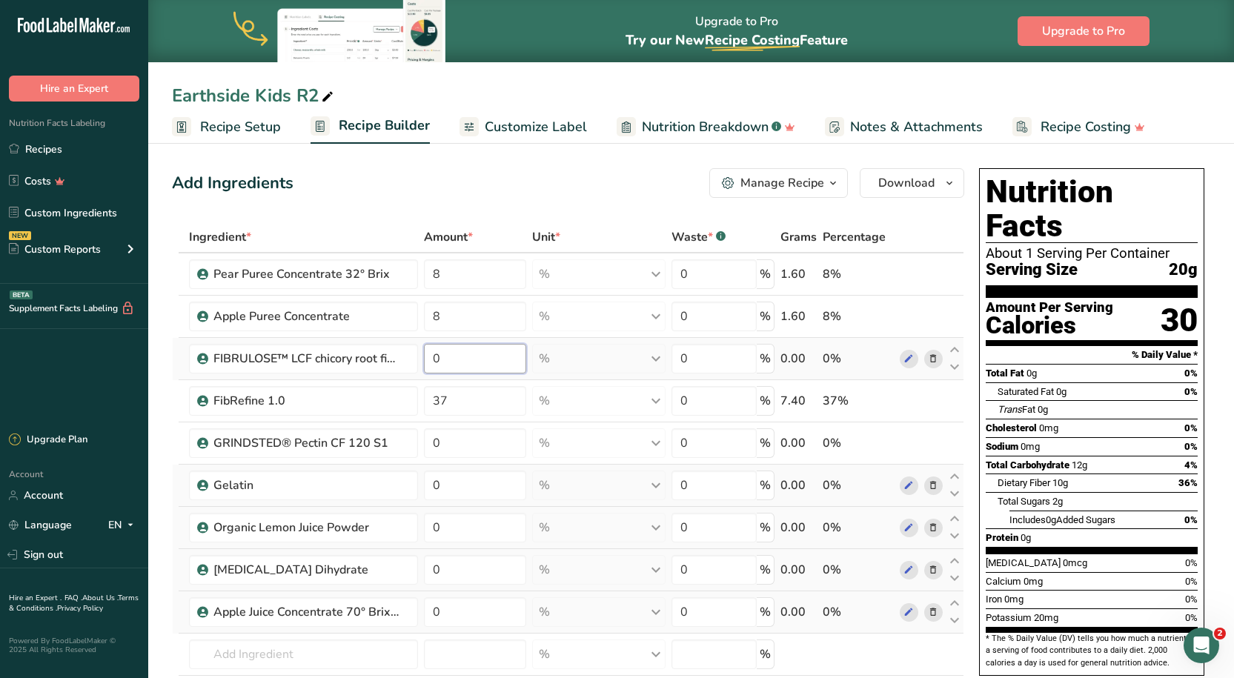
drag, startPoint x: 514, startPoint y: 368, endPoint x: 433, endPoint y: 365, distance: 80.9
click at [433, 365] on input "0" at bounding box center [475, 359] width 102 height 30
type input "16"
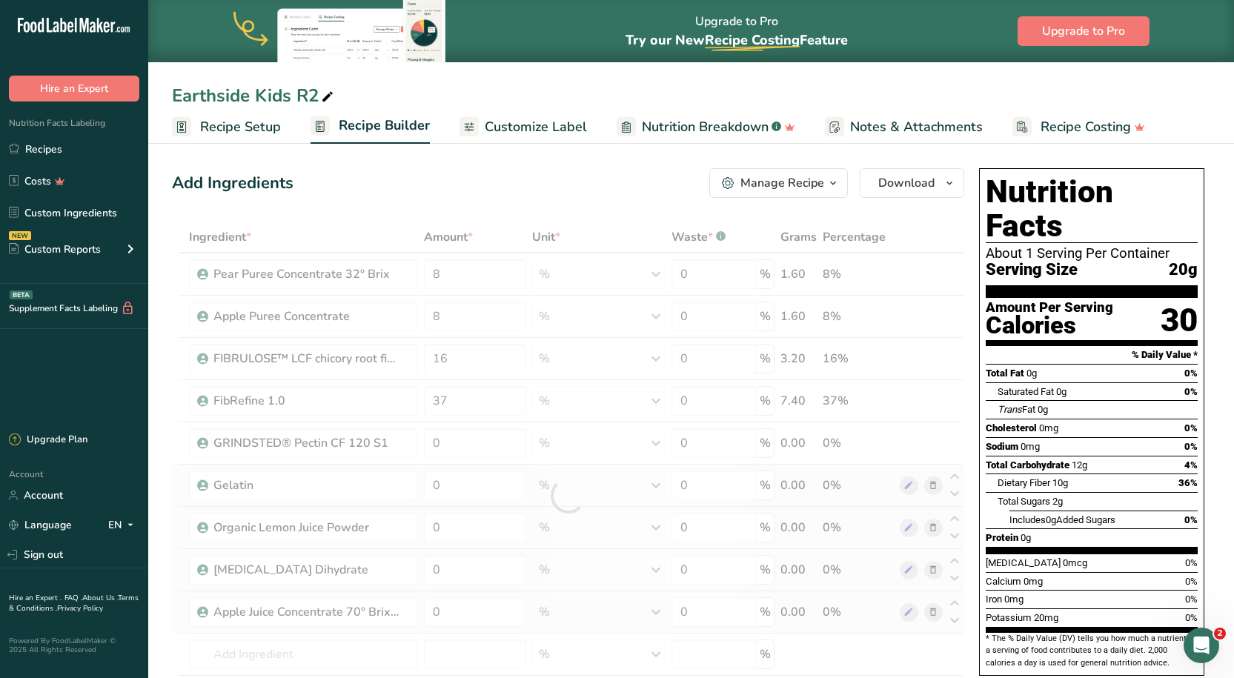
click at [514, 182] on div "Add Ingredients Manage Recipe Delete Recipe Duplicate Recipe Scale Recipe Save …" at bounding box center [568, 183] width 792 height 30
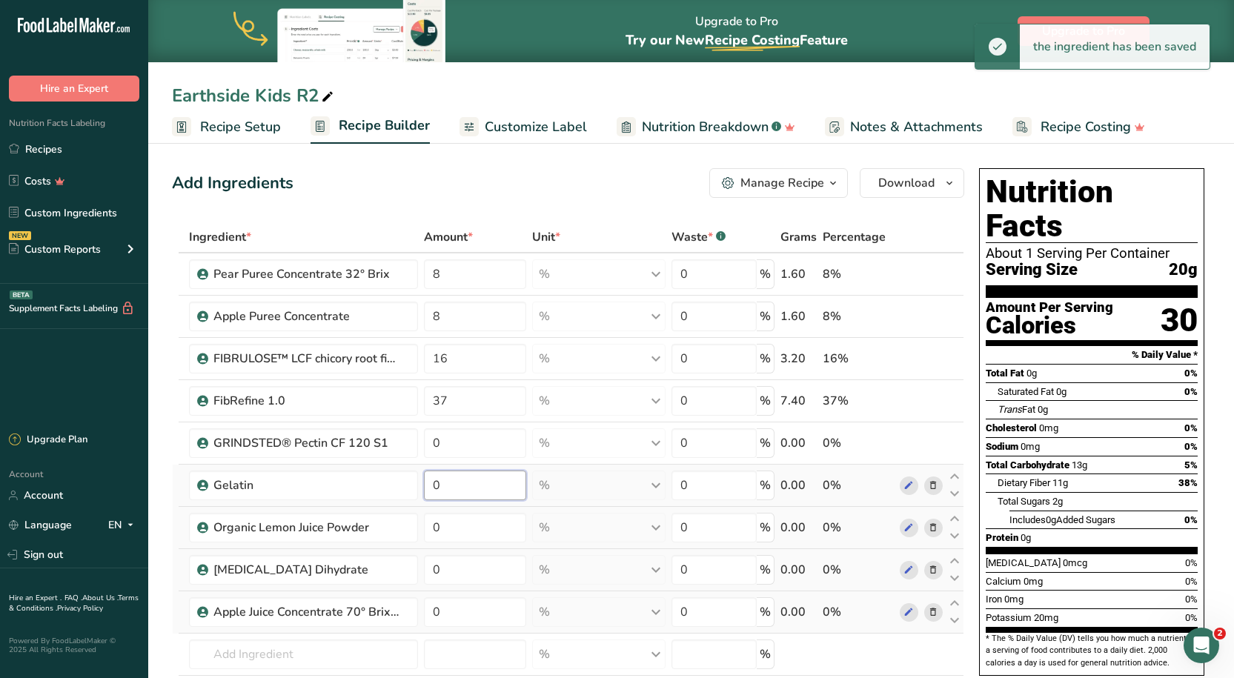
drag, startPoint x: 477, startPoint y: 497, endPoint x: 431, endPoint y: 493, distance: 46.1
click at [431, 493] on input "0" at bounding box center [475, 486] width 102 height 30
type input "15"
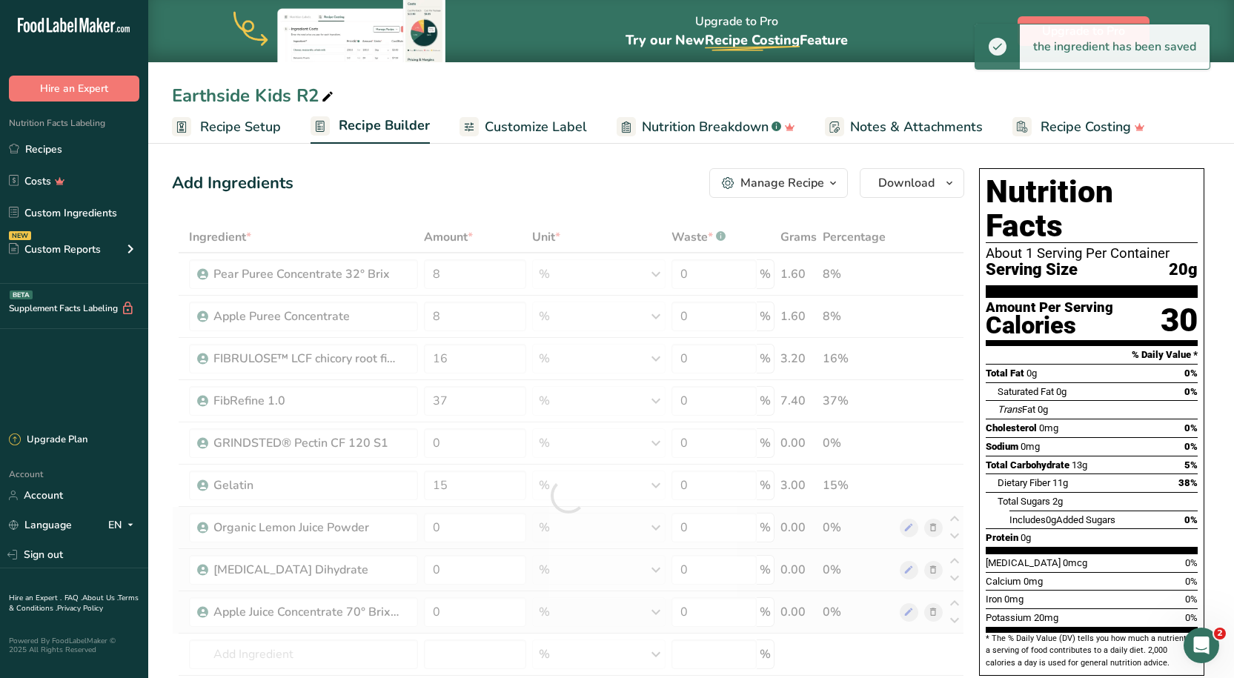
click at [481, 177] on div "Add Ingredients Manage Recipe Delete Recipe Duplicate Recipe Scale Recipe Save …" at bounding box center [568, 183] width 792 height 30
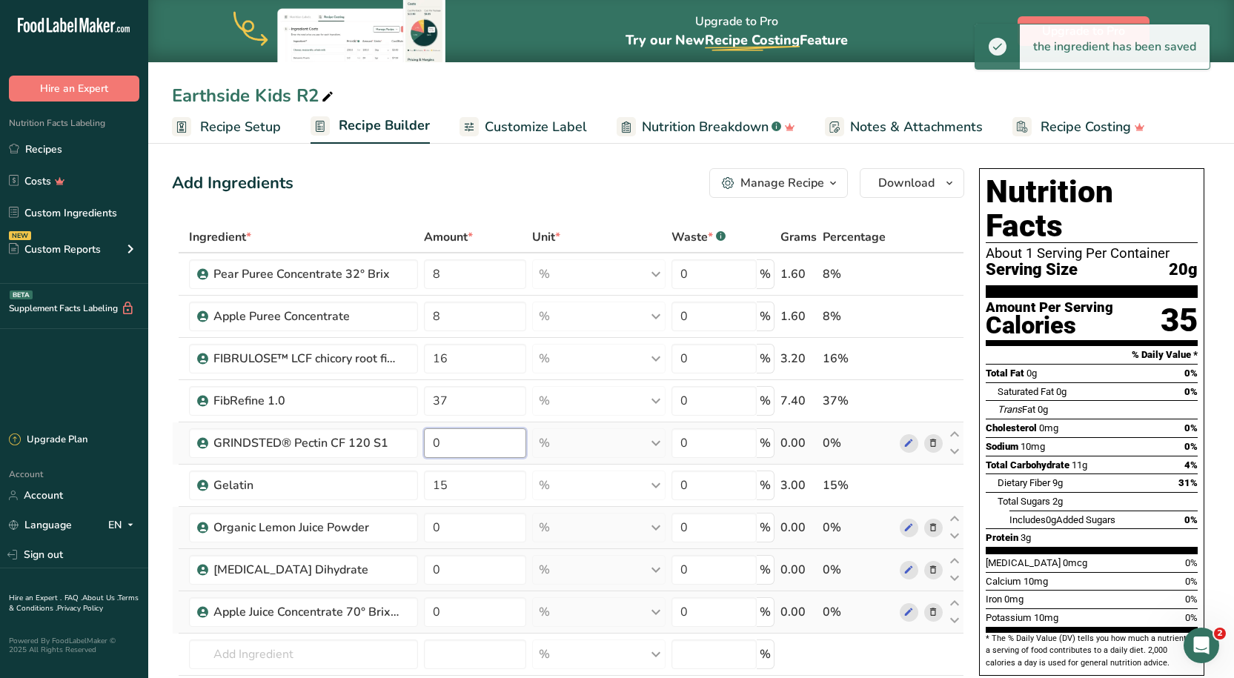
click at [437, 453] on input "0" at bounding box center [475, 443] width 102 height 30
type input "1"
drag, startPoint x: 468, startPoint y: 525, endPoint x: 395, endPoint y: 530, distance: 72.8
click at [395, 530] on tr "Organic Lemon Juice Powder 0 % Weight Units g kg mg See more Volume Units l Vol…" at bounding box center [568, 528] width 791 height 42
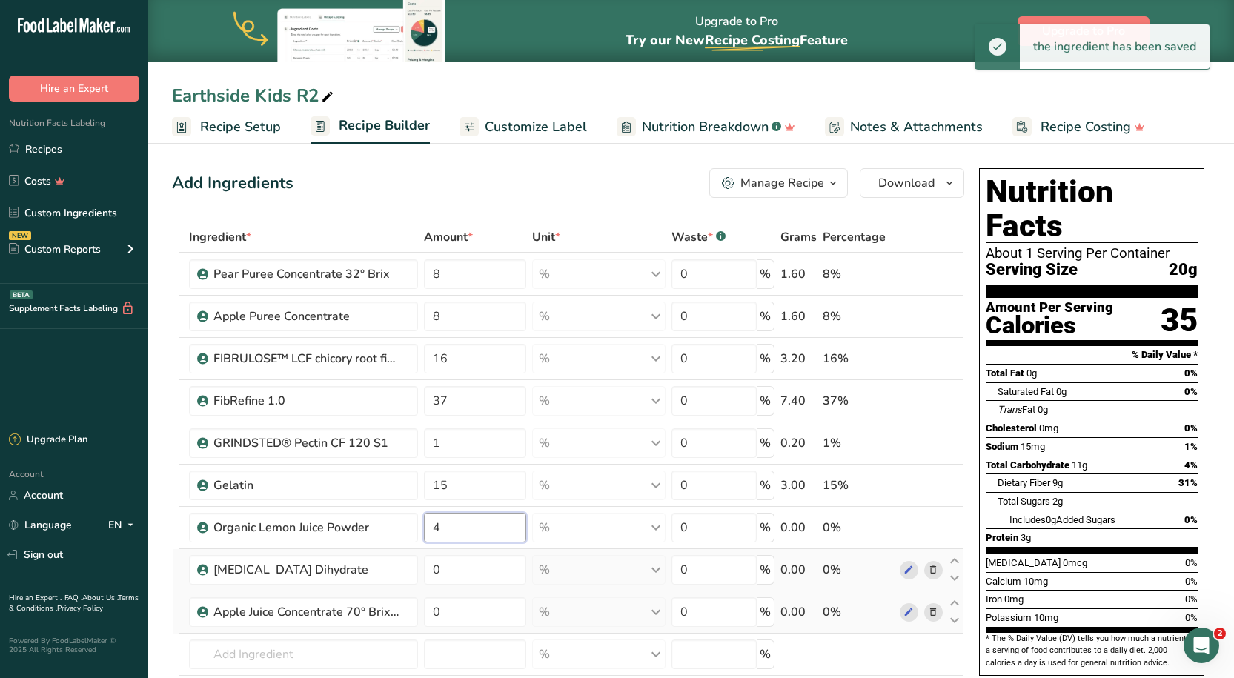
type input "4"
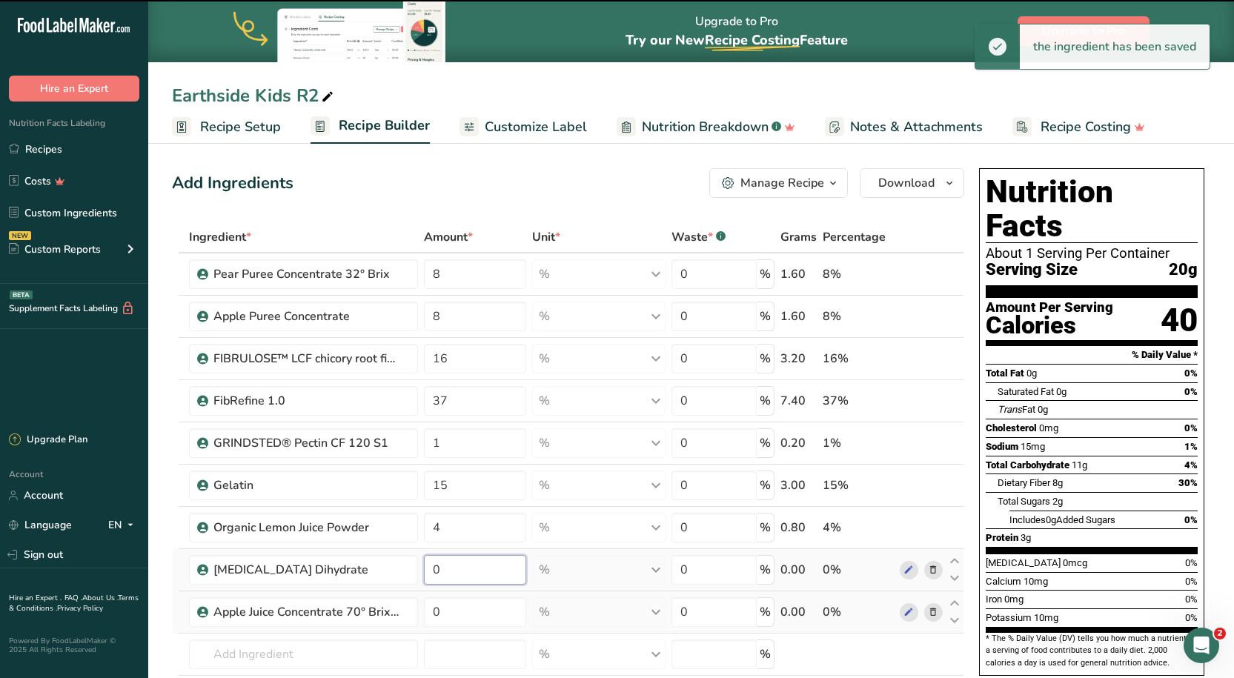
click at [420, 569] on tr "Sodium Citrate Dihydrate 0 % Weight Units g kg mg See more Volume Units l Volum…" at bounding box center [568, 570] width 791 height 42
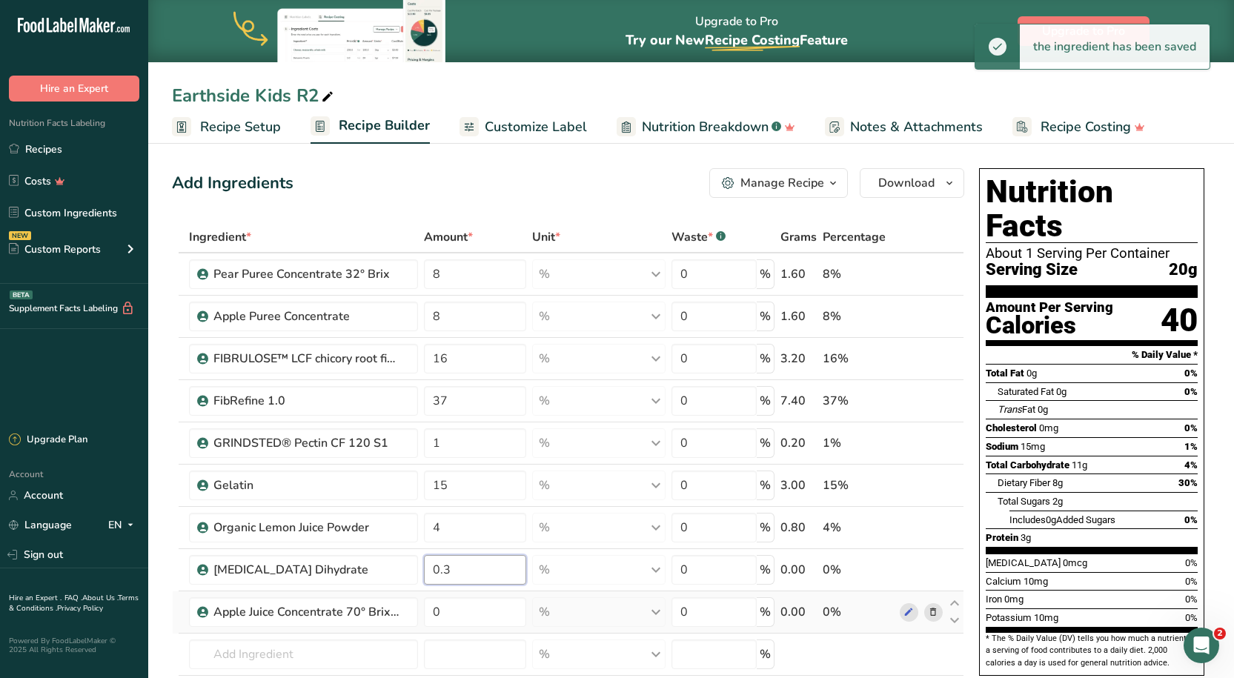
type input "0.3"
click at [388, 125] on span "Recipe Builder" at bounding box center [384, 126] width 91 height 20
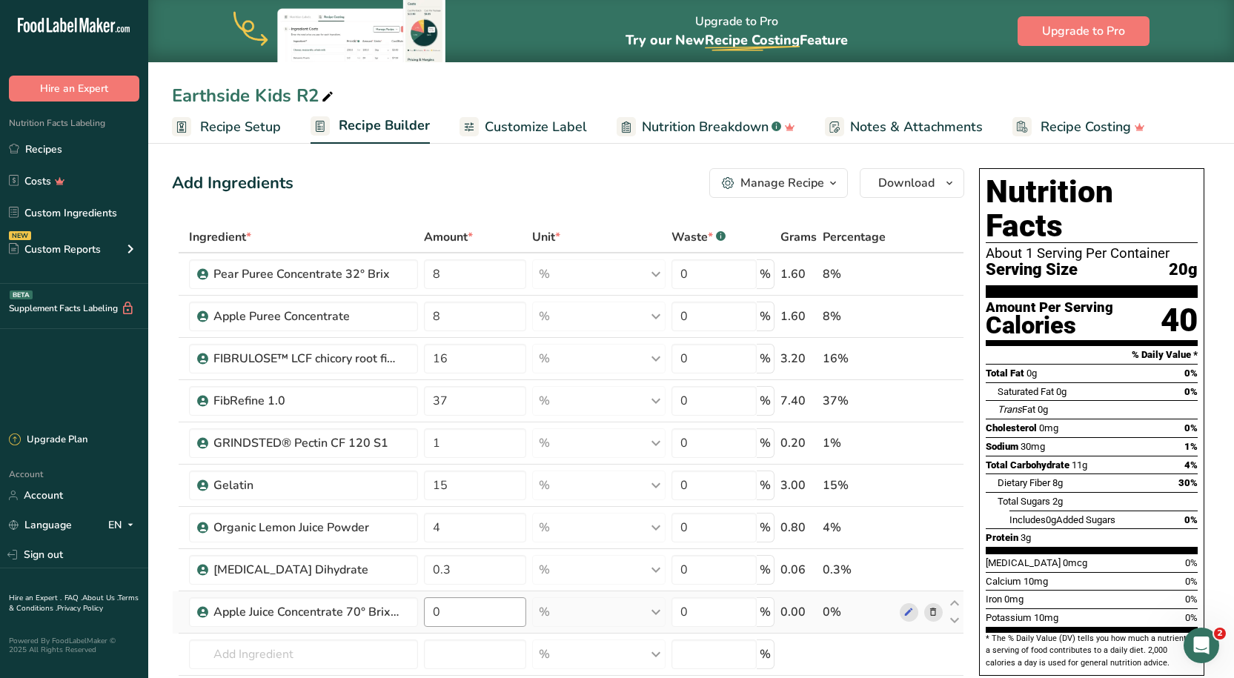
scroll to position [74, 0]
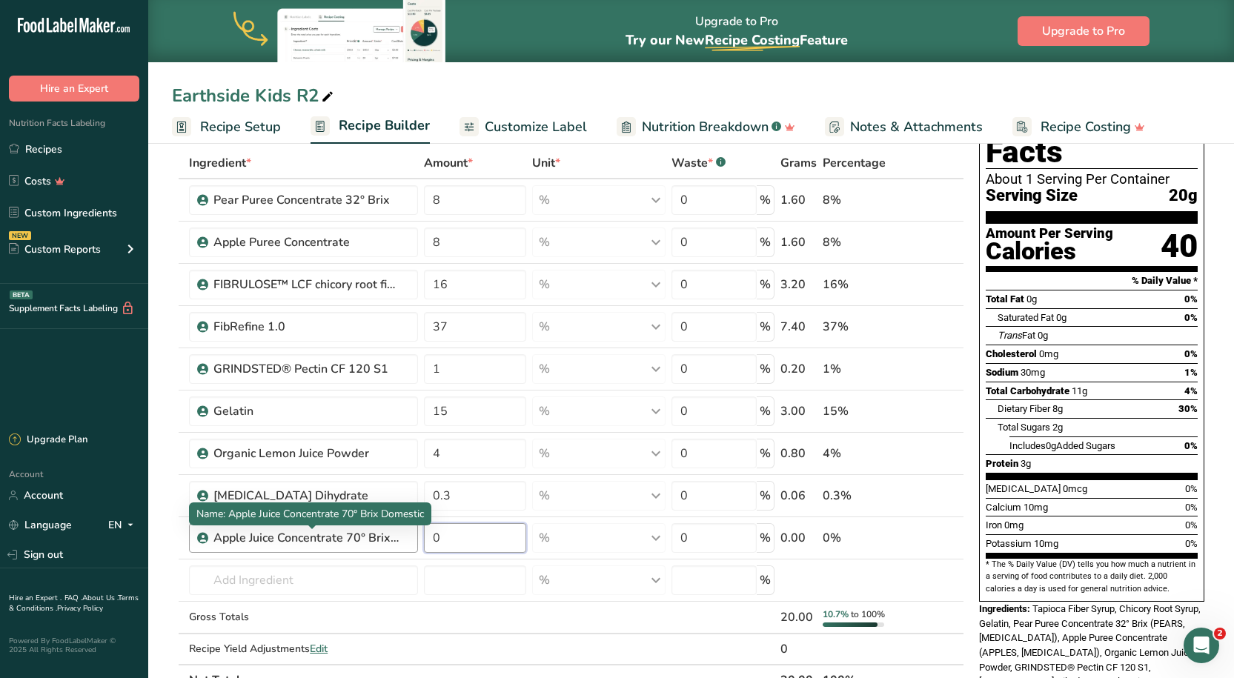
drag, startPoint x: 478, startPoint y: 540, endPoint x: 379, endPoint y: 540, distance: 98.6
click at [379, 540] on tr "Apple Juice Concentrate 70° Brix Domestic 0 % Weight Units g kg mg See more Vol…" at bounding box center [568, 538] width 791 height 42
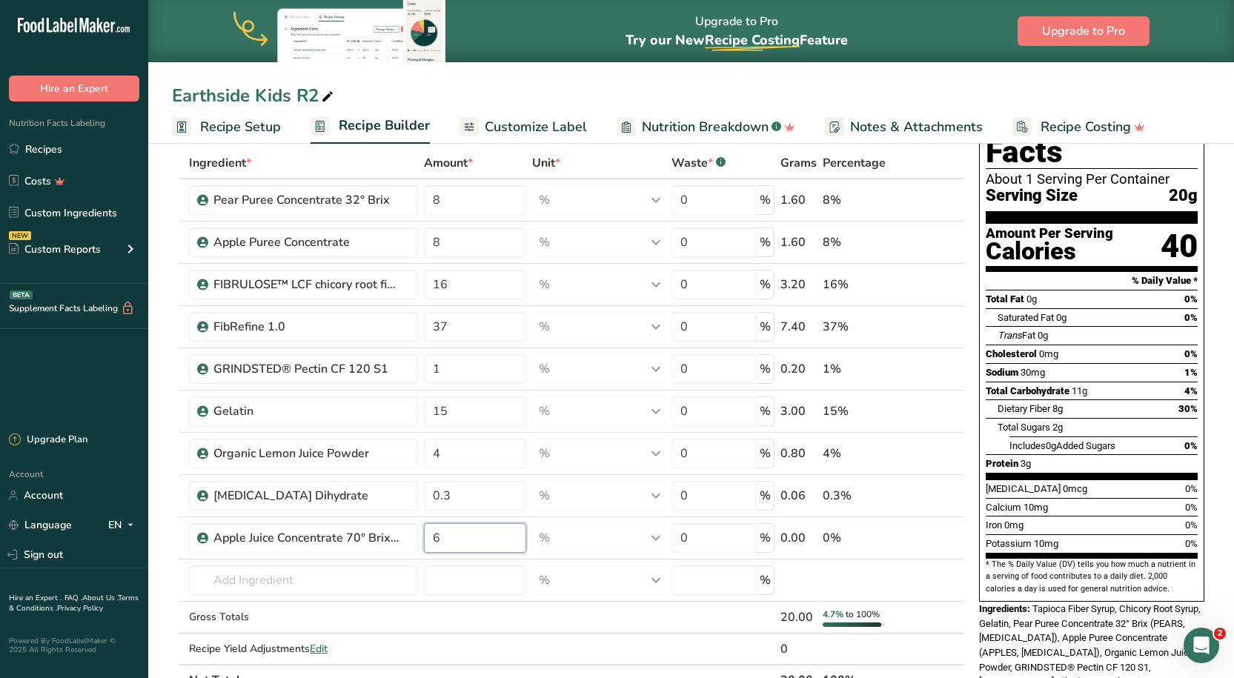
type input "6"
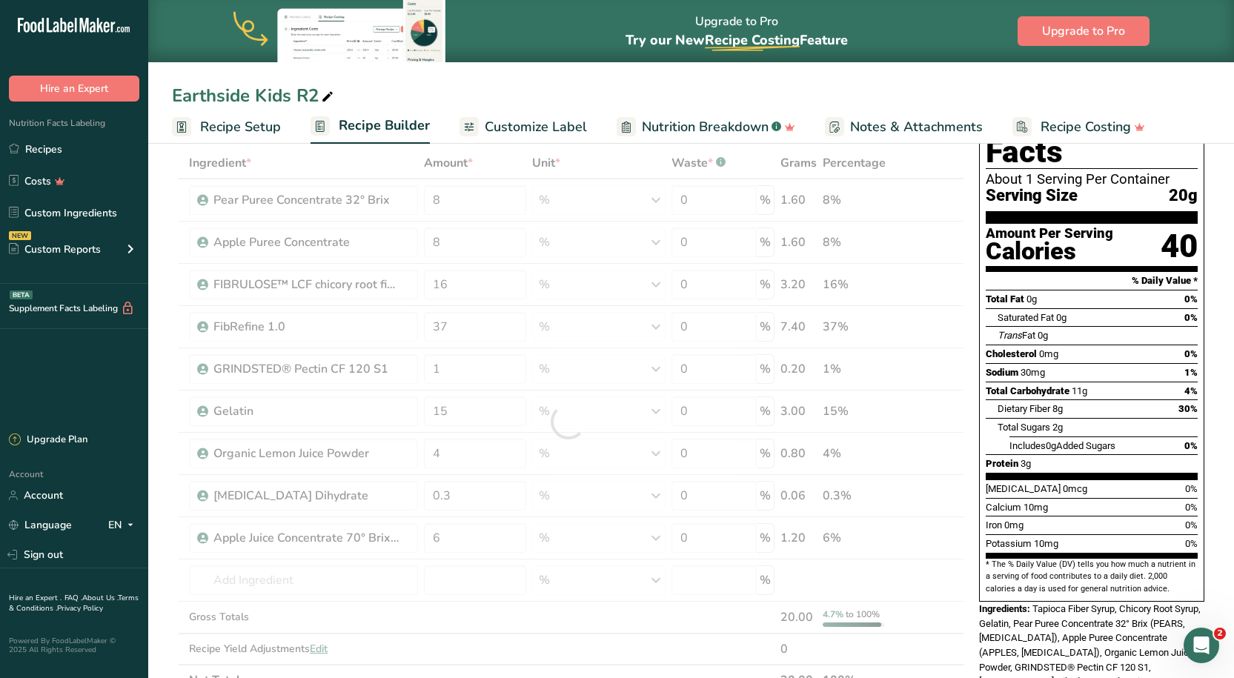
click at [459, 82] on div "Earthside Kids R2 Recipe Setup Recipe Builder Customize Label Nutrition Breakdo…" at bounding box center [691, 72] width 1086 height 144
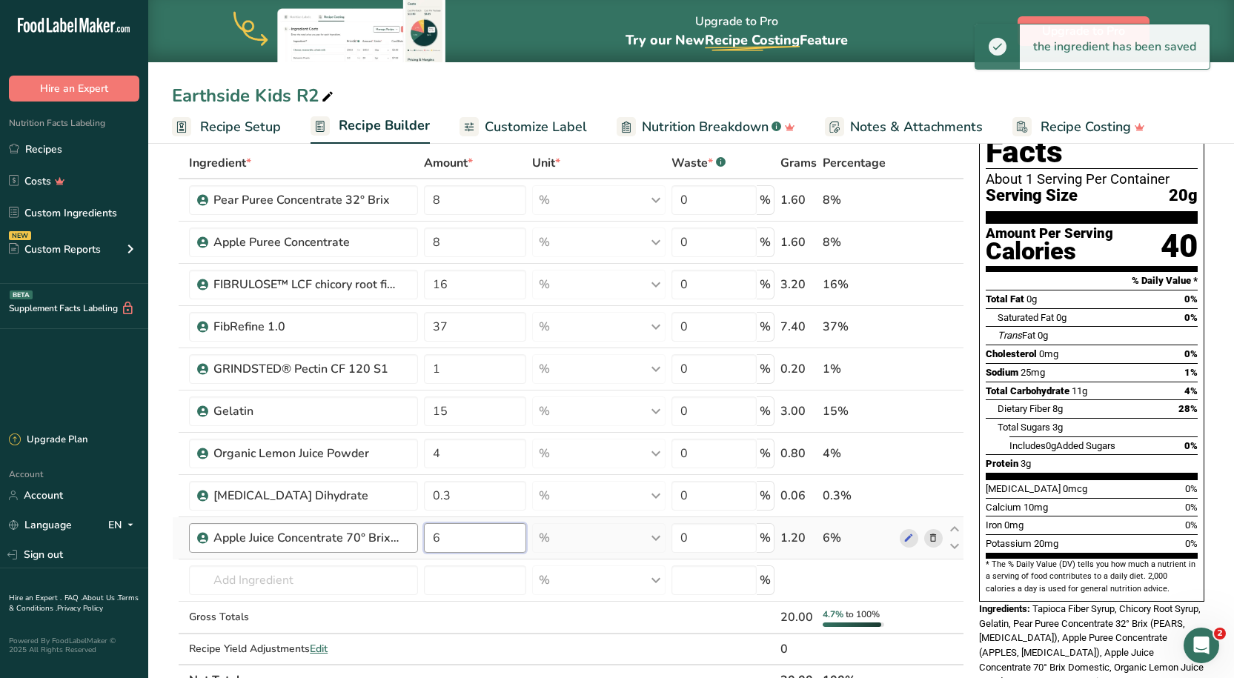
drag, startPoint x: 491, startPoint y: 539, endPoint x: 416, endPoint y: 544, distance: 75.0
click at [416, 544] on tr "Apple Juice Concentrate 70° Brix Domestic 6 % Weight Units g kg mg See more Vol…" at bounding box center [568, 538] width 791 height 42
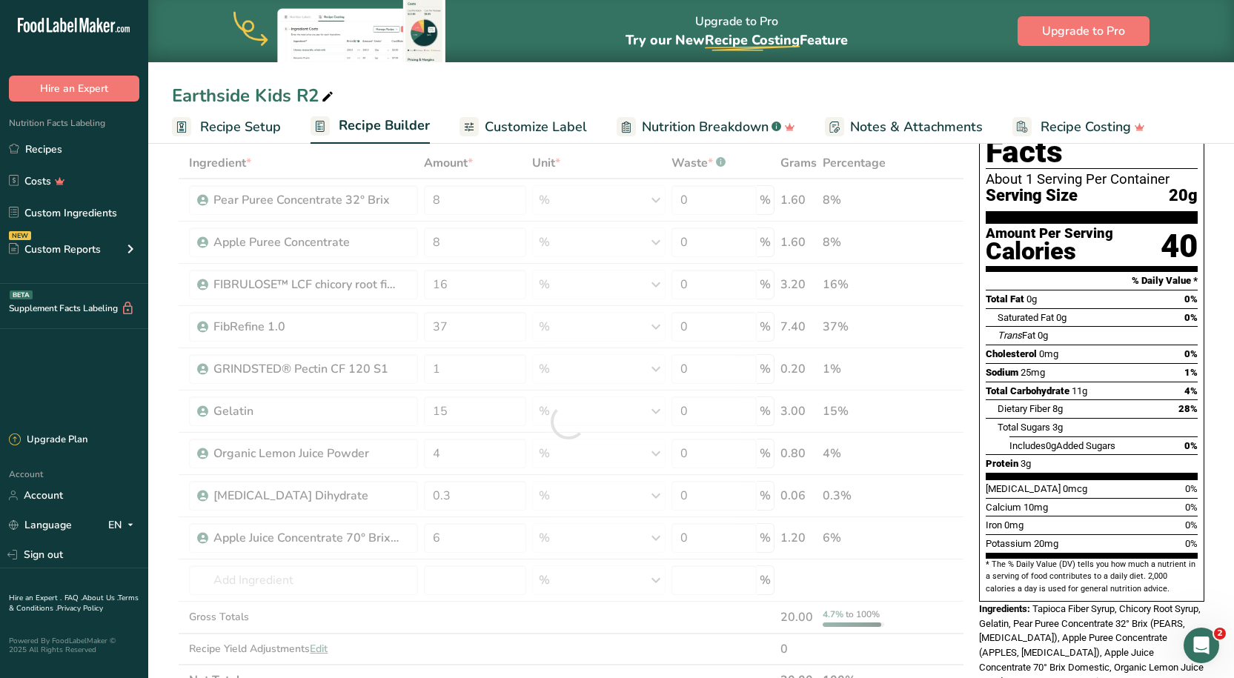
click at [494, 65] on div "Earthside Kids R2 Recipe Setup Recipe Builder Customize Label Nutrition Breakdo…" at bounding box center [691, 72] width 1086 height 144
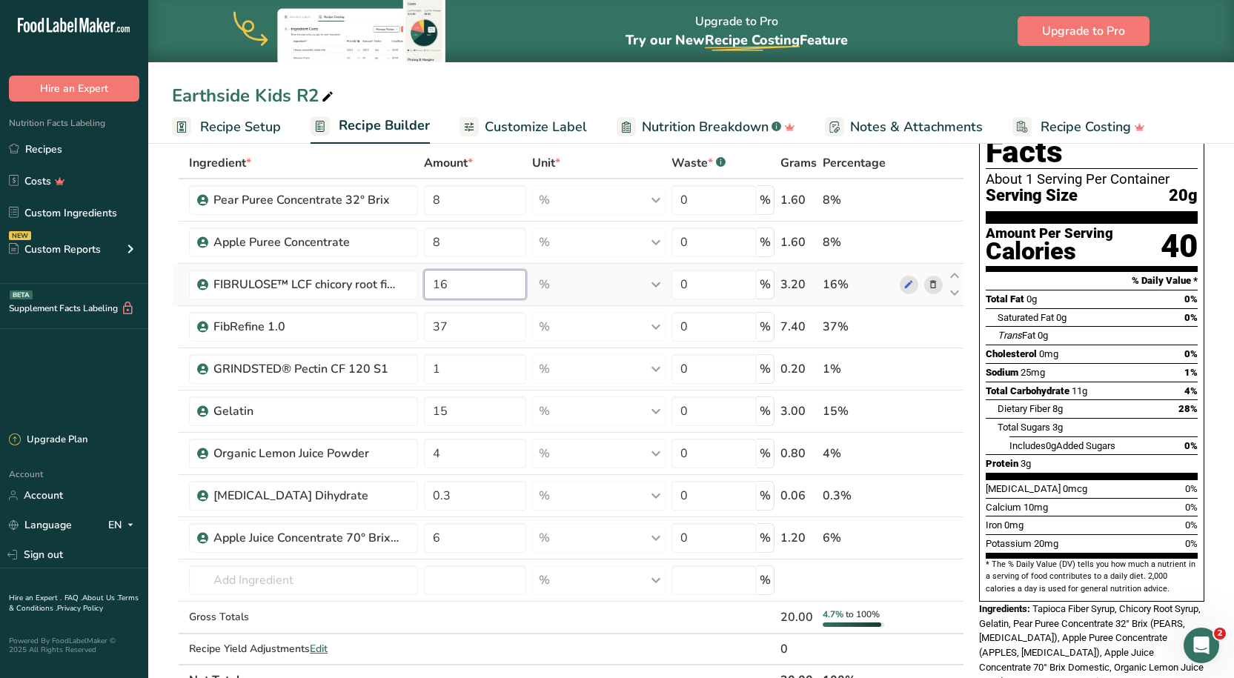
drag, startPoint x: 456, startPoint y: 288, endPoint x: 443, endPoint y: 286, distance: 13.5
click at [443, 286] on input "16" at bounding box center [475, 285] width 102 height 30
type input "14"
click at [453, 248] on div "Ingredient * Amount * Unit * Waste * .a-a{fill:#347362;}.b-a{fill:#fff;} Grams …" at bounding box center [568, 421] width 792 height 548
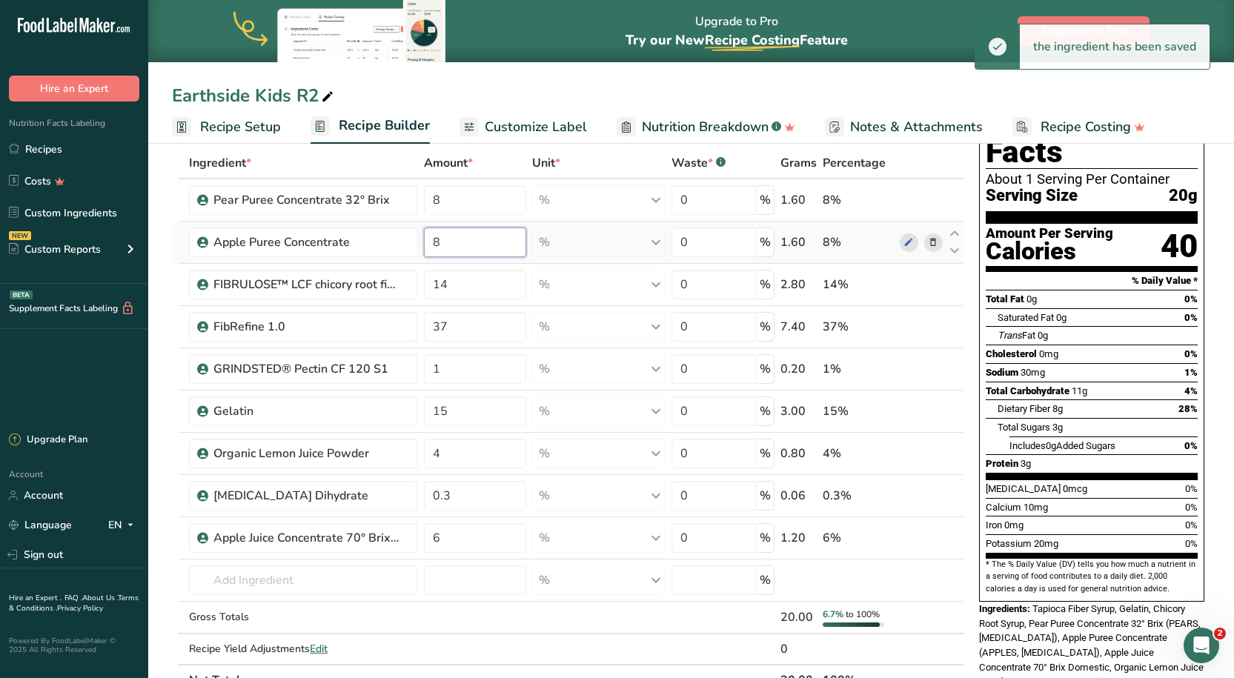
drag, startPoint x: 453, startPoint y: 248, endPoint x: 431, endPoint y: 248, distance: 22.2
click at [431, 248] on input "8" at bounding box center [475, 242] width 102 height 30
type input "7"
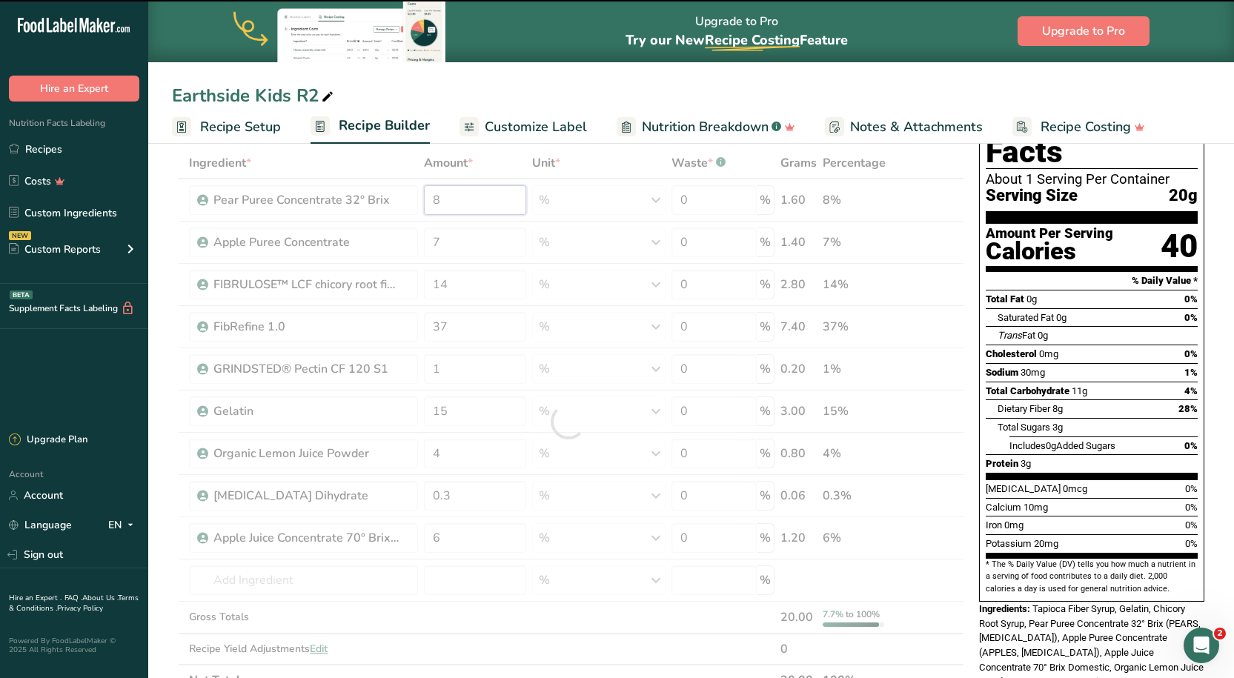
drag, startPoint x: 454, startPoint y: 199, endPoint x: 427, endPoint y: 204, distance: 27.8
click at [427, 204] on div "Ingredient * Amount * Unit * Waste * .a-a{fill:#347362;}.b-a{fill:#fff;} Grams …" at bounding box center [568, 421] width 792 height 548
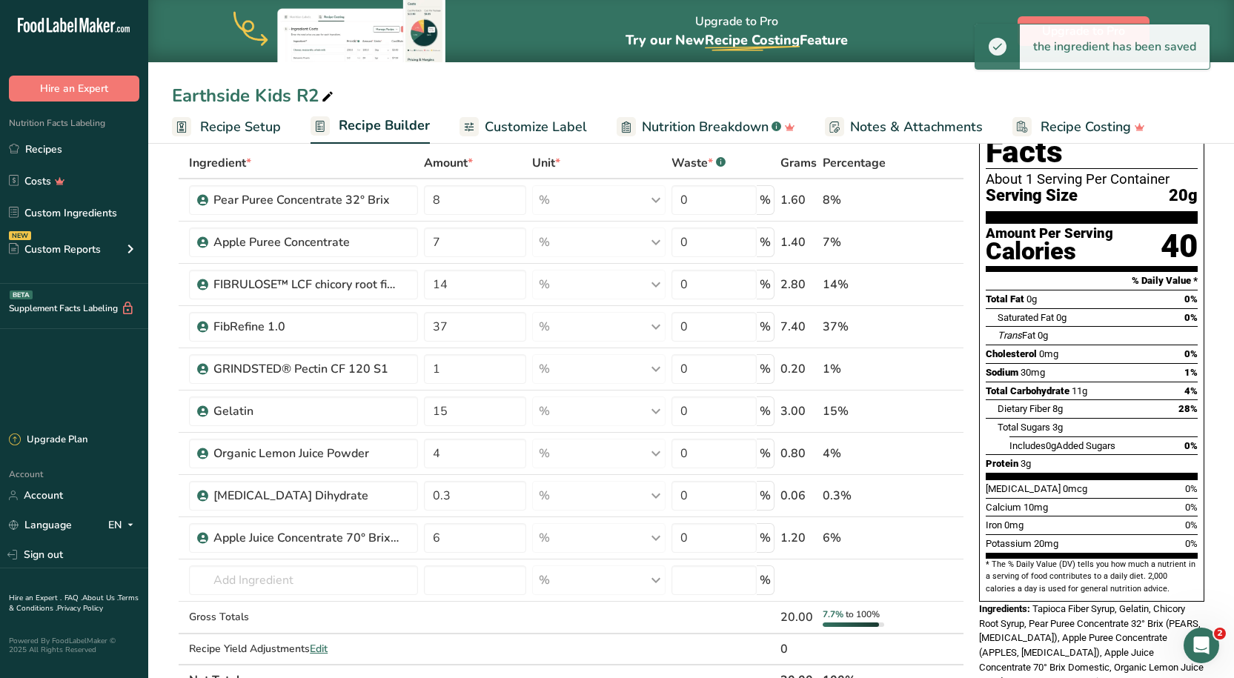
click at [465, 89] on div "Earthside Kids R2" at bounding box center [691, 95] width 1086 height 27
drag, startPoint x: 452, startPoint y: 203, endPoint x: 389, endPoint y: 208, distance: 63.2
click at [389, 208] on tr "Pear Puree Concentrate 32° Brix 8 % Weight Units g kg mg See more Volume Units …" at bounding box center [568, 200] width 791 height 42
type input "7"
click at [459, 90] on div "Earthside Kids R2" at bounding box center [691, 95] width 1086 height 27
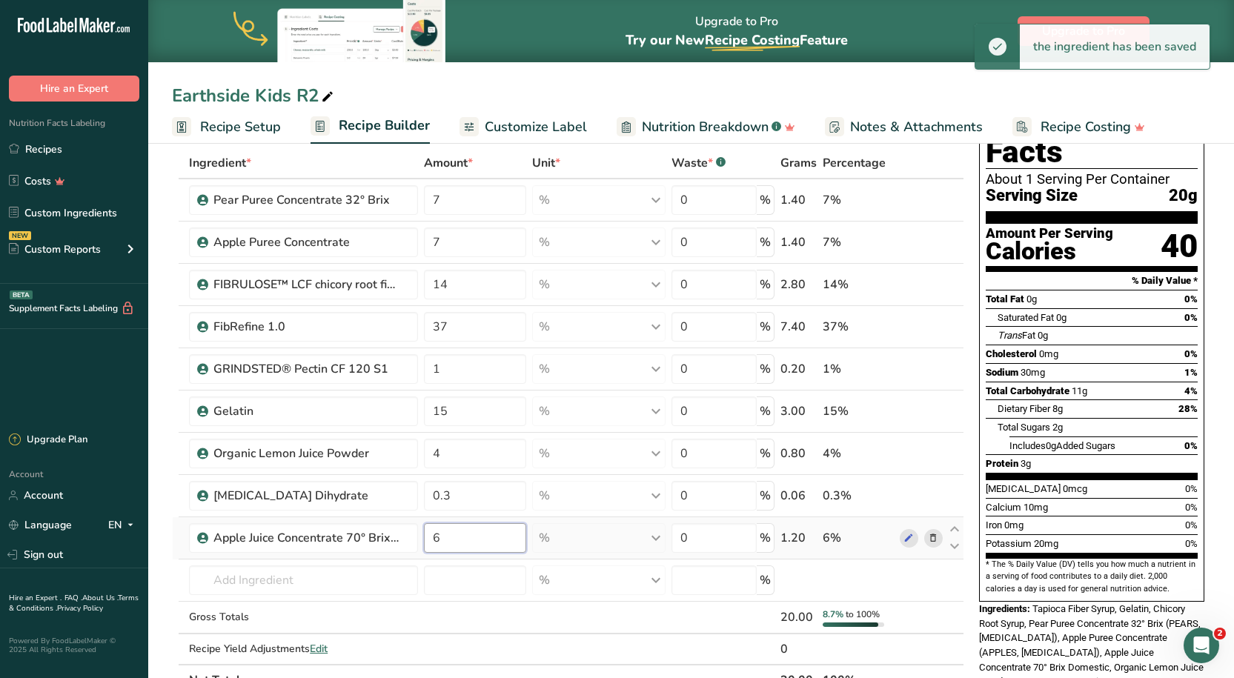
drag, startPoint x: 455, startPoint y: 542, endPoint x: 434, endPoint y: 542, distance: 20.7
click at [434, 542] on input "6" at bounding box center [475, 538] width 102 height 30
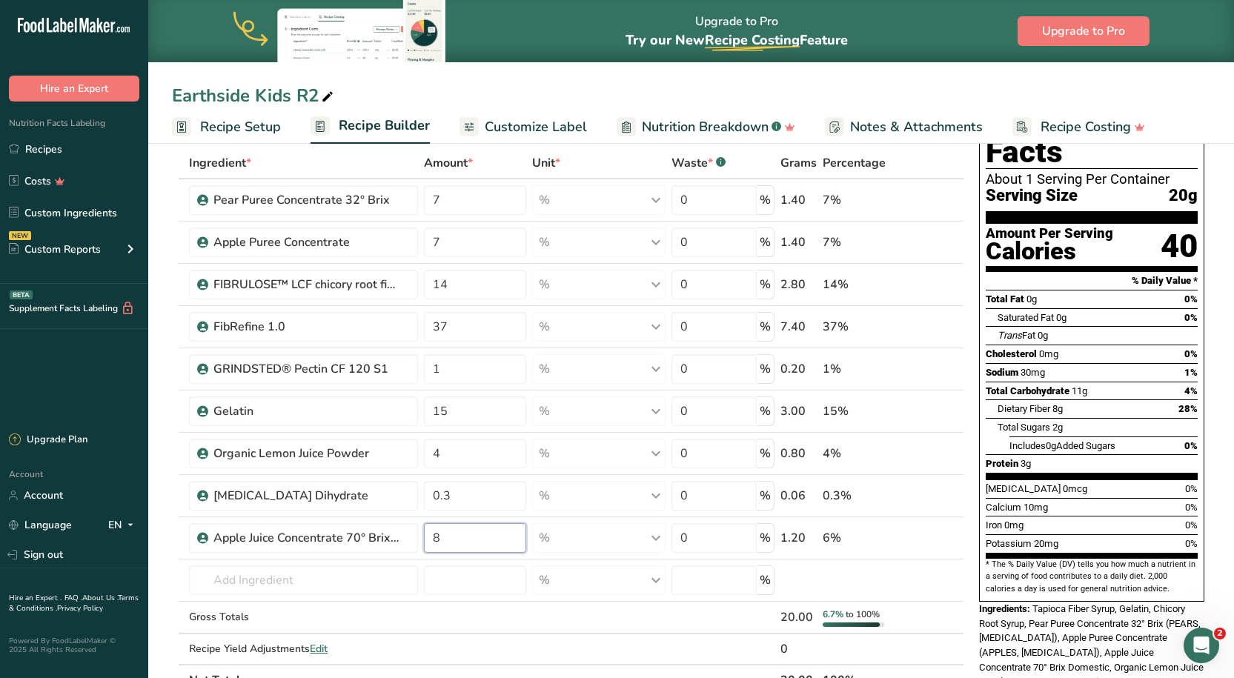
type input "8"
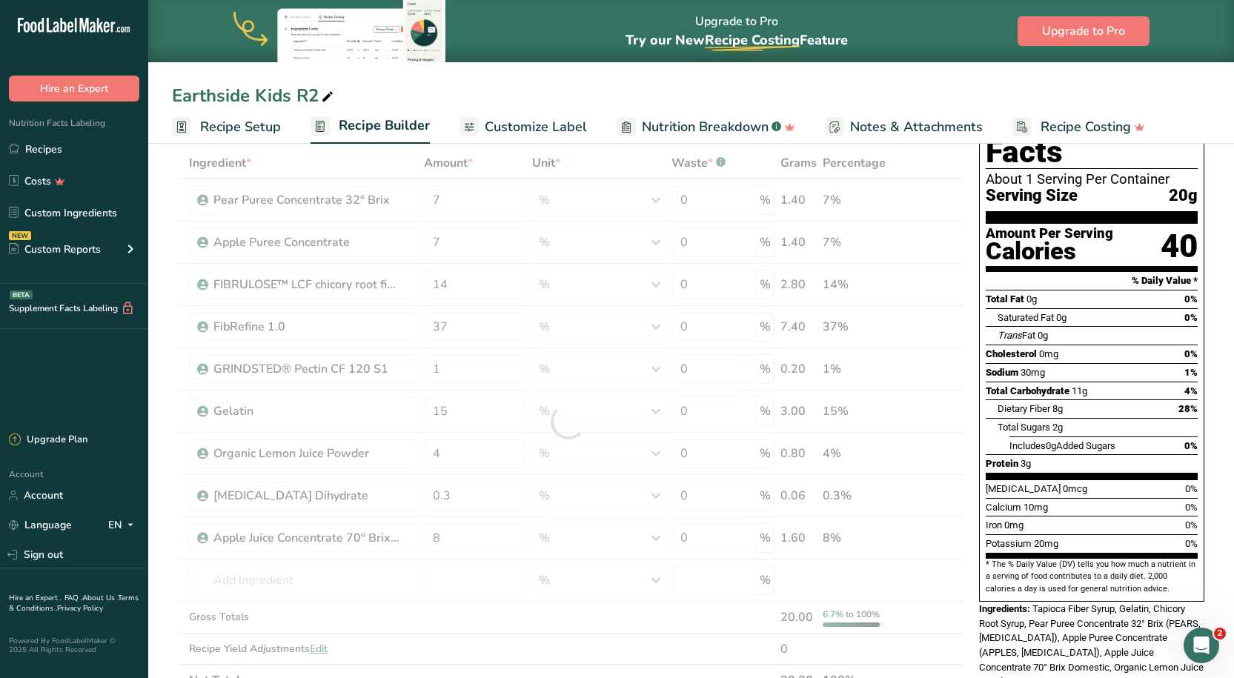
click at [457, 86] on div "Earthside Kids R2" at bounding box center [691, 95] width 1086 height 27
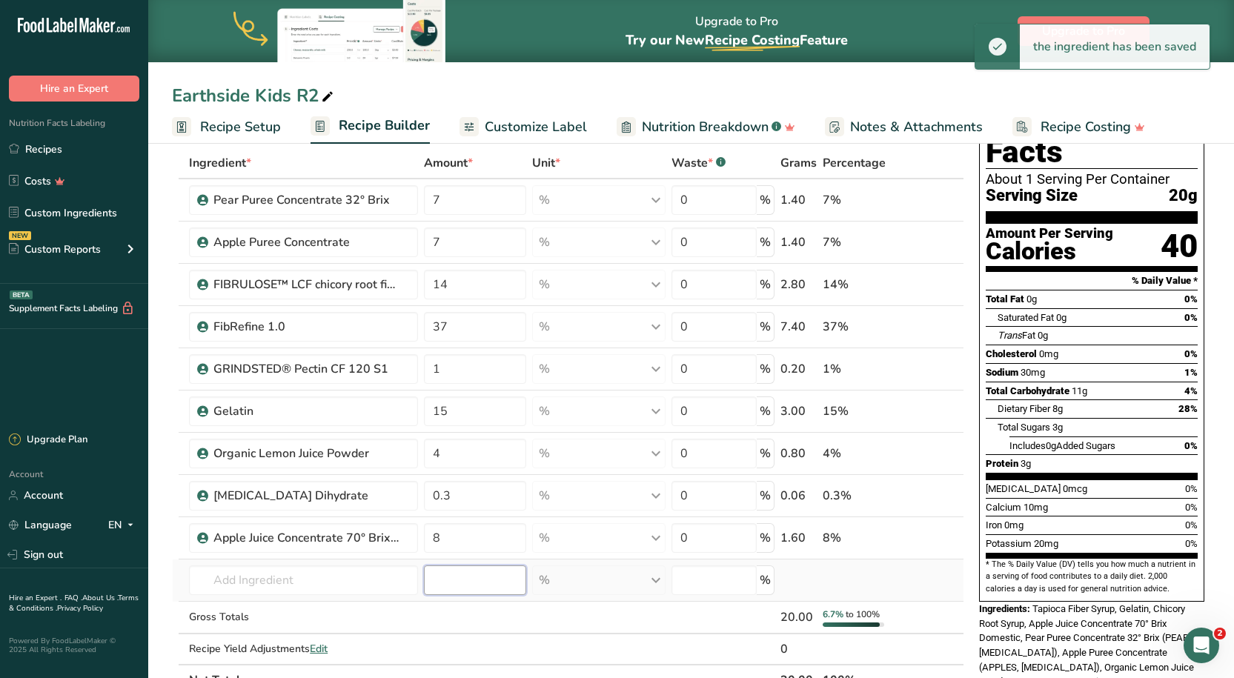
click at [470, 582] on input "number" at bounding box center [475, 580] width 102 height 30
type input "7"
type input "5"
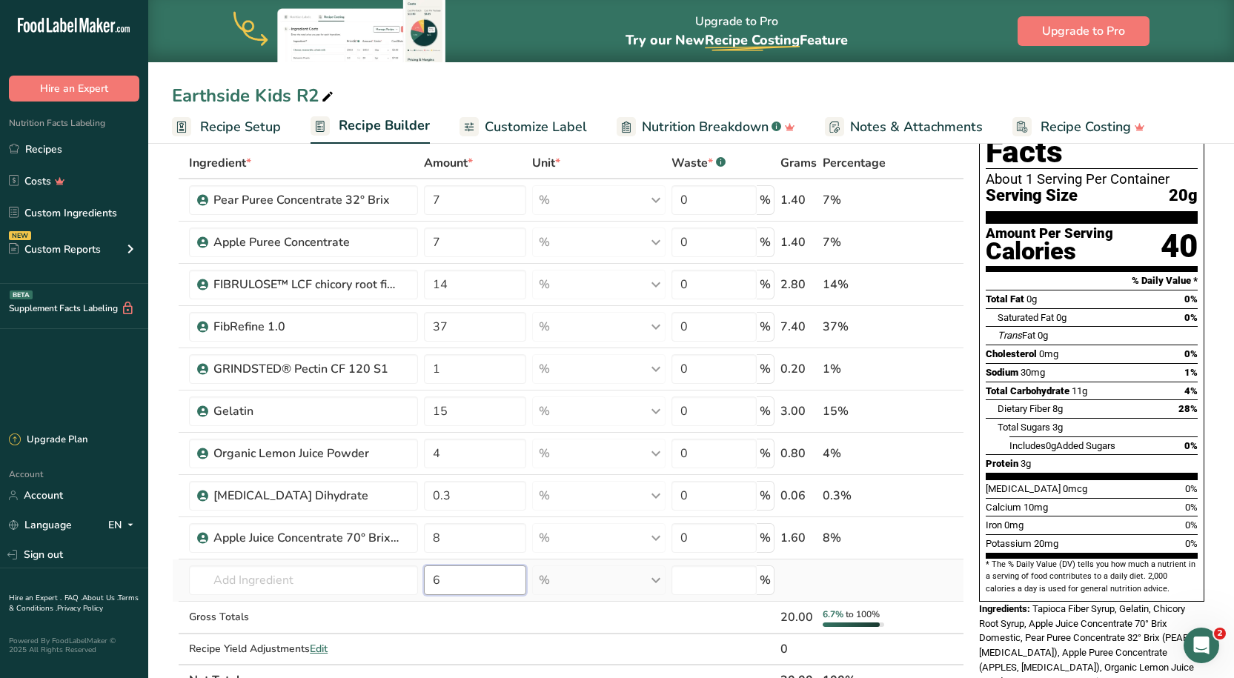
type input "67"
type input "6.7"
click at [370, 580] on input "text" at bounding box center [303, 580] width 229 height 30
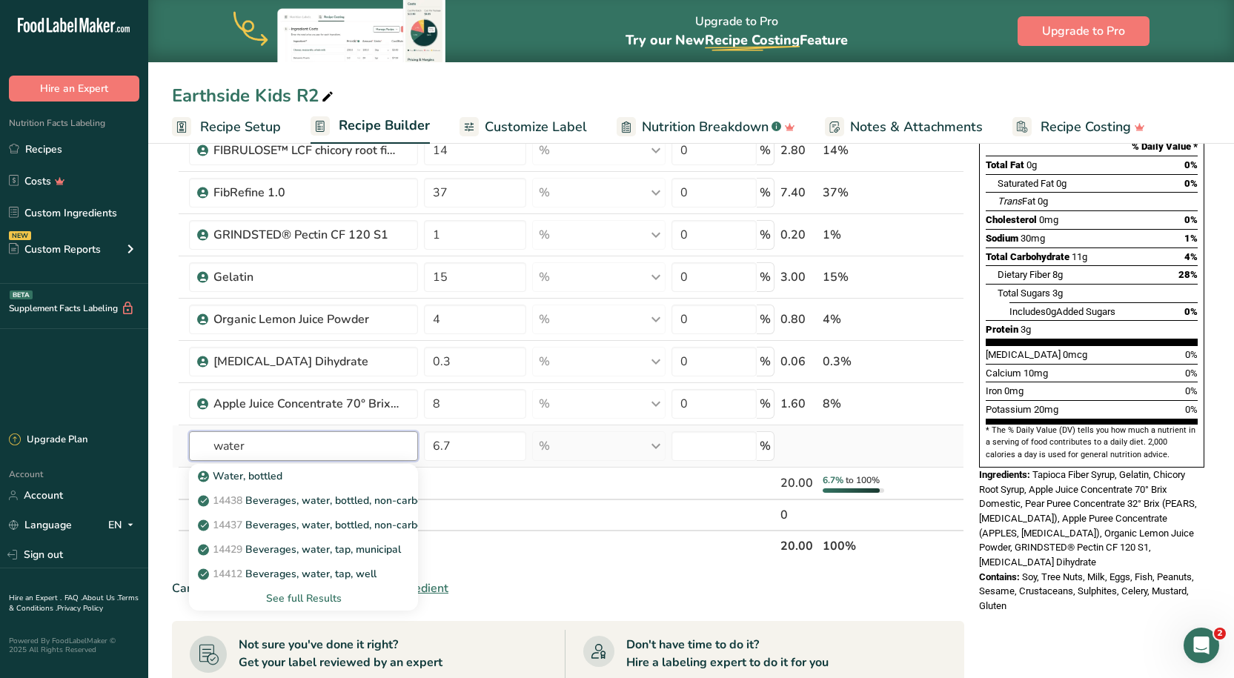
scroll to position [222, 0]
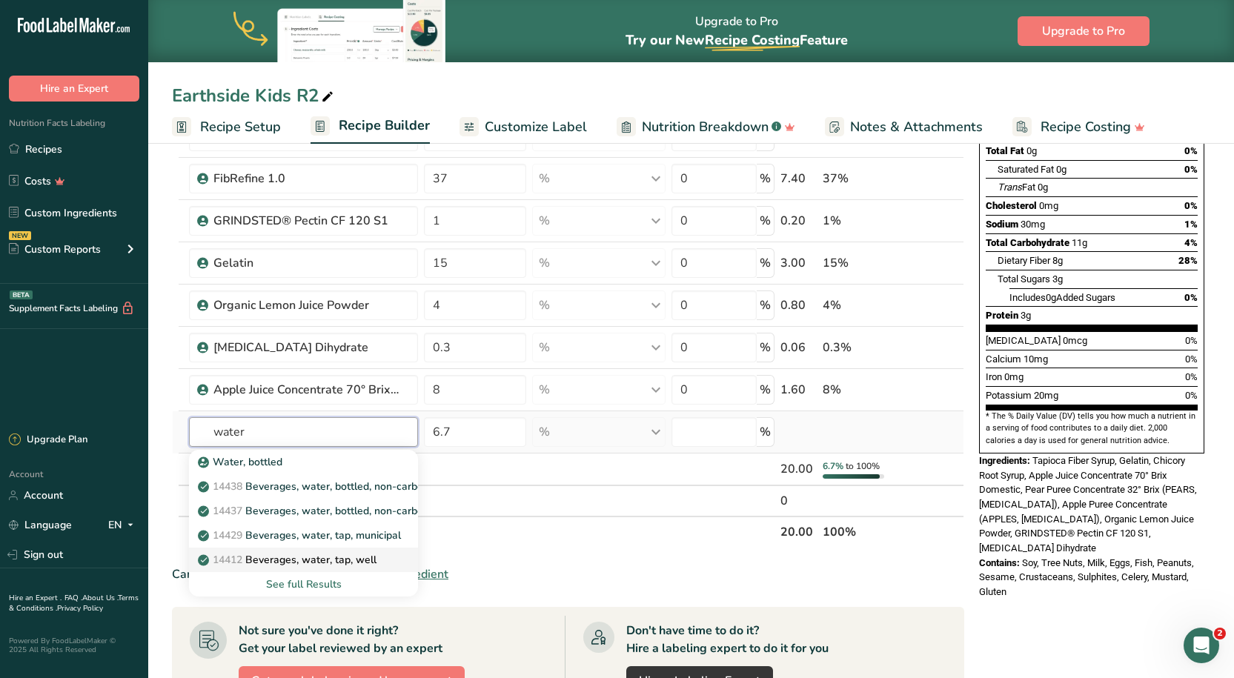
type input "water"
click at [287, 559] on p "14412 Beverages, water, tap, well" at bounding box center [289, 560] width 176 height 16
type input "Beverages, water, tap, well"
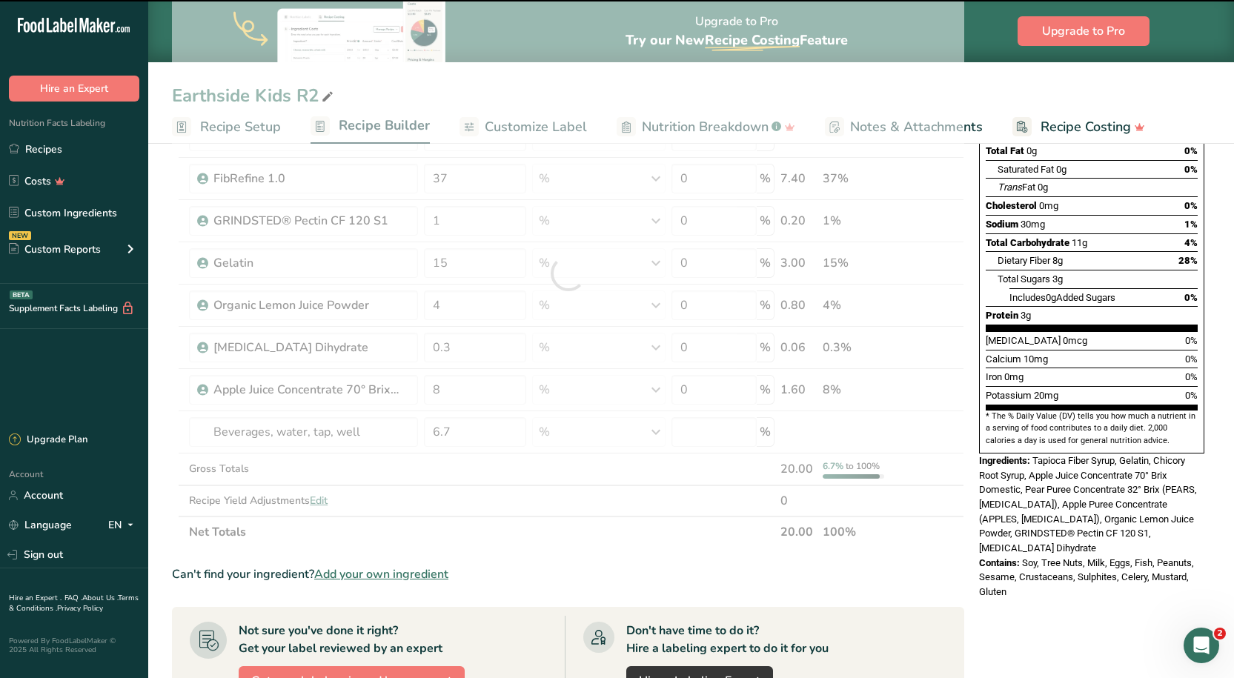
type input "0"
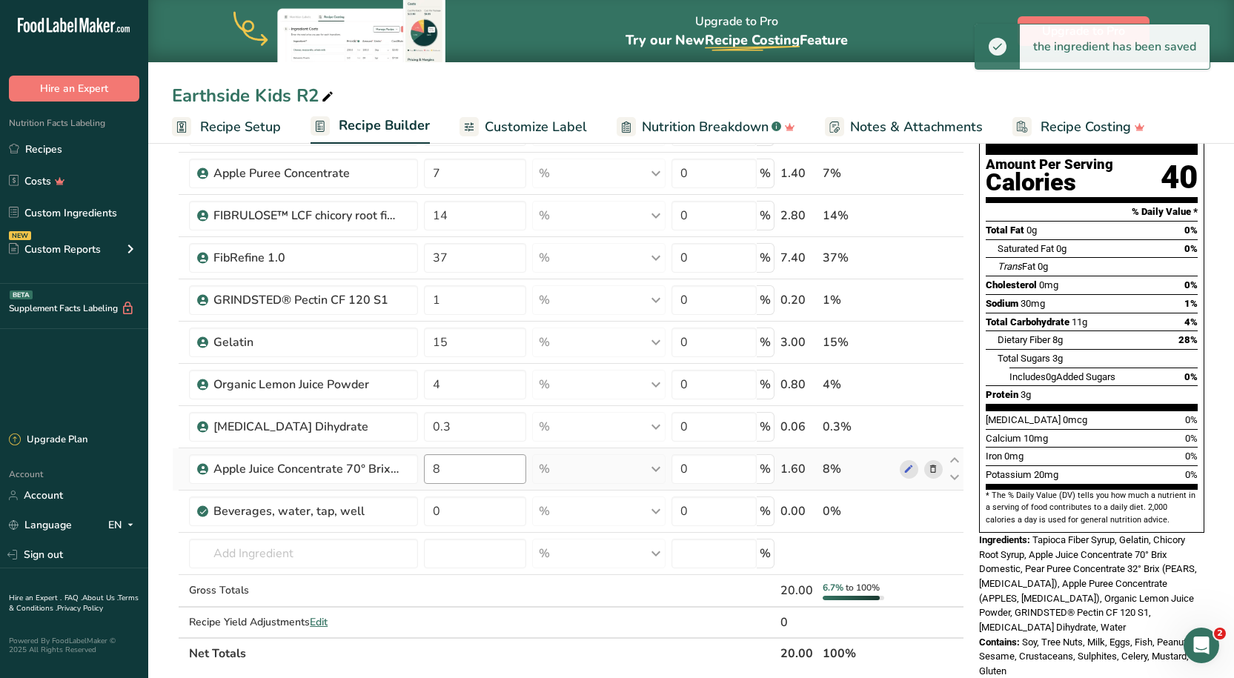
scroll to position [148, 0]
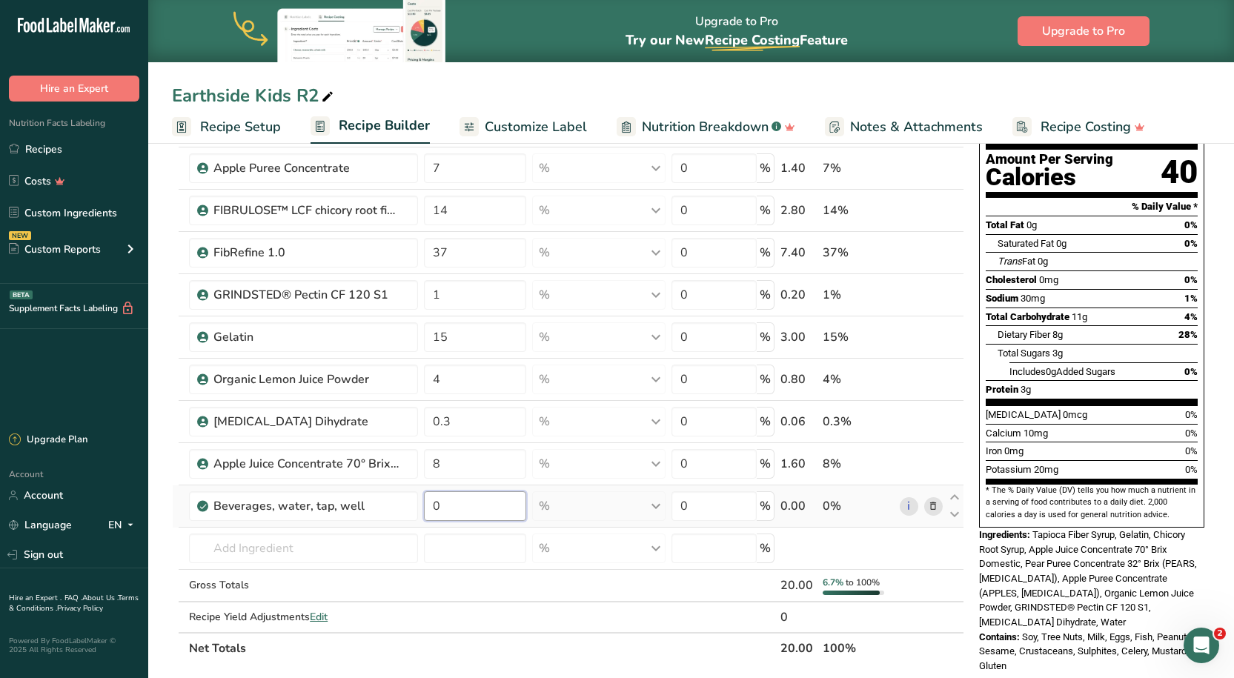
drag, startPoint x: 472, startPoint y: 505, endPoint x: 423, endPoint y: 509, distance: 49.1
click at [422, 509] on td "0" at bounding box center [475, 506] width 108 height 42
type input "6.7"
click at [548, 93] on div "Earthside Kids R2 Recipe Setup Recipe Builder Customize Label Nutrition Breakdo…" at bounding box center [691, 581] width 1086 height 1182
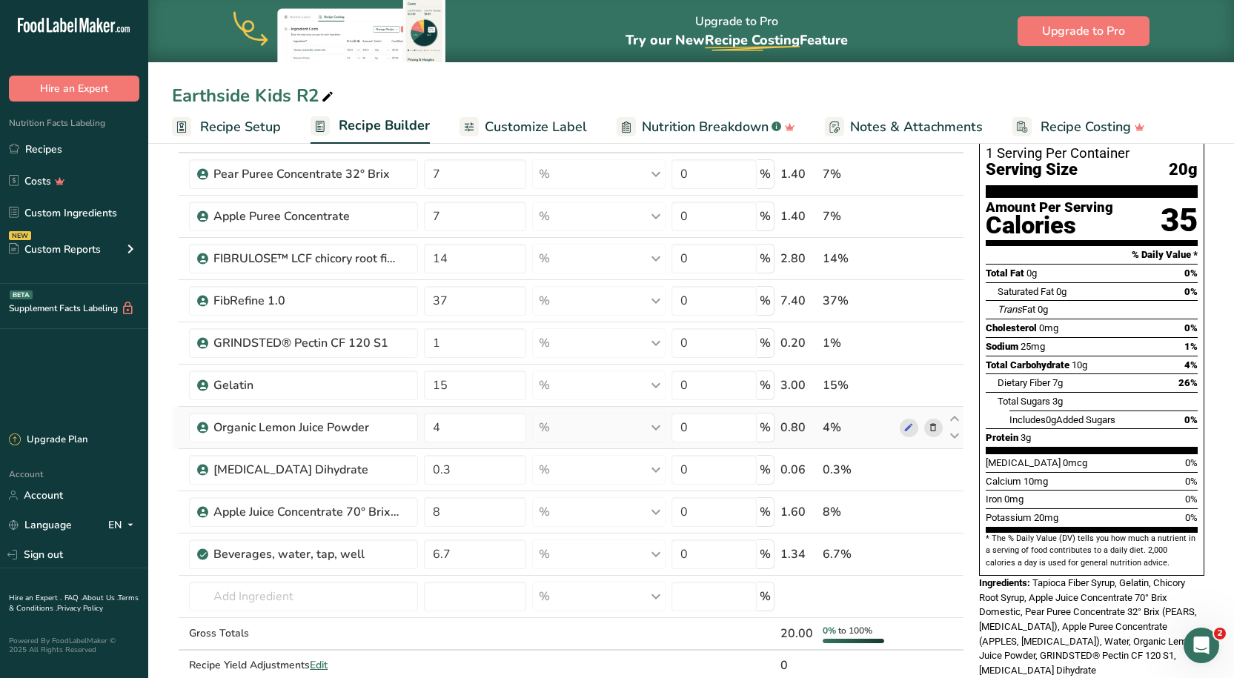
scroll to position [74, 0]
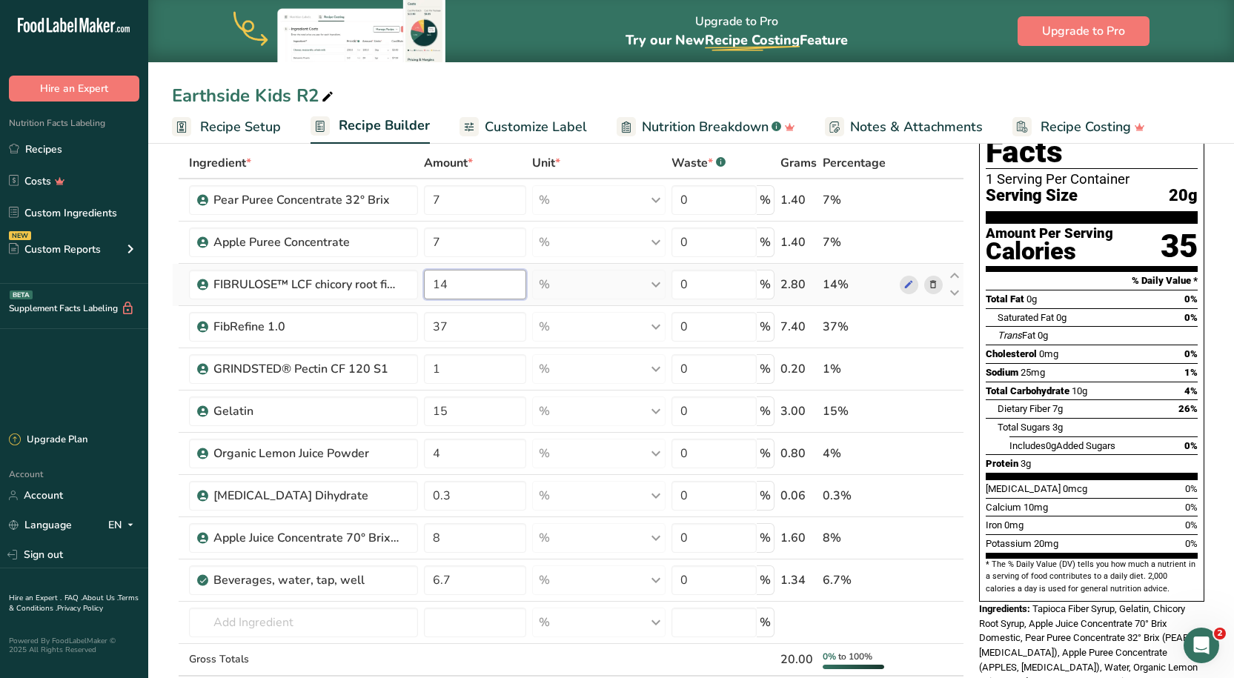
drag, startPoint x: 475, startPoint y: 283, endPoint x: 439, endPoint y: 283, distance: 35.6
click at [439, 283] on input "14" at bounding box center [475, 285] width 102 height 30
type input "12"
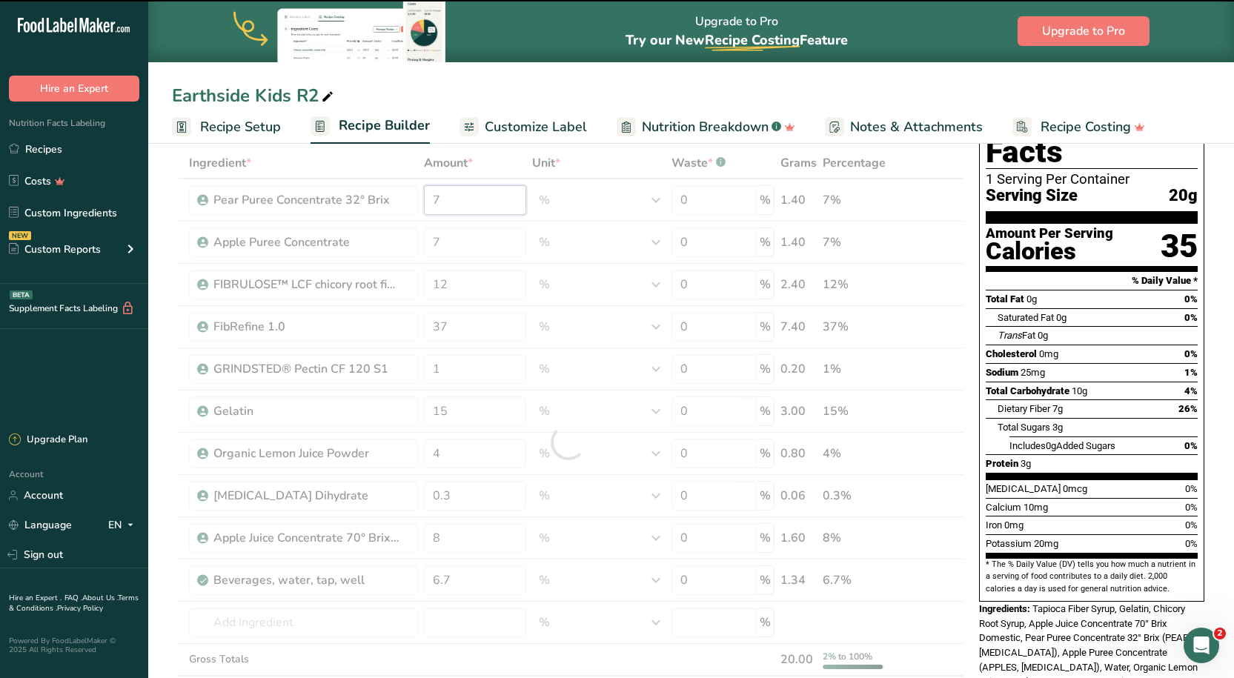
drag, startPoint x: 456, startPoint y: 194, endPoint x: 431, endPoint y: 196, distance: 25.2
click at [431, 196] on div "Ingredient * Amount * Unit * Waste * .a-a{fill:#347362;}.b-a{fill:#fff;} Grams …" at bounding box center [568, 442] width 792 height 591
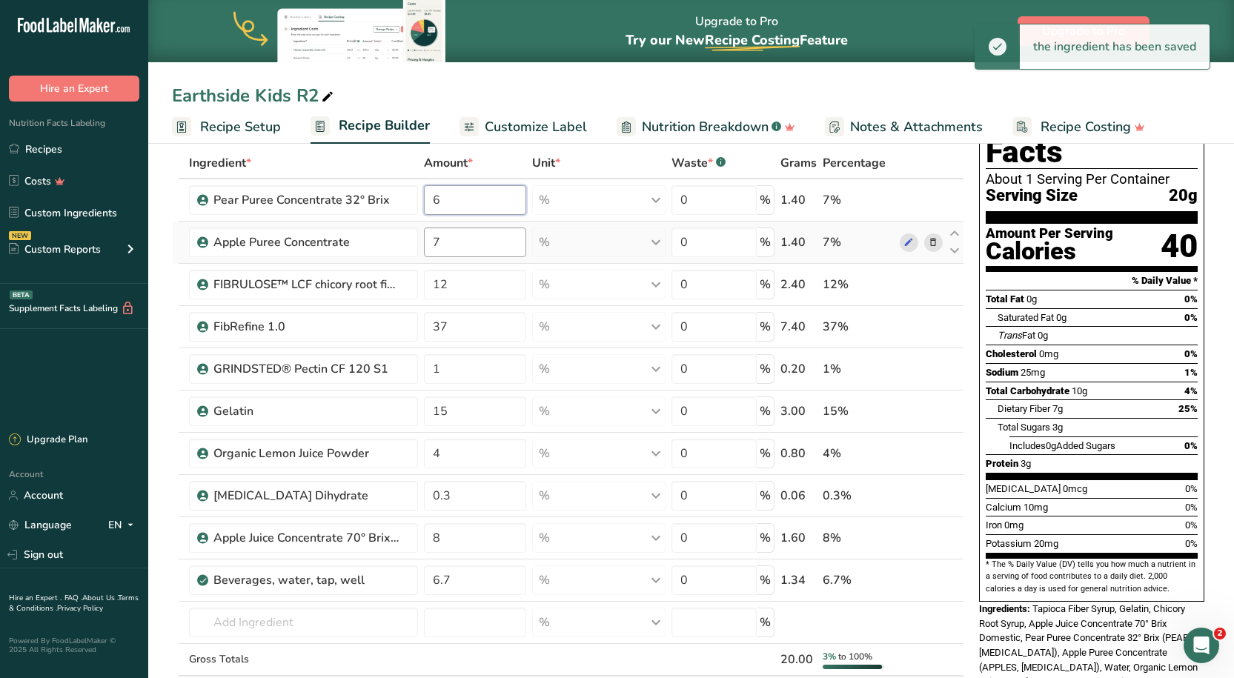
type input "6"
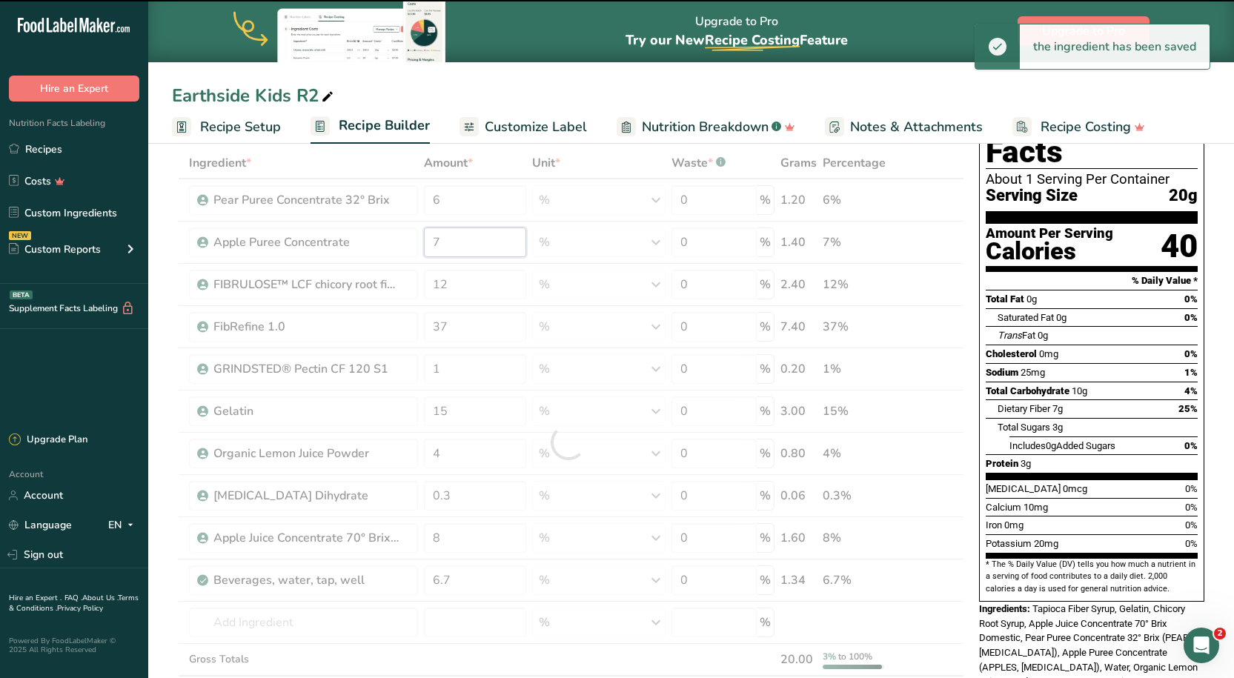
drag, startPoint x: 456, startPoint y: 240, endPoint x: 431, endPoint y: 241, distance: 24.5
click at [431, 241] on div "Ingredient * Amount * Unit * Waste * .a-a{fill:#347362;}.b-a{fill:#fff;} Grams …" at bounding box center [568, 442] width 792 height 591
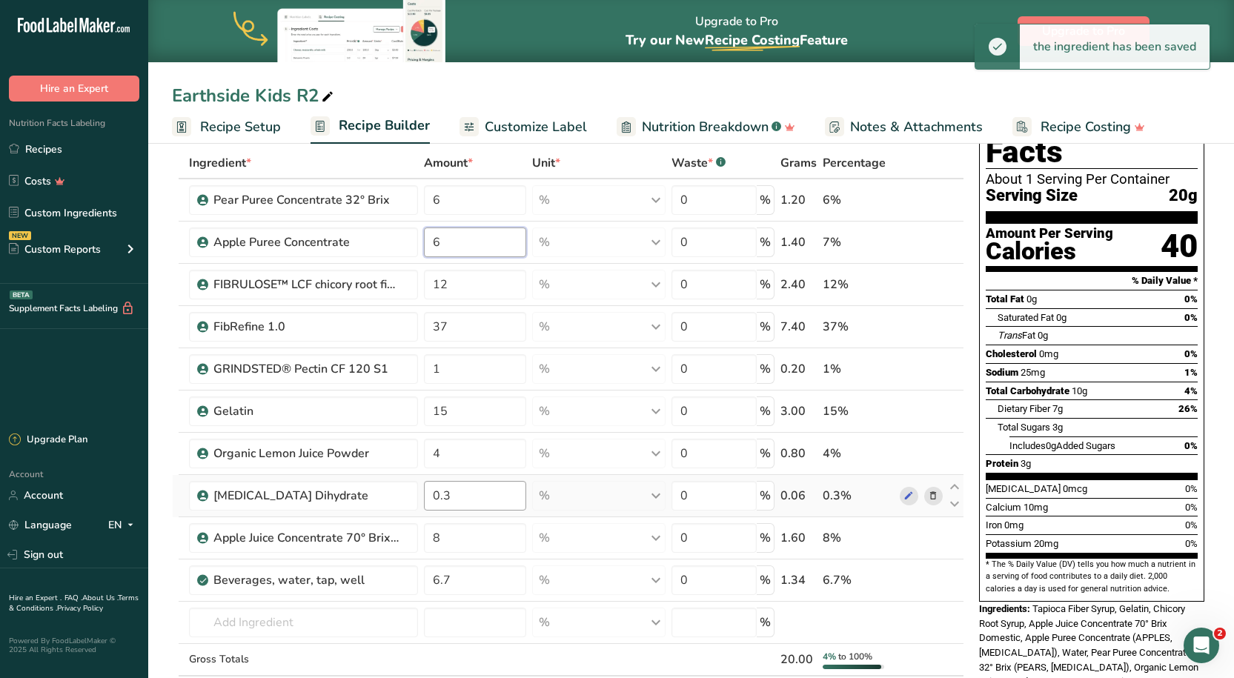
type input "6"
click at [477, 491] on div "Ingredient * Amount * Unit * Waste * .a-a{fill:#347362;}.b-a{fill:#fff;} Grams …" at bounding box center [568, 442] width 792 height 591
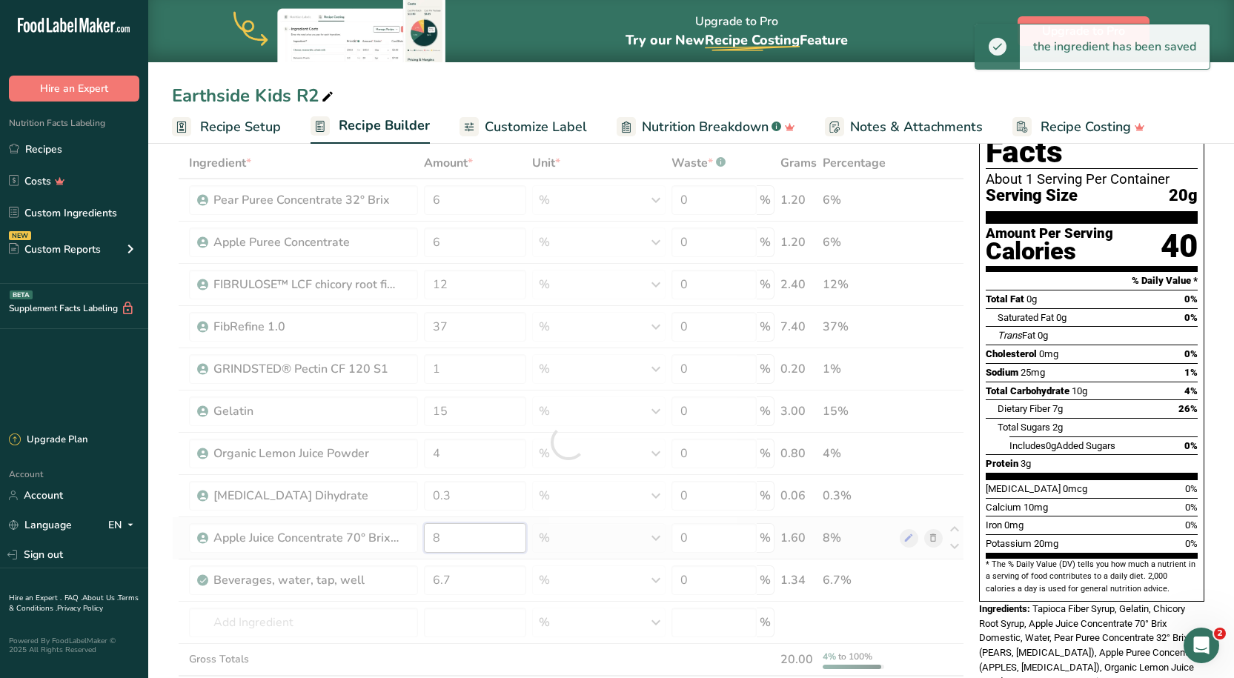
click at [461, 539] on div "Ingredient * Amount * Unit * Waste * .a-a{fill:#347362;}.b-a{fill:#fff;} Grams …" at bounding box center [568, 442] width 792 height 591
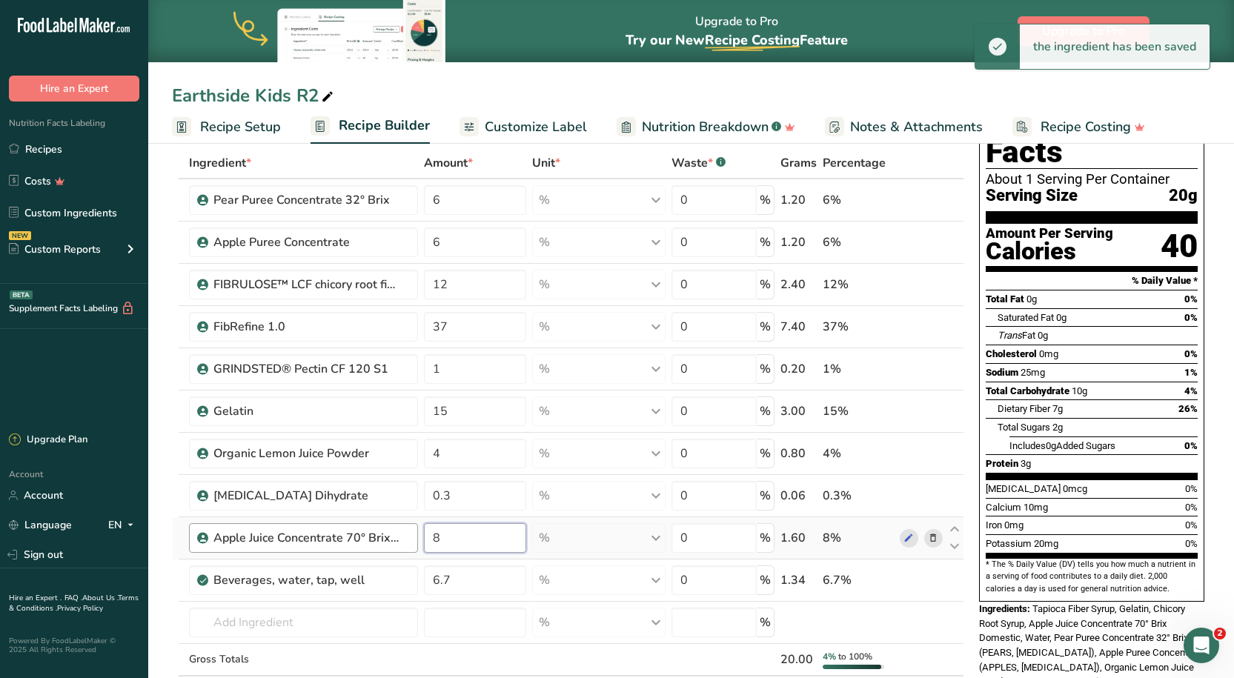
drag, startPoint x: 463, startPoint y: 539, endPoint x: 418, endPoint y: 539, distance: 45.2
click at [418, 539] on tr "Apple Juice Concentrate 70° Brix Domestic 8 % Weight Units g kg mg See more Vol…" at bounding box center [568, 538] width 791 height 42
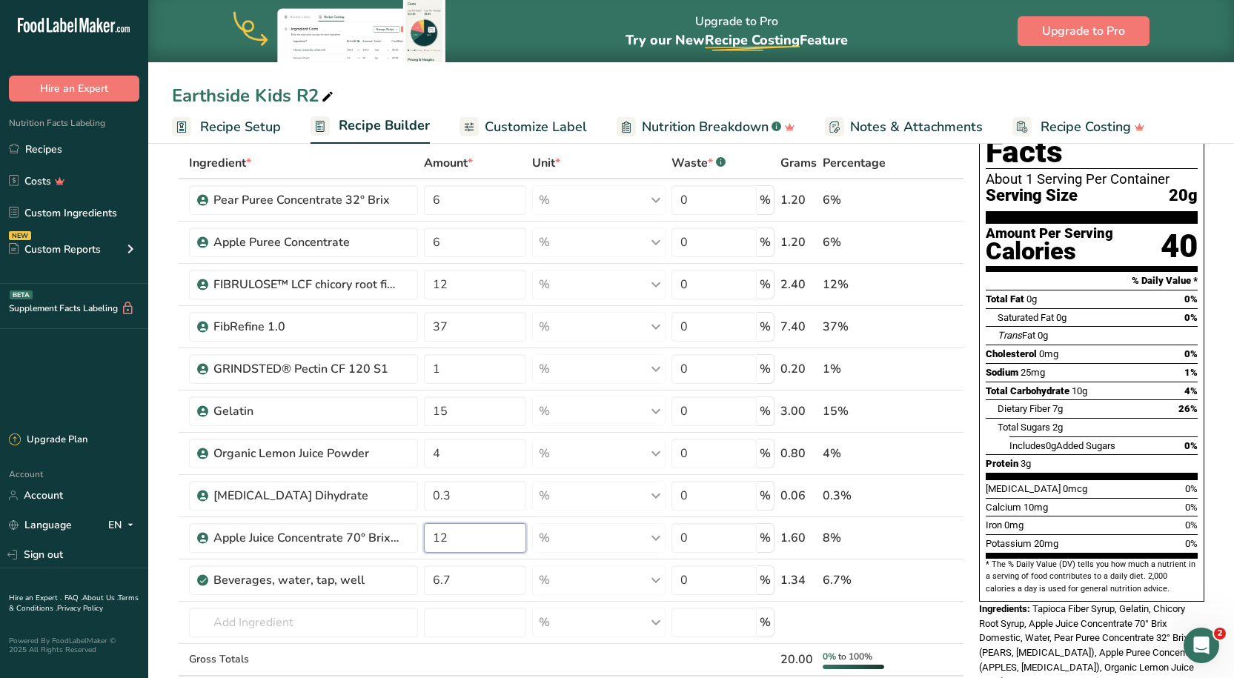
type input "12"
click at [443, 82] on div "Earthside Kids R2" at bounding box center [691, 95] width 1086 height 27
drag, startPoint x: 485, startPoint y: 417, endPoint x: 438, endPoint y: 416, distance: 47.4
click at [438, 416] on input "15" at bounding box center [475, 411] width 102 height 30
click at [450, 415] on input "15" at bounding box center [475, 411] width 102 height 30
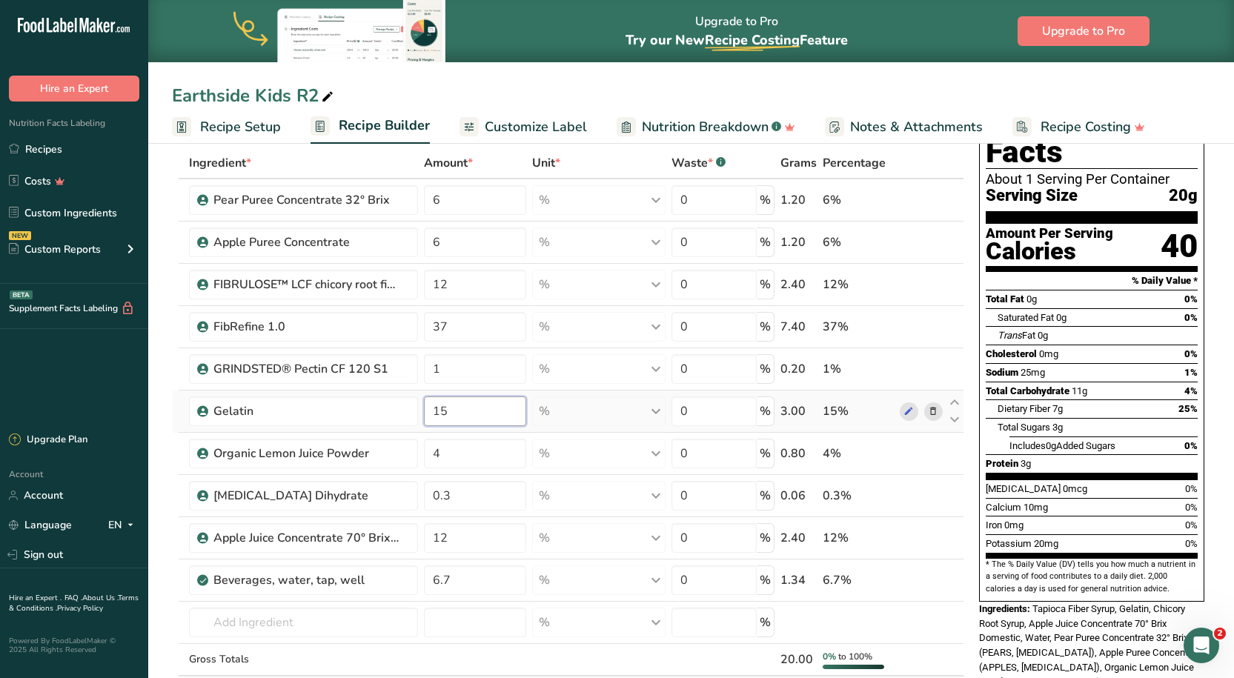
click at [442, 415] on input "15" at bounding box center [475, 411] width 102 height 30
click at [513, 66] on div "Earthside Kids R2 Recipe Setup Recipe Builder Customize Label Nutrition Breakdo…" at bounding box center [691, 72] width 1086 height 144
click at [539, 90] on div "Earthside Kids R2" at bounding box center [691, 95] width 1086 height 27
drag, startPoint x: 479, startPoint y: 416, endPoint x: 442, endPoint y: 413, distance: 37.1
click at [442, 413] on input "12" at bounding box center [475, 411] width 102 height 30
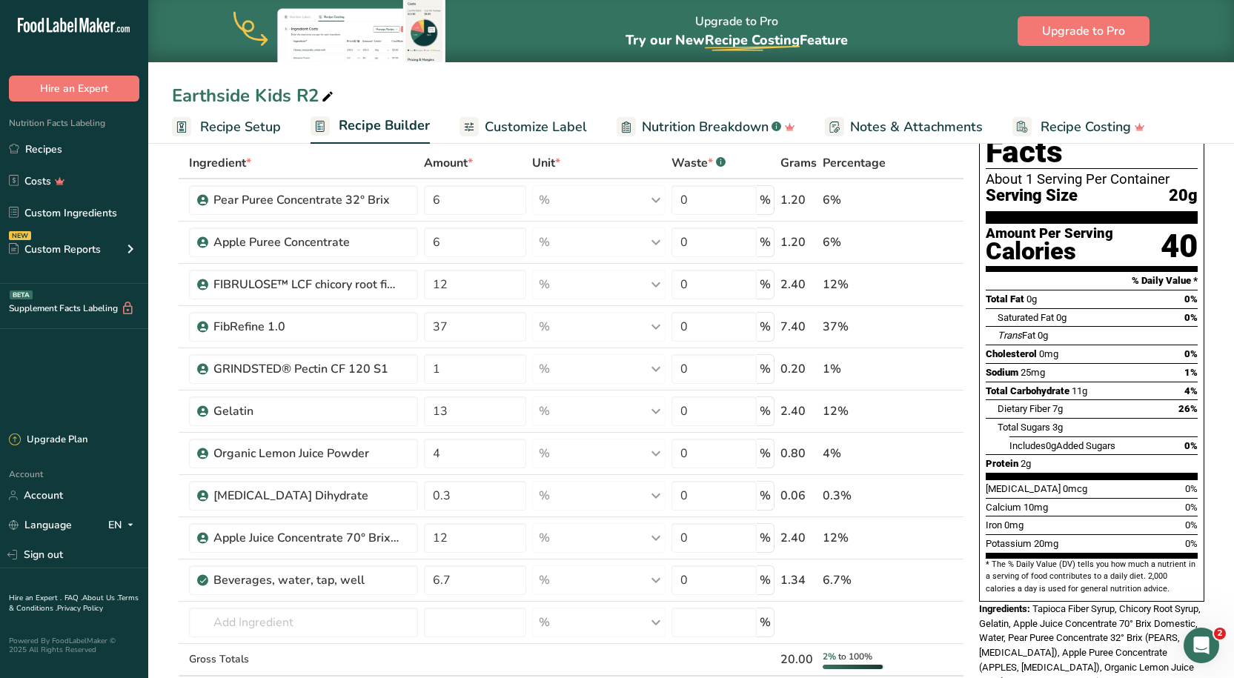
click at [528, 77] on div "Earthside Kids R2 Recipe Setup Recipe Builder Customize Label Nutrition Breakdo…" at bounding box center [691, 72] width 1086 height 144
drag, startPoint x: 469, startPoint y: 404, endPoint x: 443, endPoint y: 408, distance: 26.2
click at [443, 408] on input "13" at bounding box center [475, 411] width 102 height 30
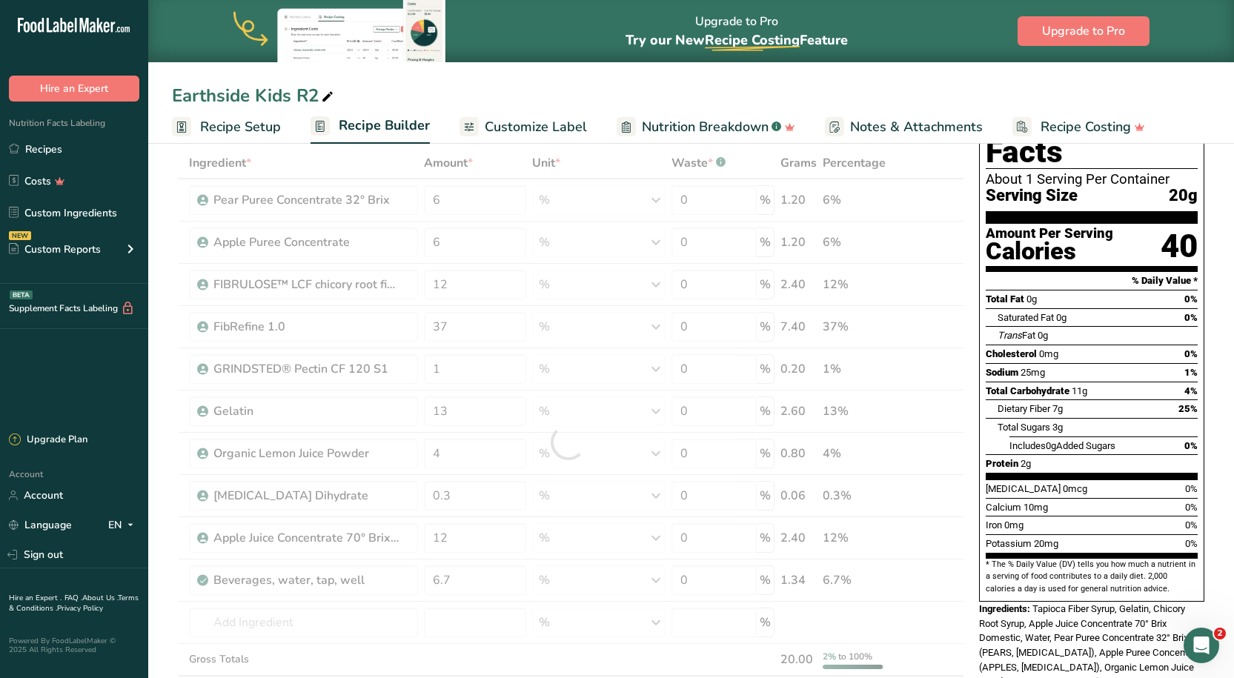
click at [805, 97] on div "Earthside Kids R2" at bounding box center [691, 95] width 1086 height 27
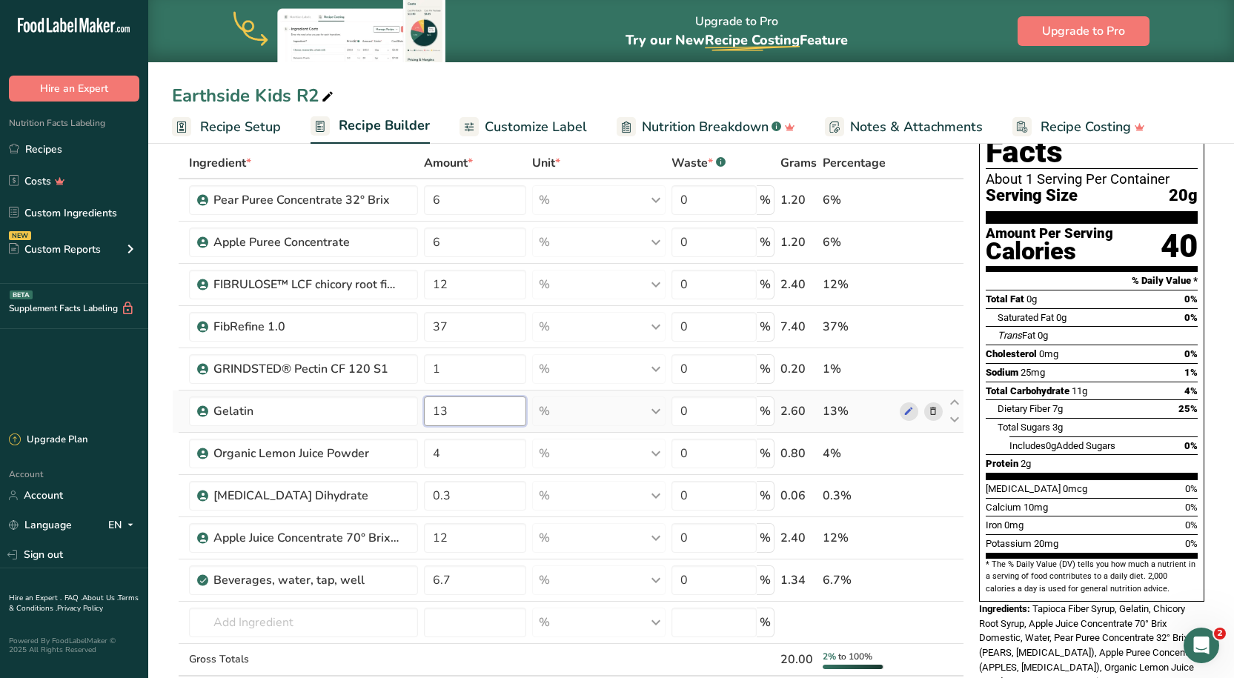
click at [482, 412] on input "13" at bounding box center [475, 411] width 102 height 30
type input "12.5"
click at [479, 80] on div "Earthside Kids R2 Recipe Setup Recipe Builder Customize Label Nutrition Breakdo…" at bounding box center [691, 72] width 1086 height 144
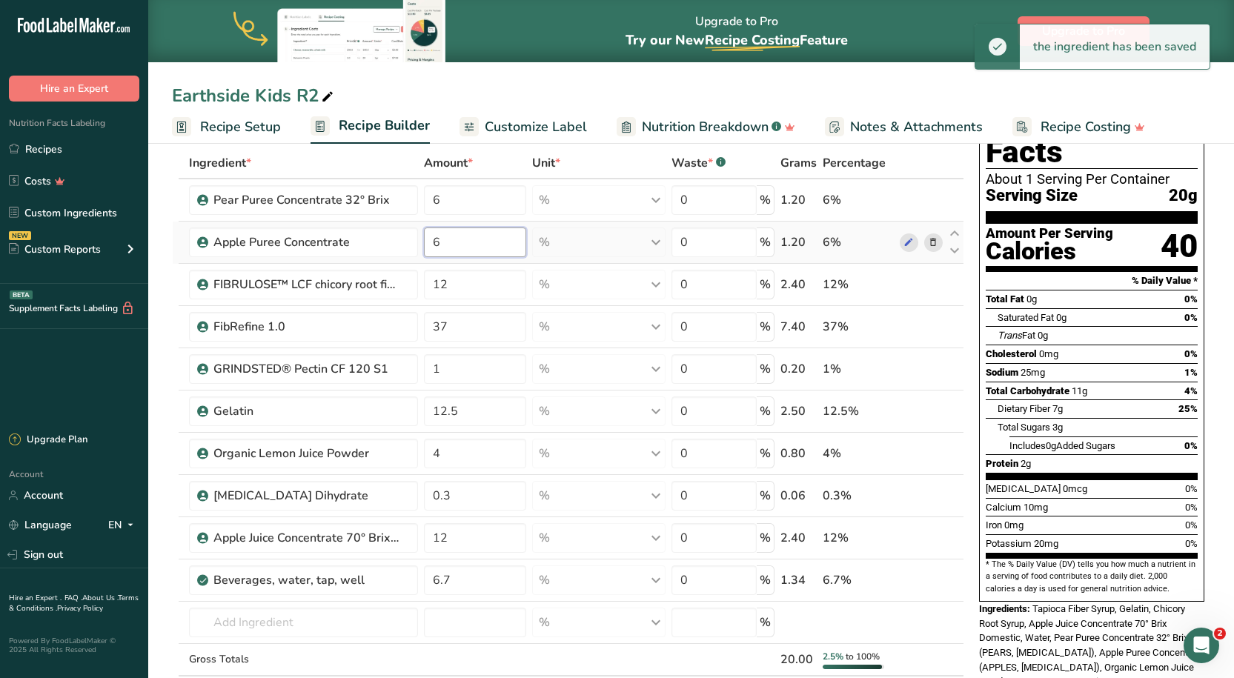
click at [448, 244] on input "6" at bounding box center [475, 242] width 102 height 30
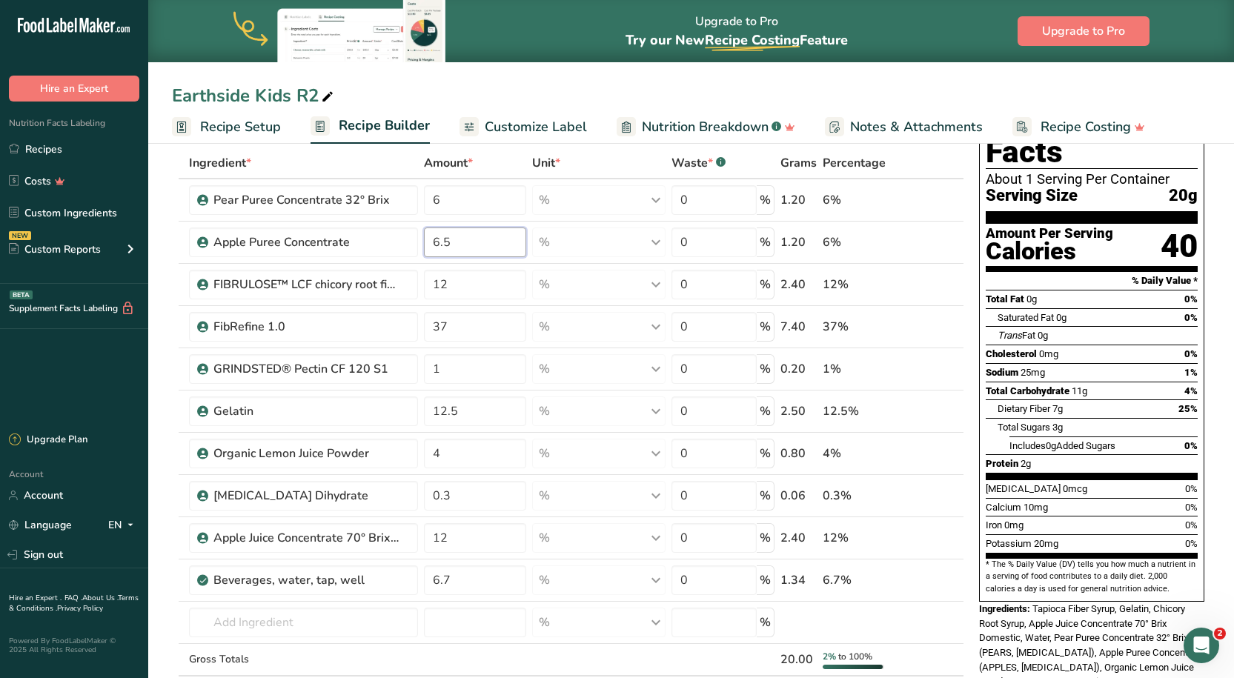
type input "6.5"
click at [462, 64] on div "Earthside Kids R2 Recipe Setup Recipe Builder Customize Label Nutrition Breakdo…" at bounding box center [691, 72] width 1086 height 144
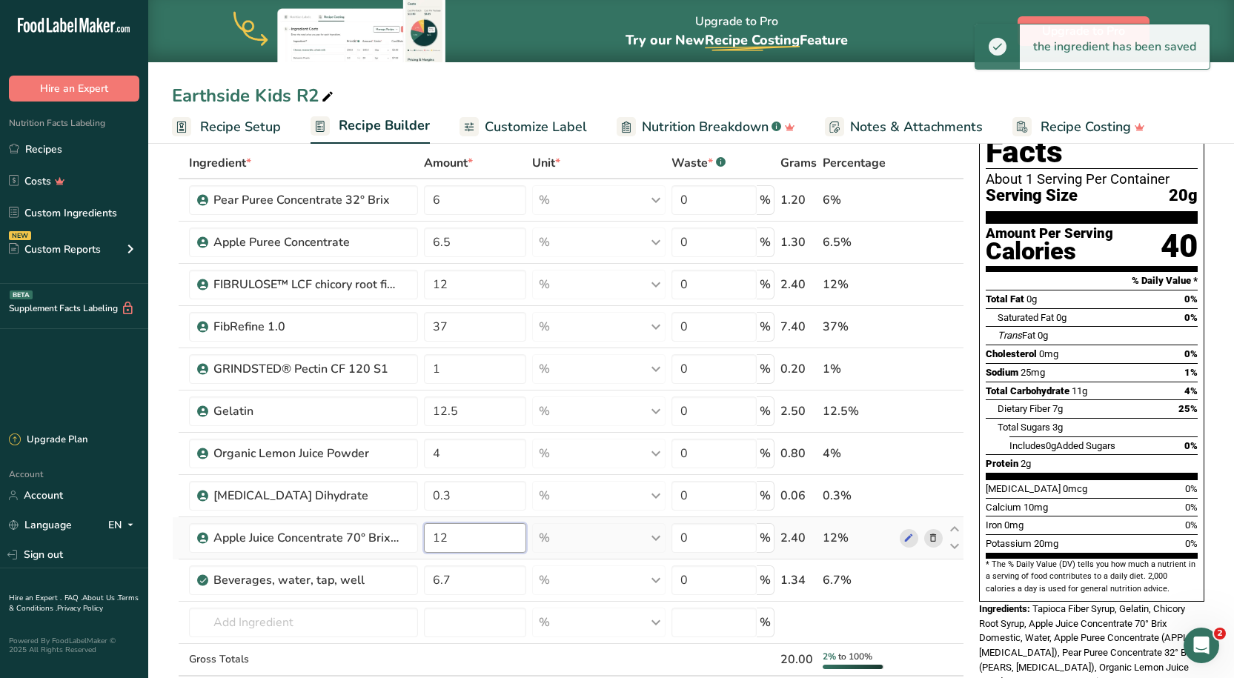
drag, startPoint x: 460, startPoint y: 536, endPoint x: 432, endPoint y: 541, distance: 28.5
click at [432, 541] on input "12" at bounding box center [475, 538] width 102 height 30
click at [482, 546] on input "12" at bounding box center [475, 538] width 102 height 30
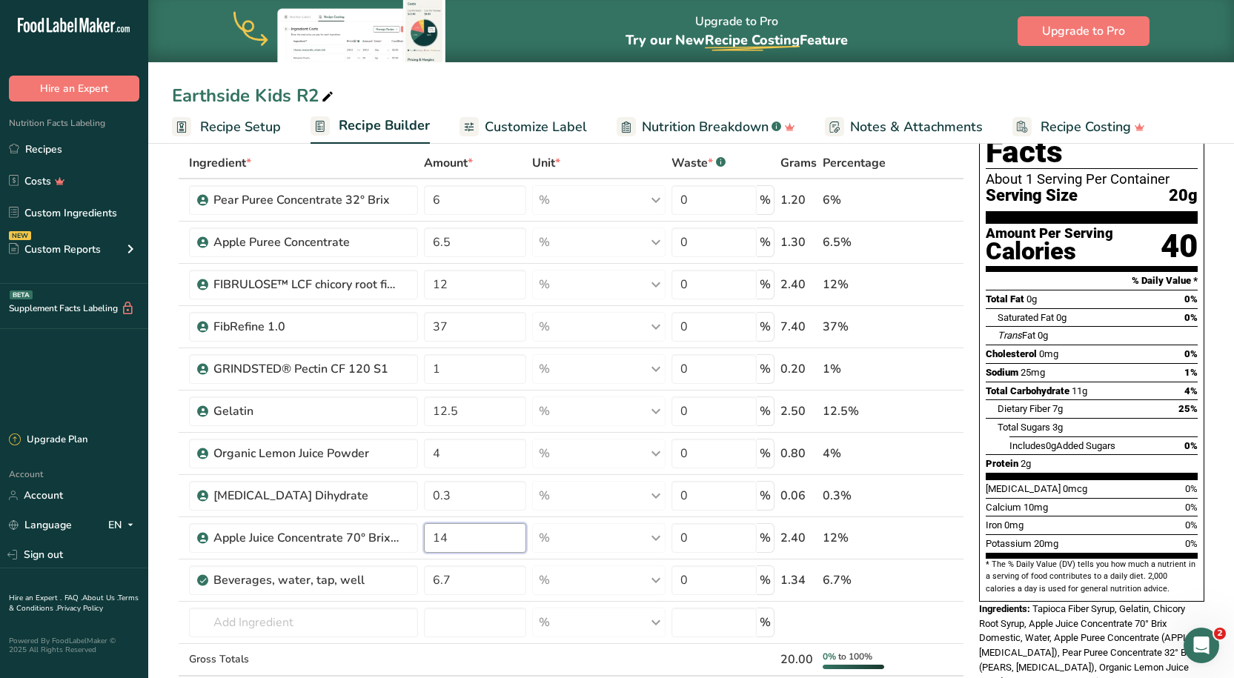
type input "14"
click at [587, 82] on div "Earthside Kids R2 Recipe Setup Recipe Builder Customize Label Nutrition Breakdo…" at bounding box center [691, 72] width 1086 height 144
click at [935, 497] on icon at bounding box center [933, 496] width 10 height 16
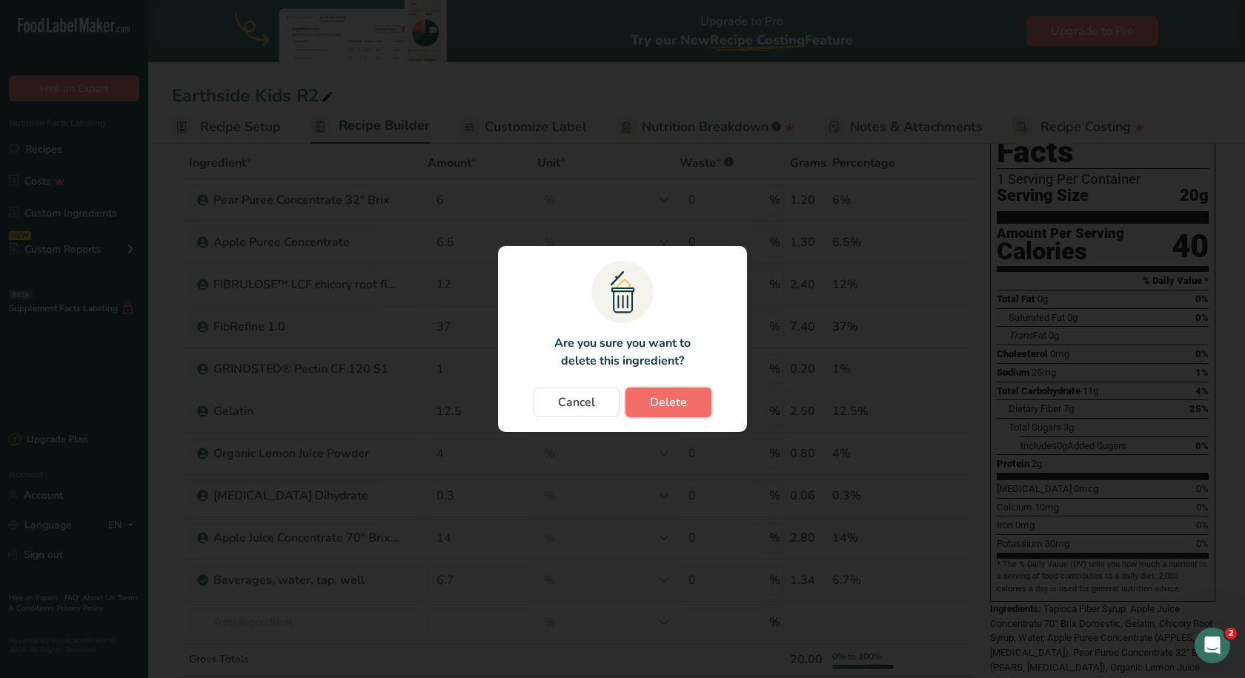
click at [639, 401] on button "Delete" at bounding box center [668, 403] width 86 height 30
type input "14"
type input "6.7"
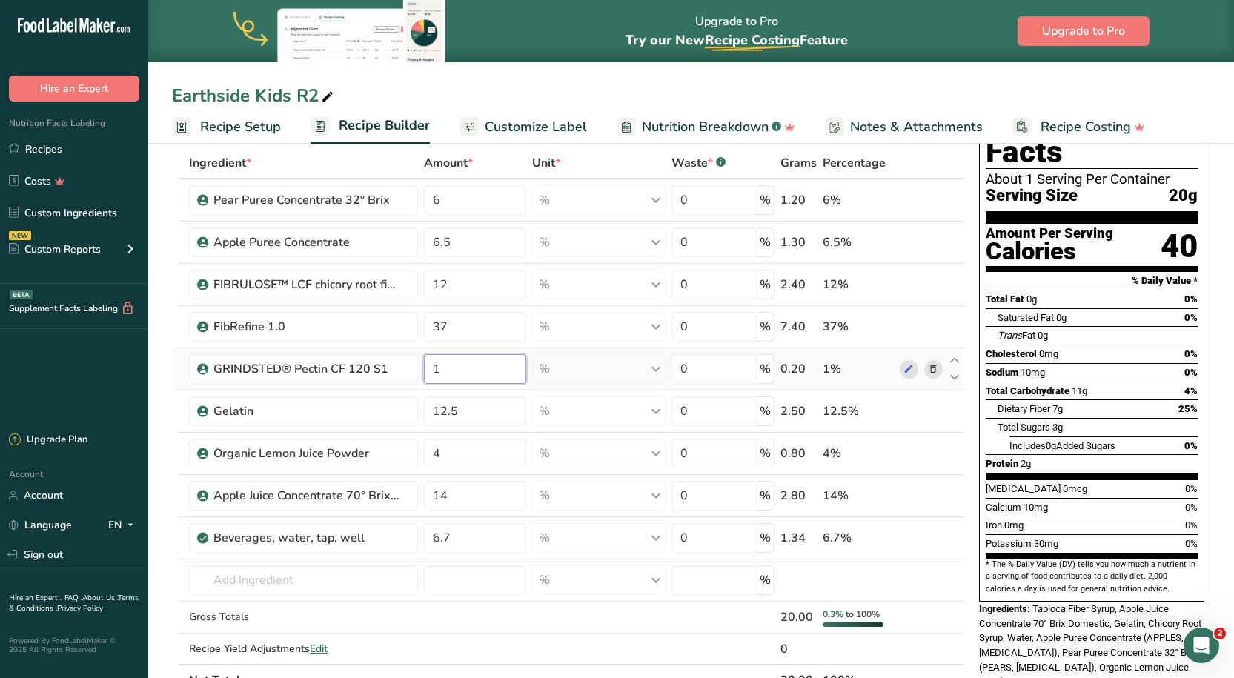
click at [456, 382] on input "1" at bounding box center [475, 369] width 102 height 30
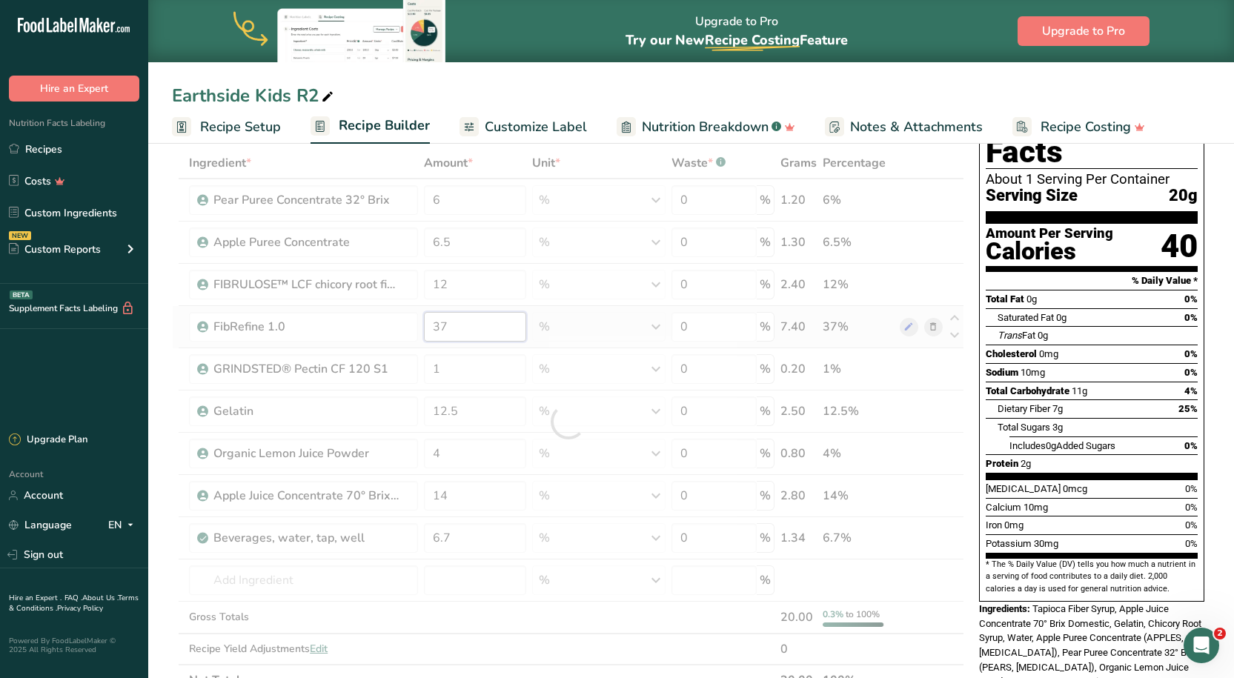
click at [462, 327] on div "Ingredient * Amount * Unit * Waste * .a-a{fill:#347362;}.b-a{fill:#fff;} Grams …" at bounding box center [568, 421] width 792 height 548
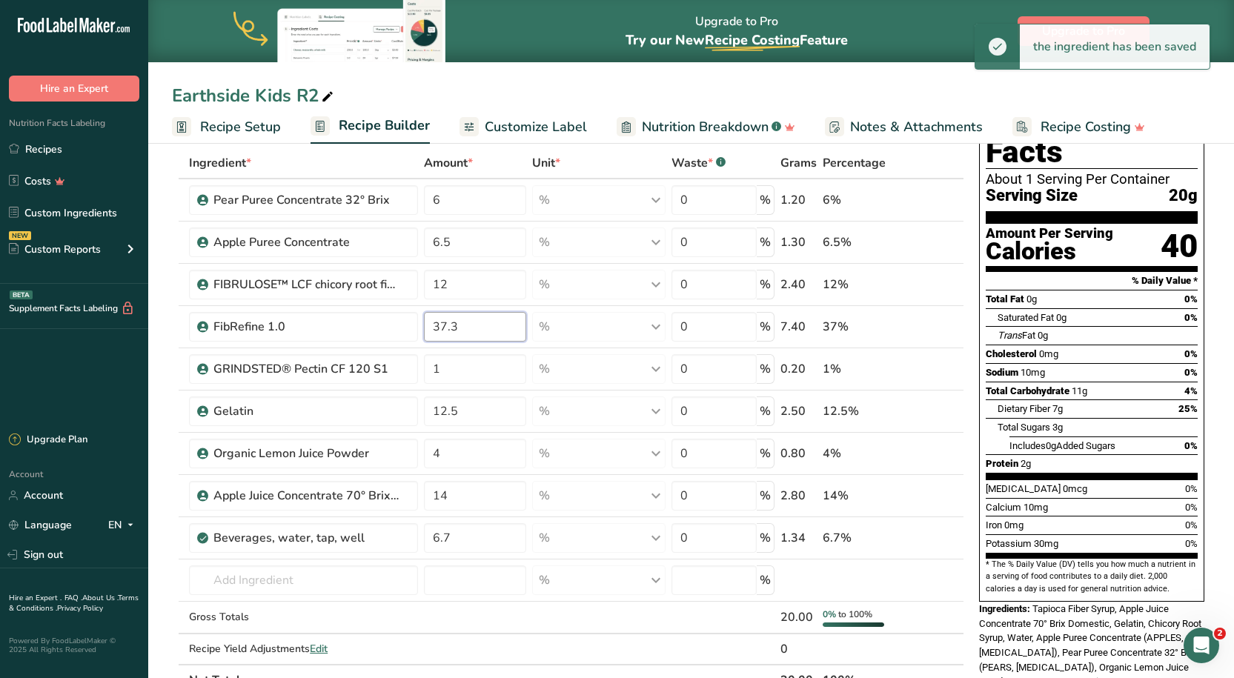
type input "37.3"
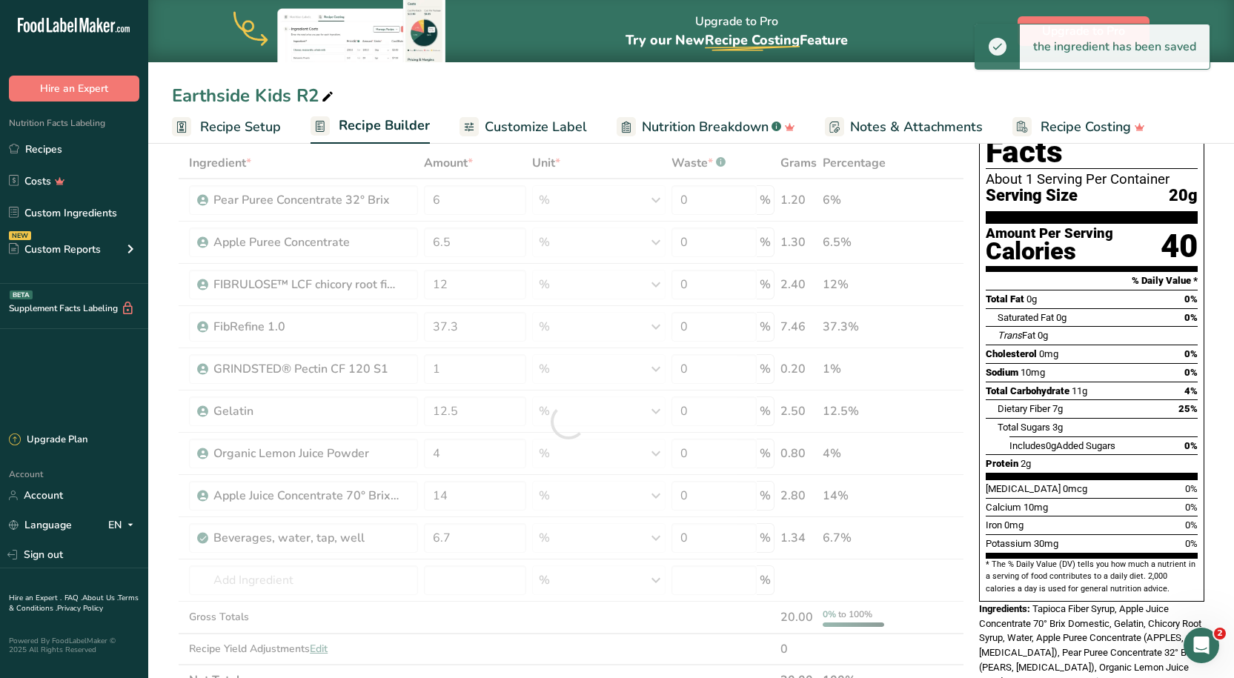
click at [562, 79] on div "Earthside Kids R2 Recipe Setup Recipe Builder Customize Label Nutrition Breakdo…" at bounding box center [691, 72] width 1086 height 144
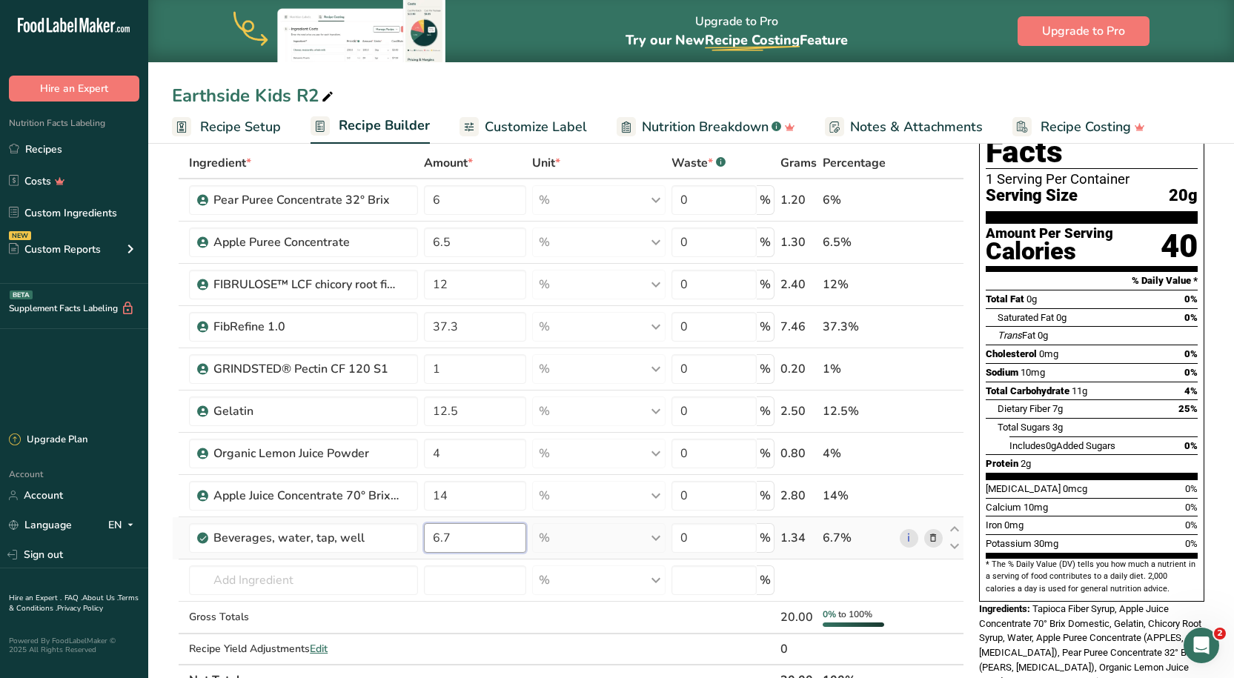
drag, startPoint x: 492, startPoint y: 534, endPoint x: 430, endPoint y: 536, distance: 62.3
click at [430, 536] on input "6.7" at bounding box center [475, 538] width 102 height 30
click at [437, 543] on input "6.7" at bounding box center [475, 538] width 102 height 30
type input "8.7"
click at [519, 86] on div "Earthside Kids R2" at bounding box center [691, 95] width 1086 height 27
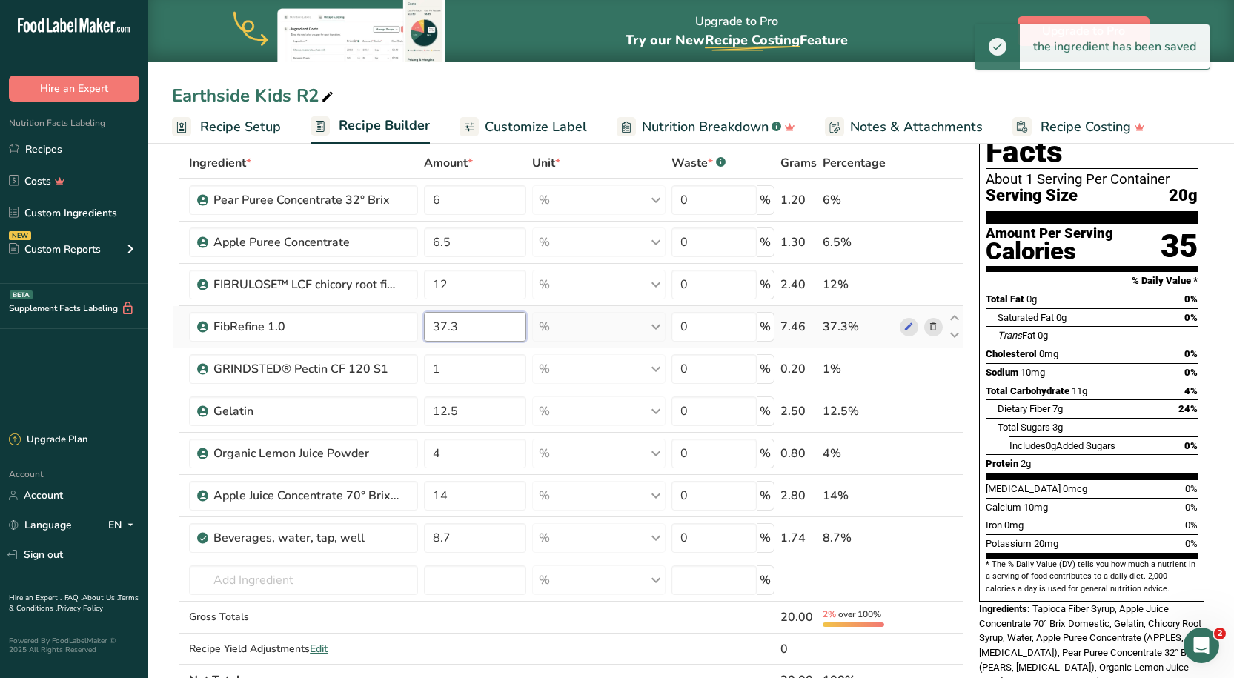
click at [447, 325] on input "37.3" at bounding box center [475, 327] width 102 height 30
click at [444, 332] on input "37.3" at bounding box center [475, 327] width 102 height 30
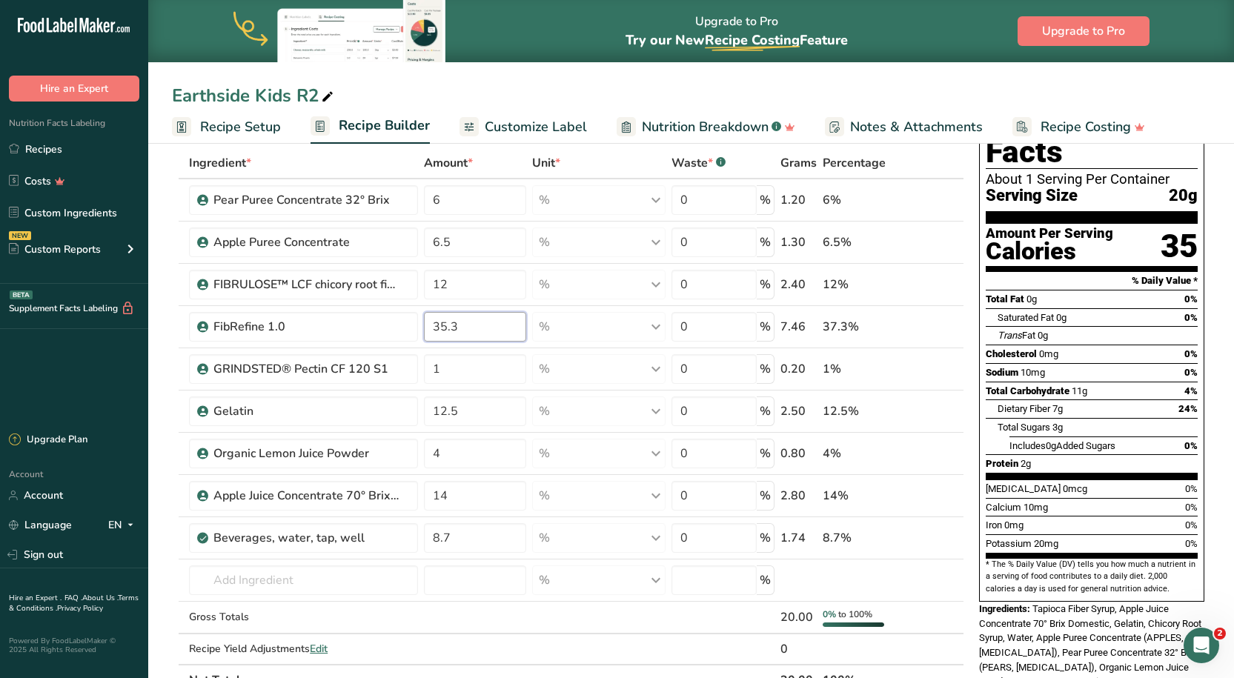
type input "35.3"
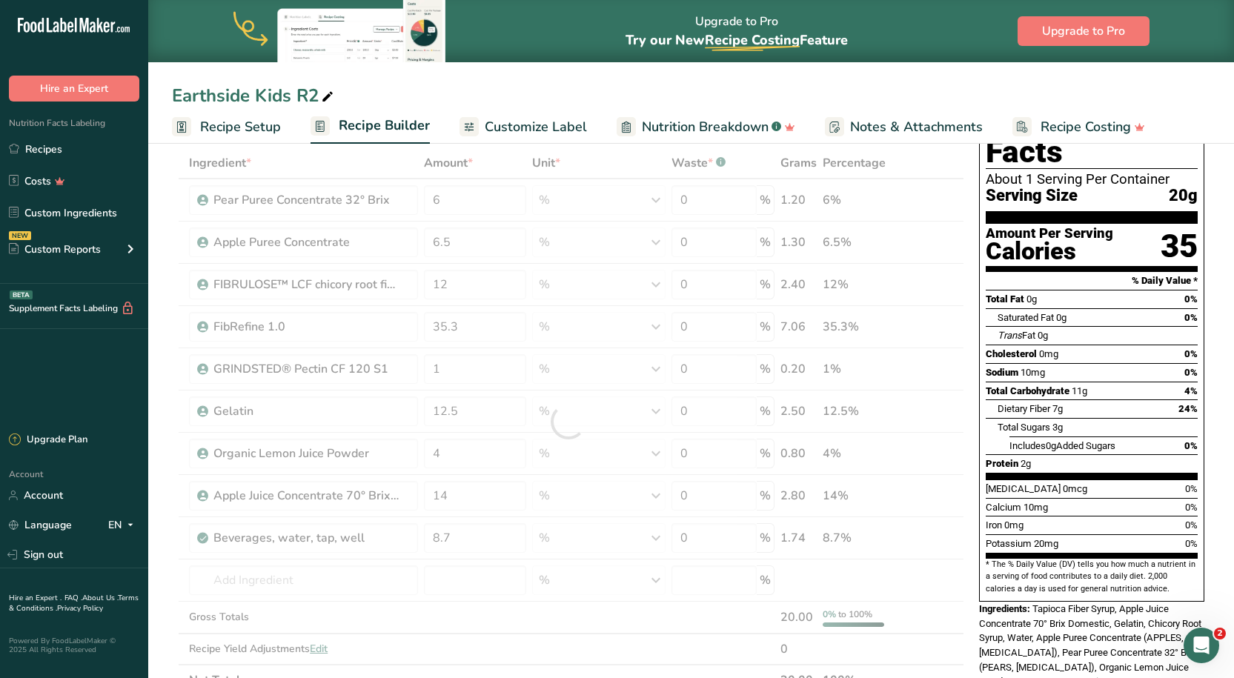
click at [560, 72] on div "Earthside Kids R2 Recipe Setup Recipe Builder Customize Label Nutrition Breakdo…" at bounding box center [691, 72] width 1086 height 144
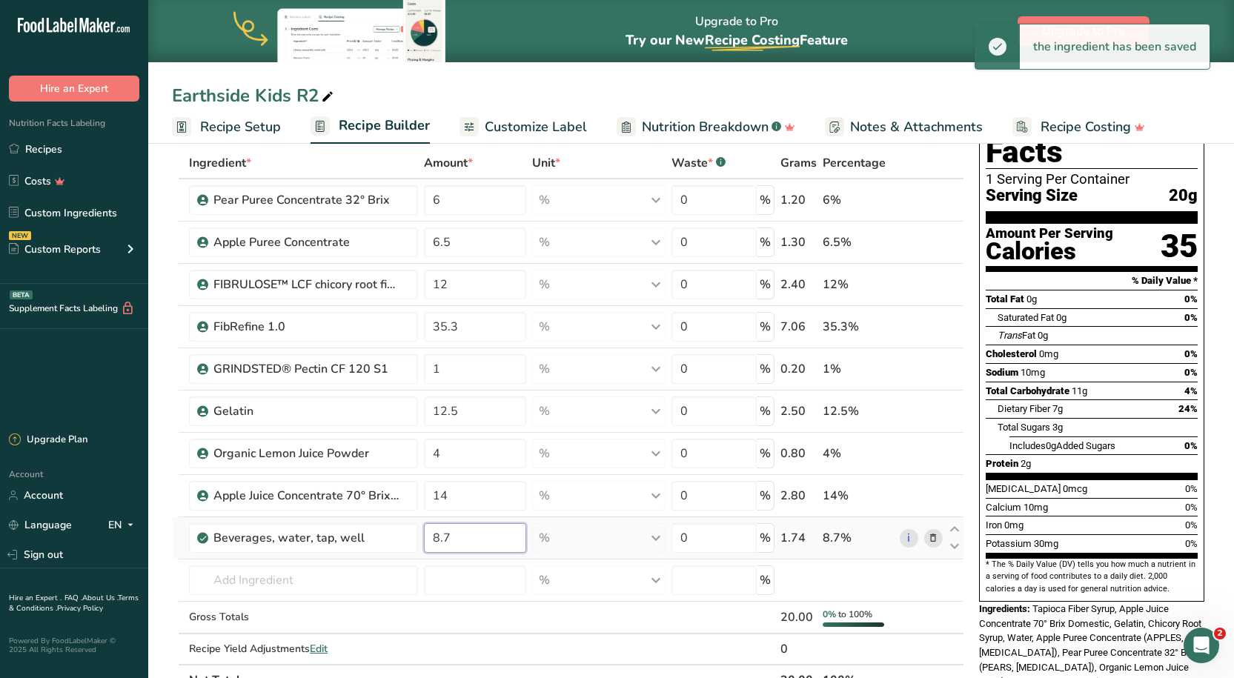
click at [440, 539] on input "8.7" at bounding box center [475, 538] width 102 height 30
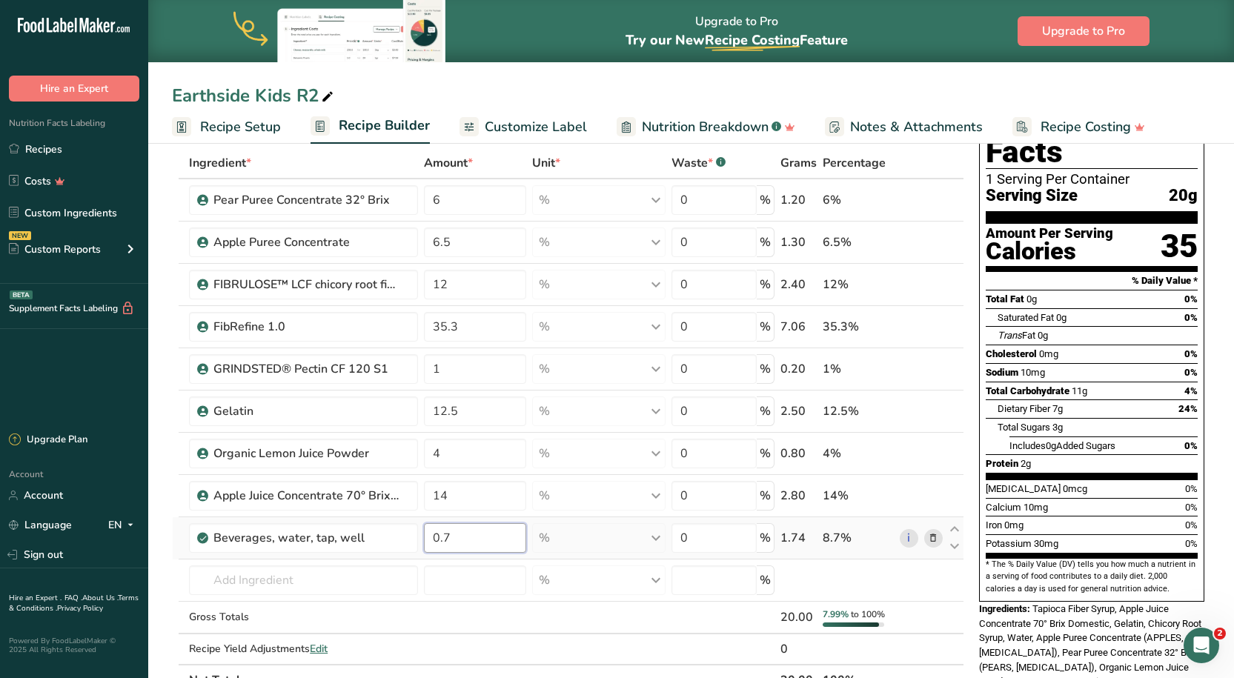
type input "0"
type input "10.7"
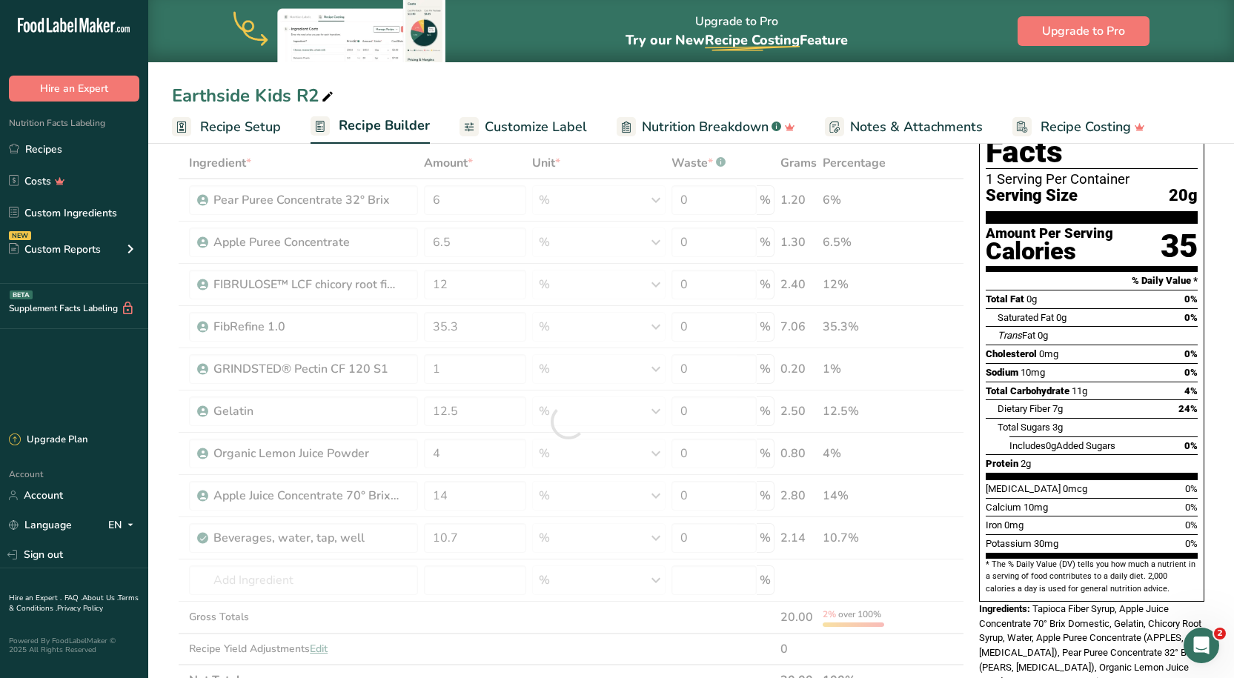
click at [510, 87] on div "Earthside Kids R2" at bounding box center [691, 95] width 1086 height 27
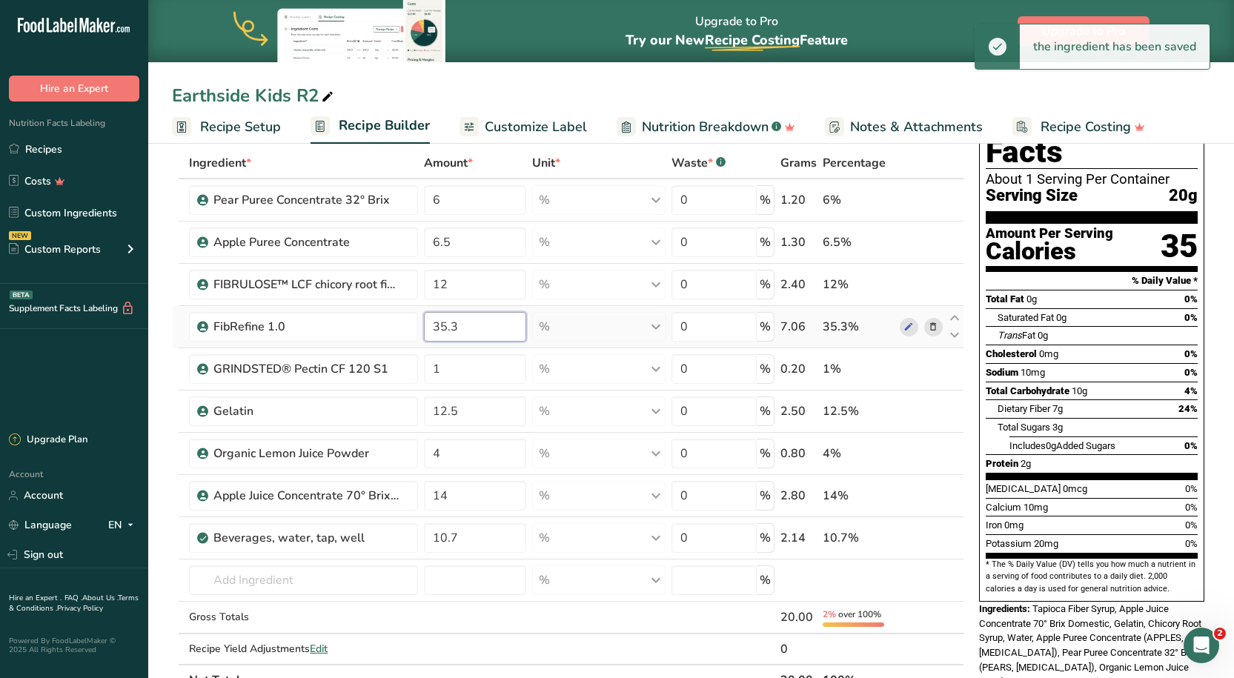
click at [446, 328] on input "35.3" at bounding box center [475, 327] width 102 height 30
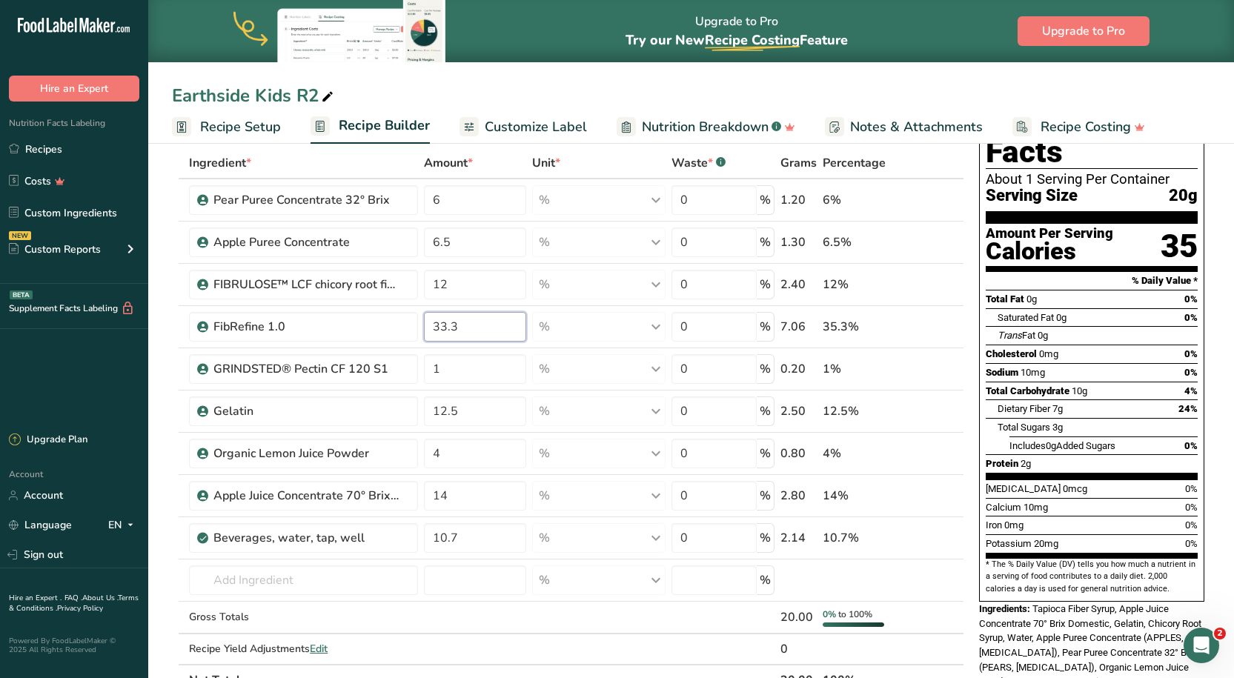
type input "33.3"
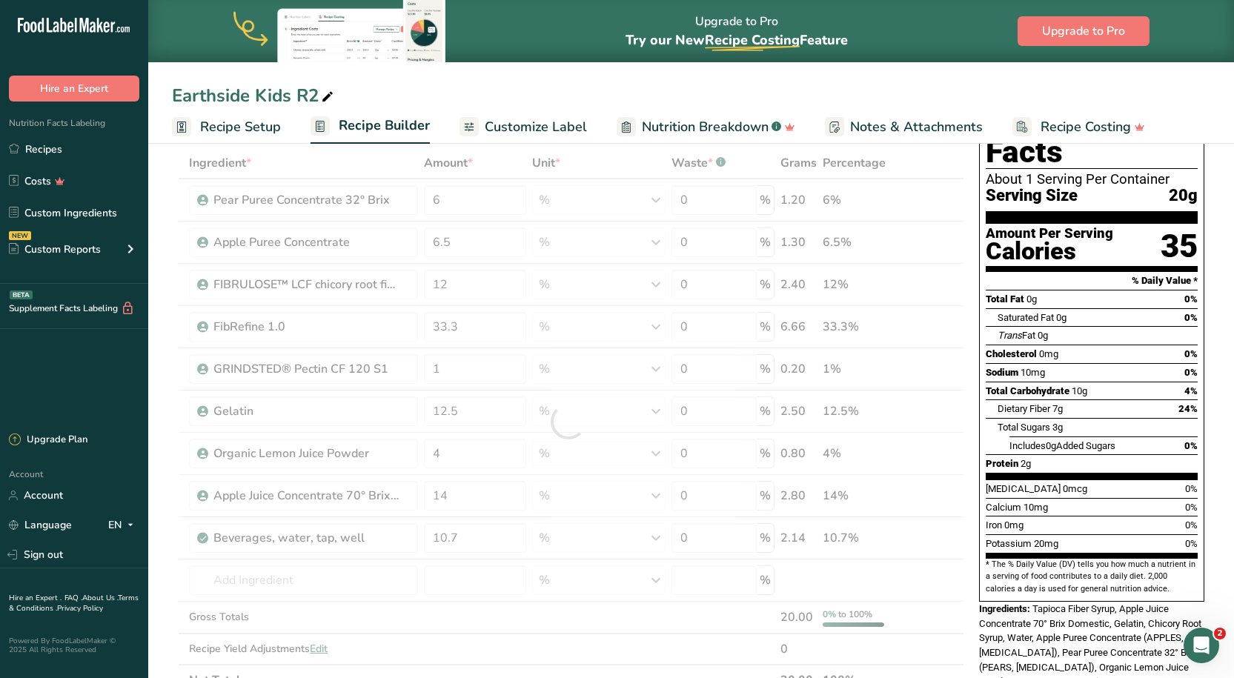
click at [546, 79] on div "Earthside Kids R2 Recipe Setup Recipe Builder Customize Label Nutrition Breakdo…" at bounding box center [691, 72] width 1086 height 144
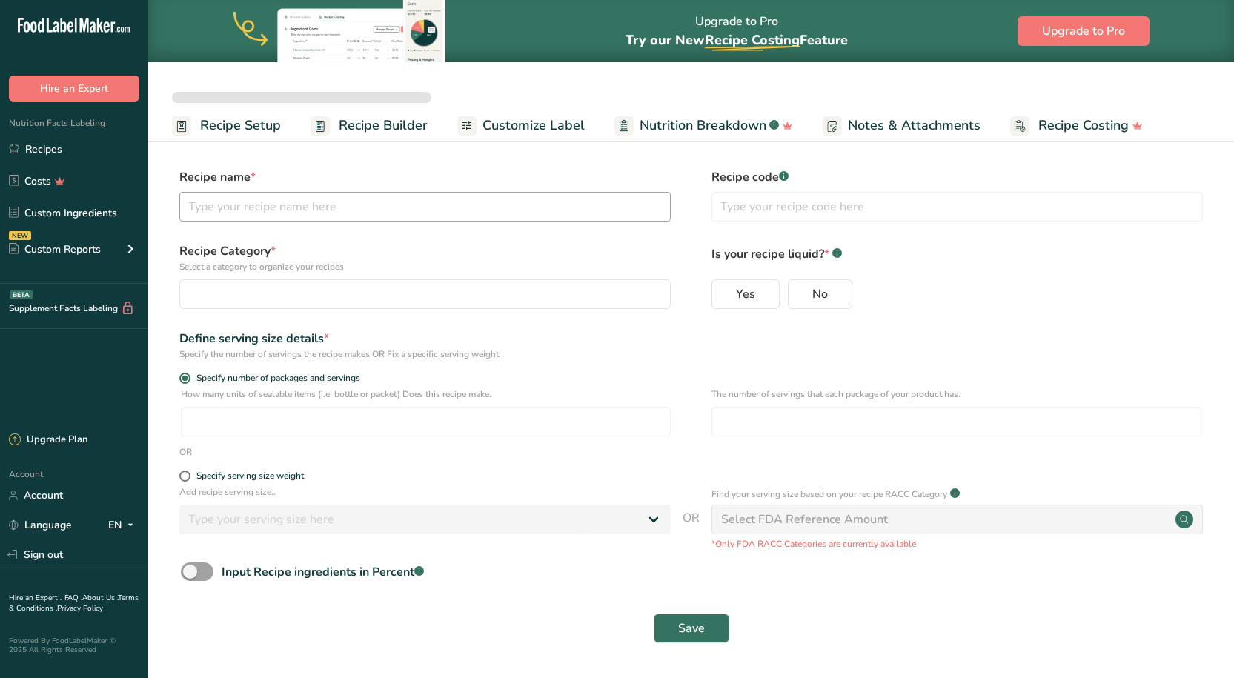
select select
type input "Better Sour Sugar Line"
radio input "true"
radio input "false"
radio input "true"
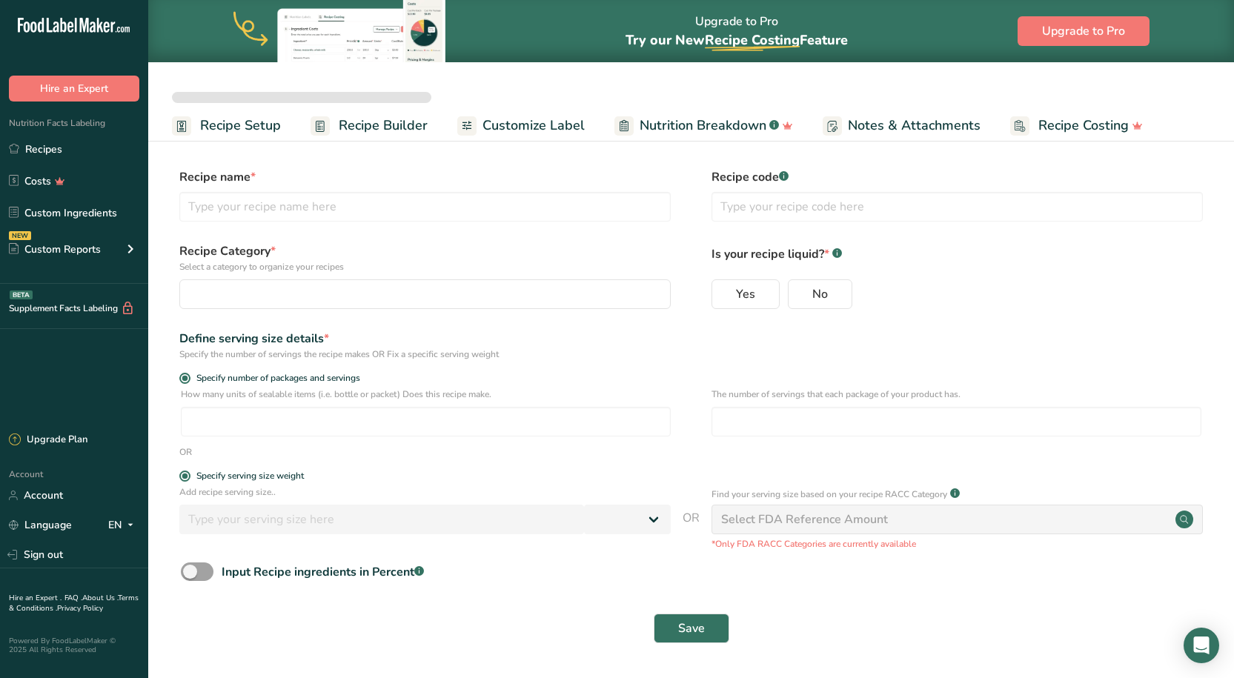
type input "51"
select select "0"
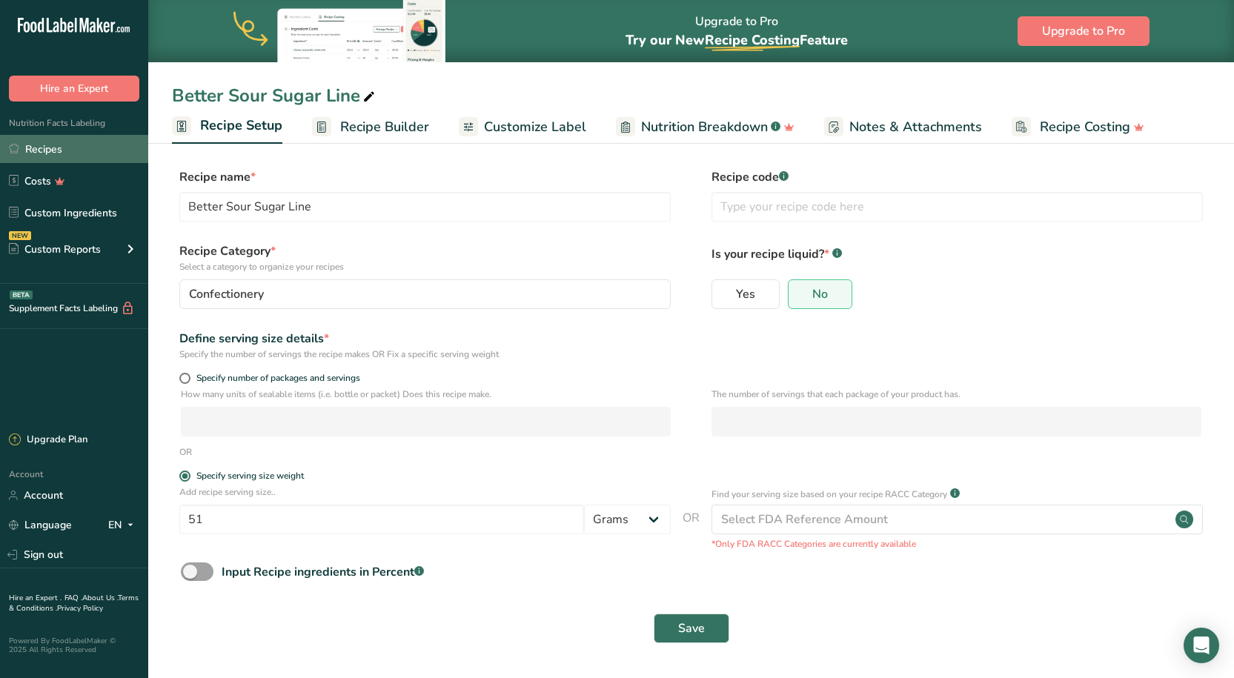
click at [79, 153] on link "Recipes" at bounding box center [74, 149] width 148 height 28
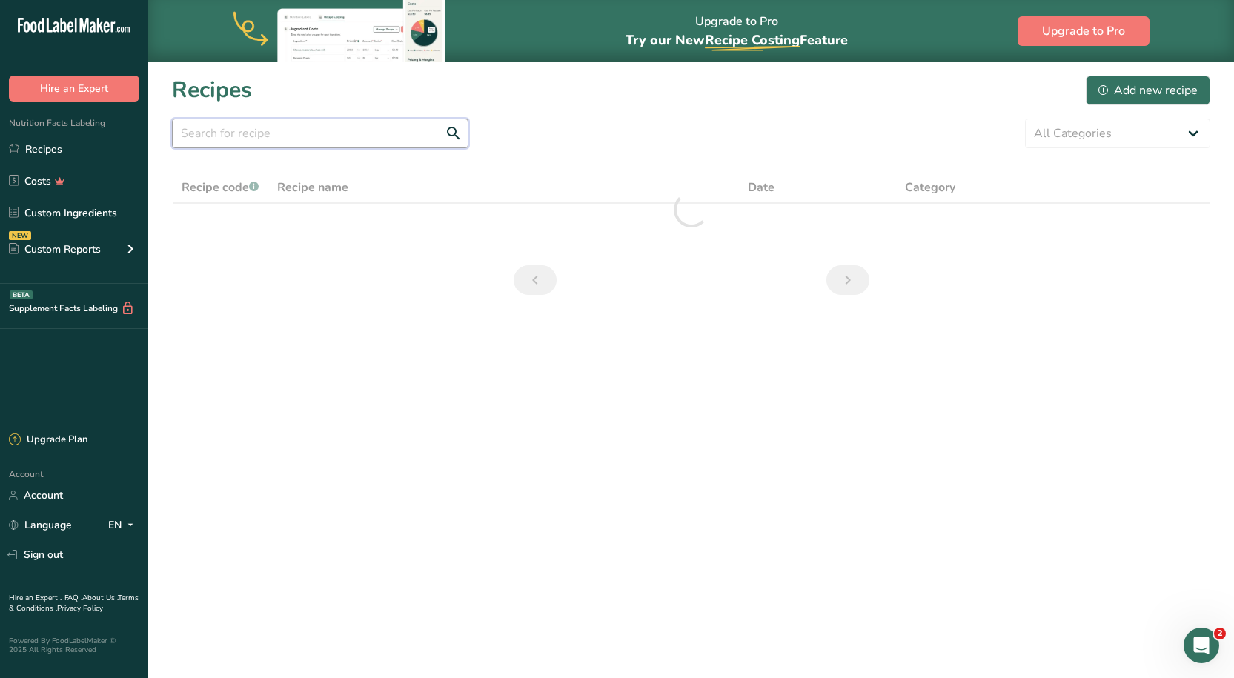
click at [369, 129] on input "text" at bounding box center [320, 134] width 296 height 30
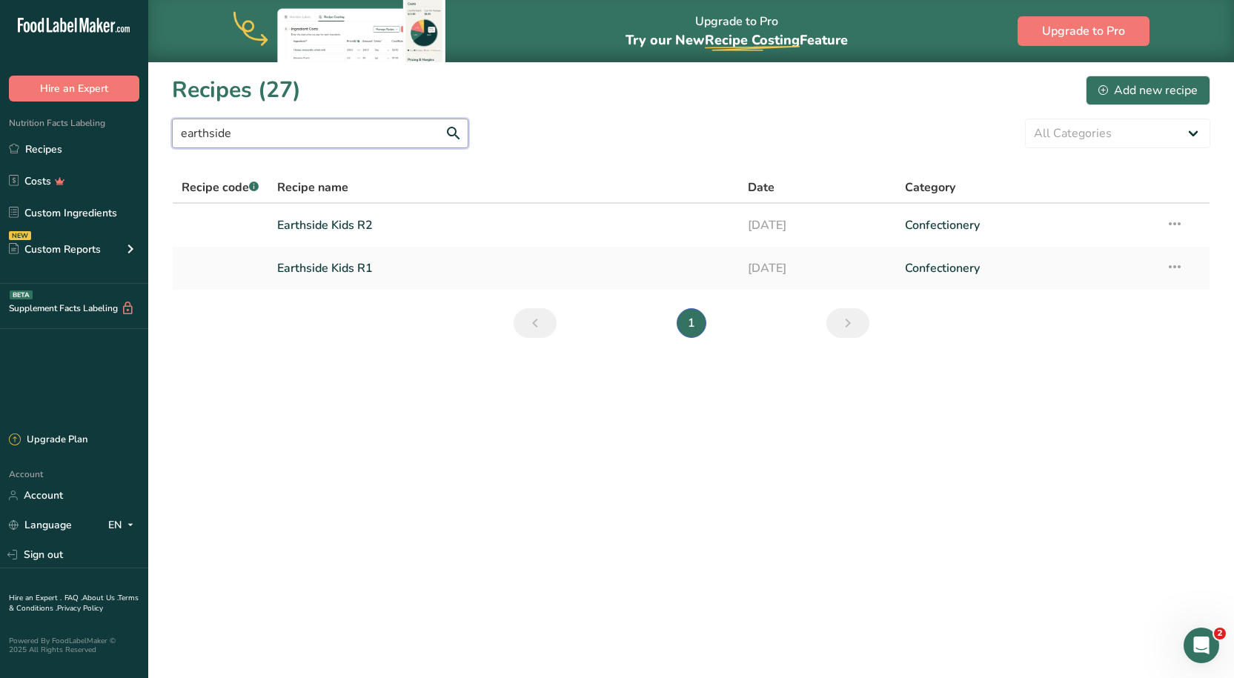
type input "earthside"
click at [346, 282] on link "Earthside Kids R1" at bounding box center [503, 268] width 453 height 31
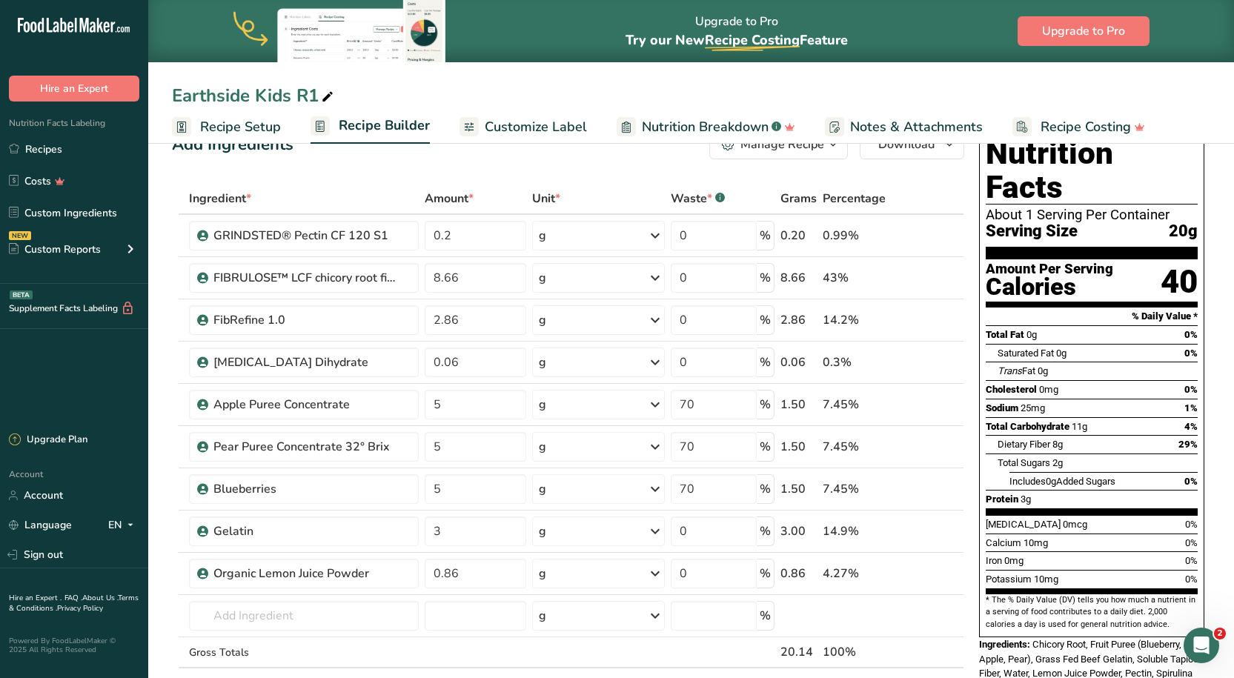
scroll to position [74, 0]
